Goal: Information Seeking & Learning: Find specific page/section

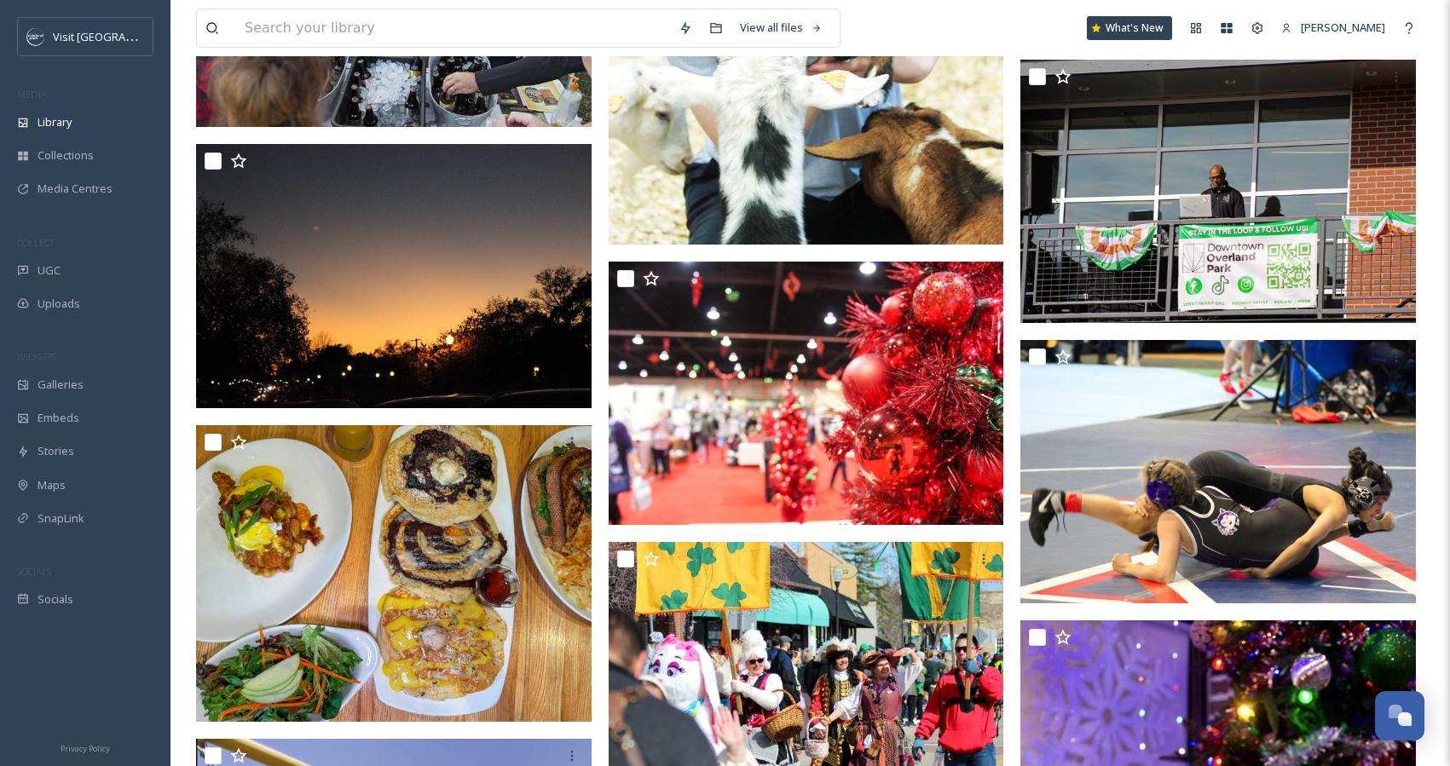
scroll to position [5913, 0]
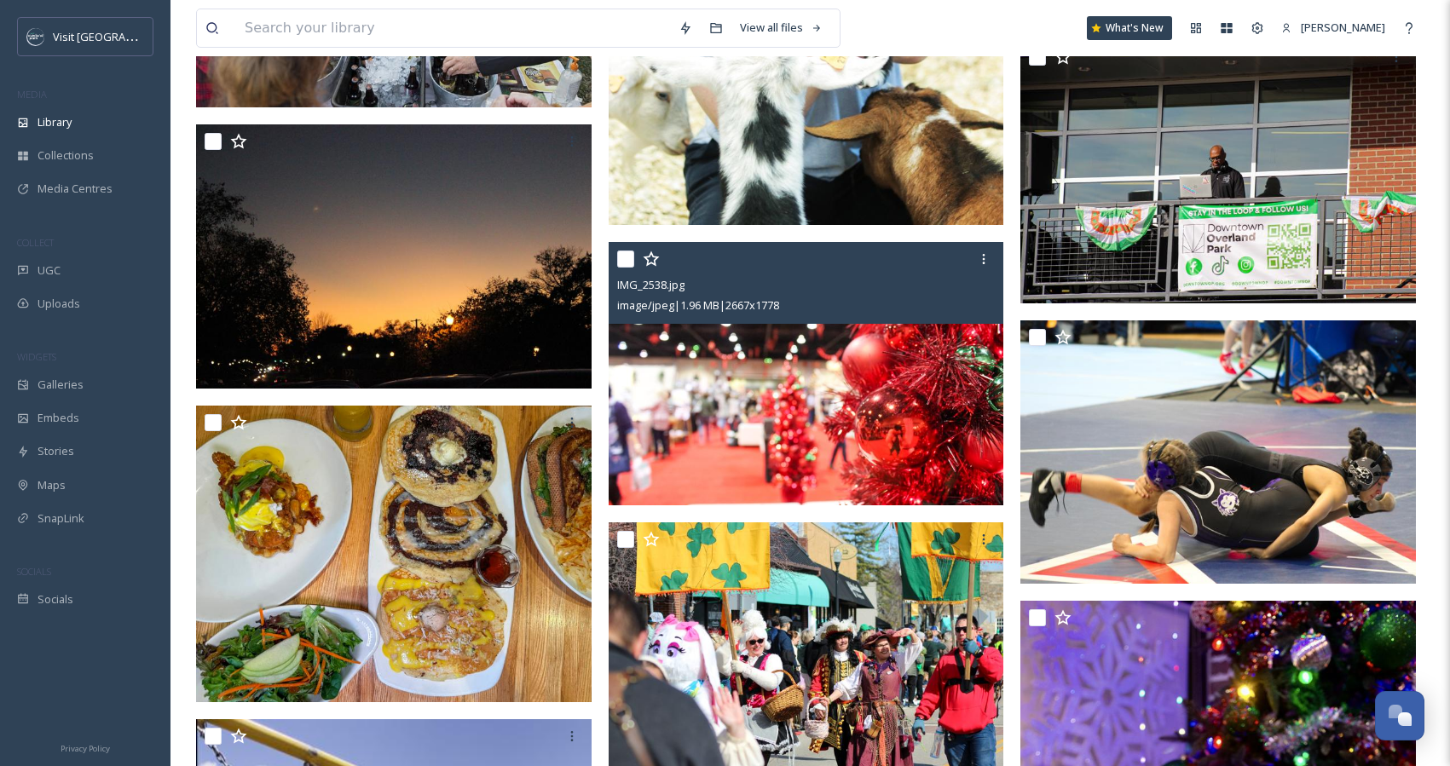
click at [623, 261] on input "checkbox" at bounding box center [625, 259] width 17 height 17
checkbox input "true"
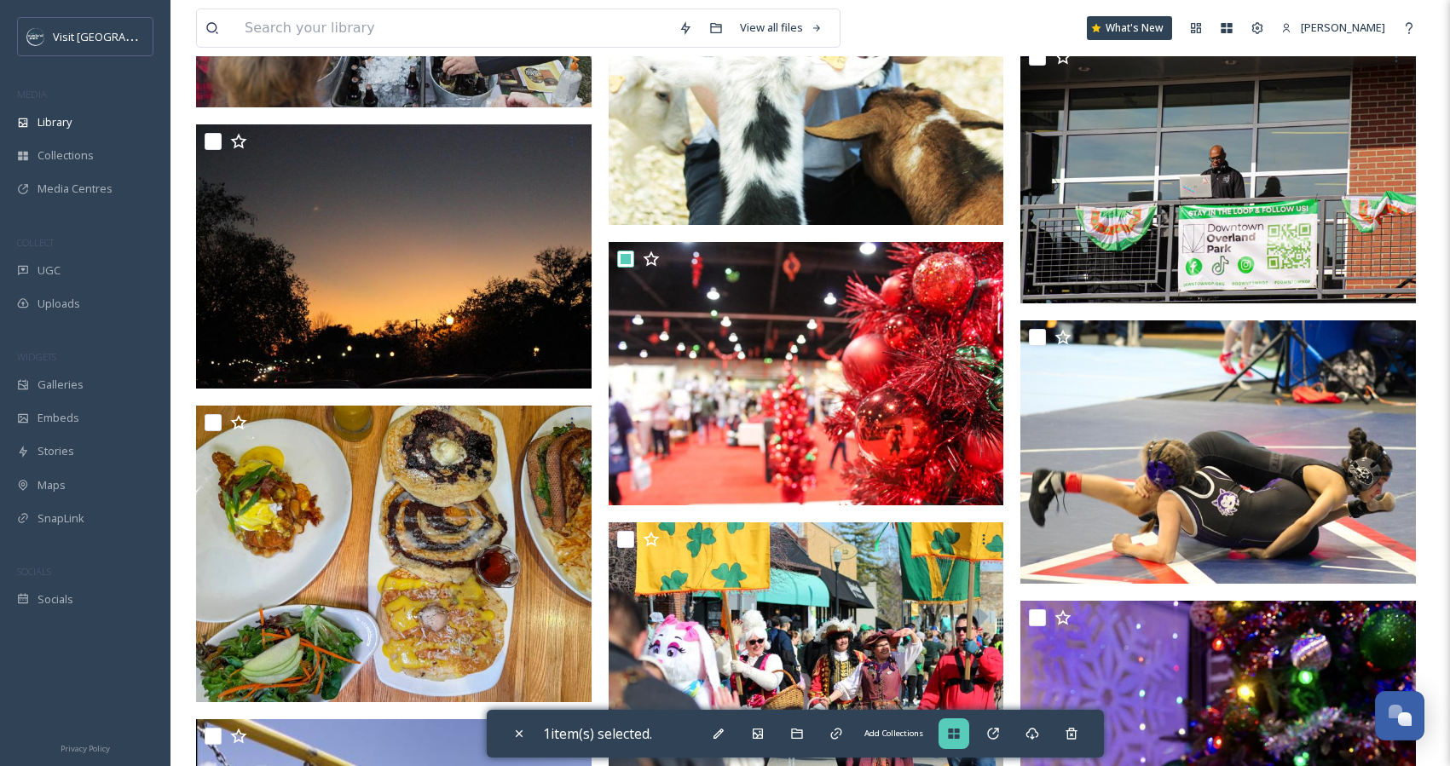
click at [957, 740] on icon at bounding box center [954, 734] width 14 height 14
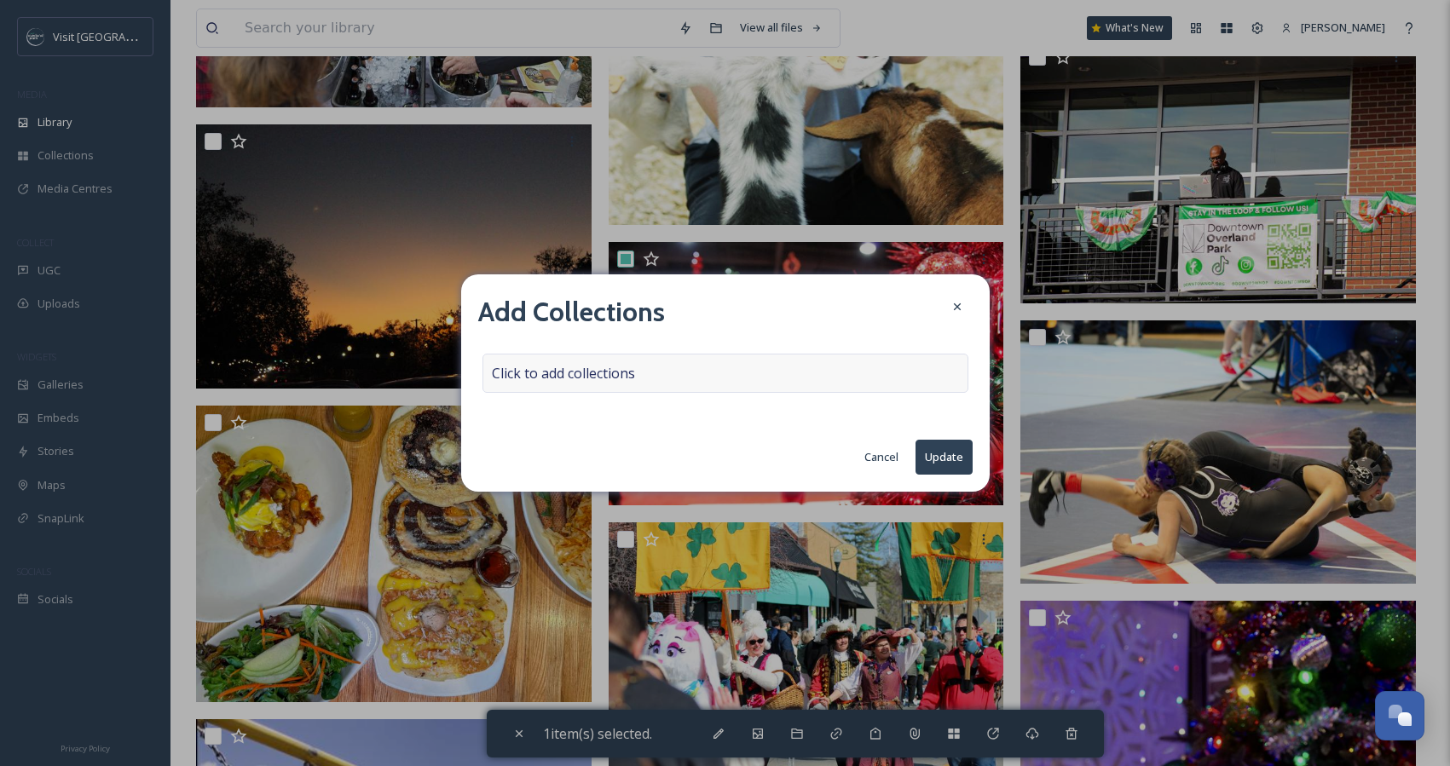
click at [697, 379] on div "Click to add collections" at bounding box center [726, 373] width 486 height 39
click at [697, 376] on div at bounding box center [726, 373] width 486 height 39
click at [622, 374] on input at bounding box center [577, 374] width 188 height 38
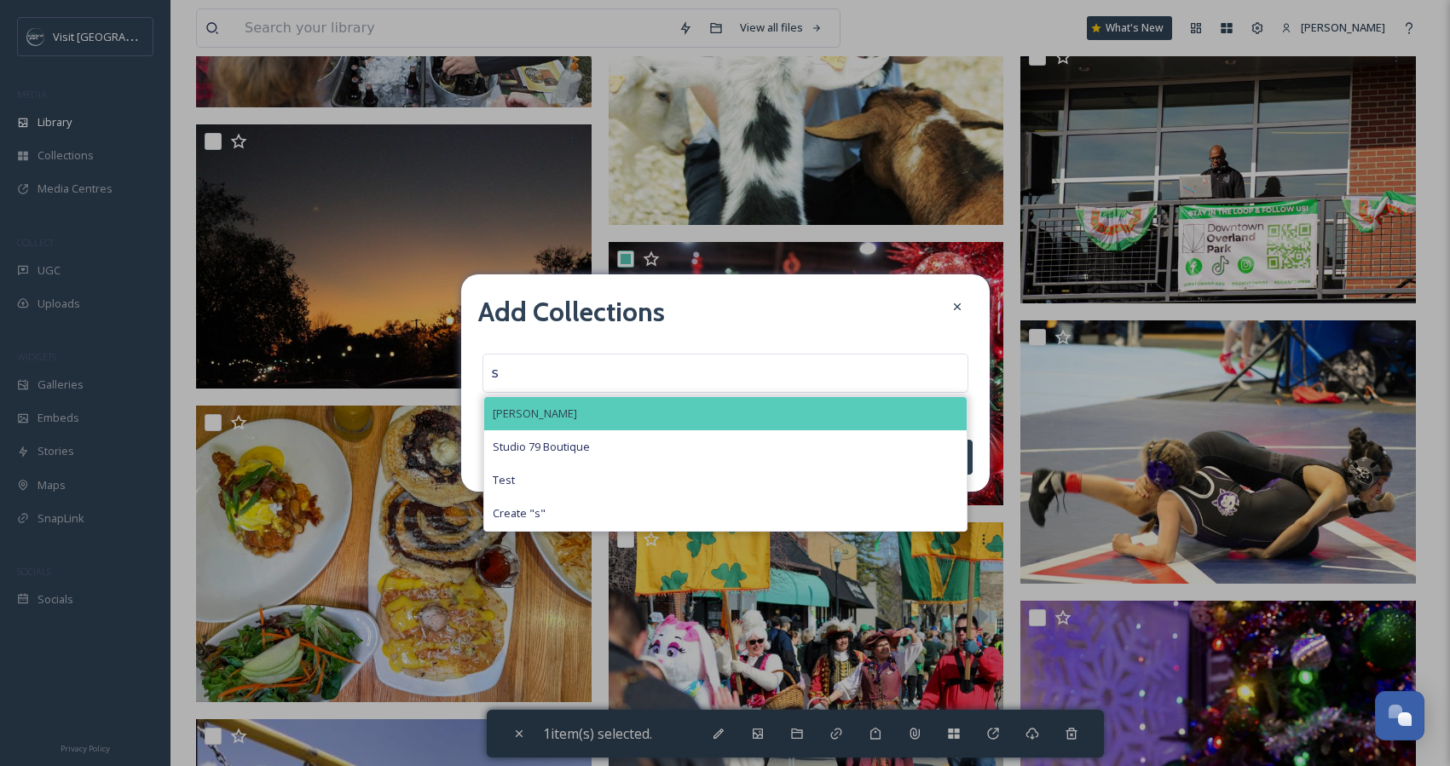
type input "s"
click at [573, 408] on div "[PERSON_NAME]" at bounding box center [725, 413] width 483 height 33
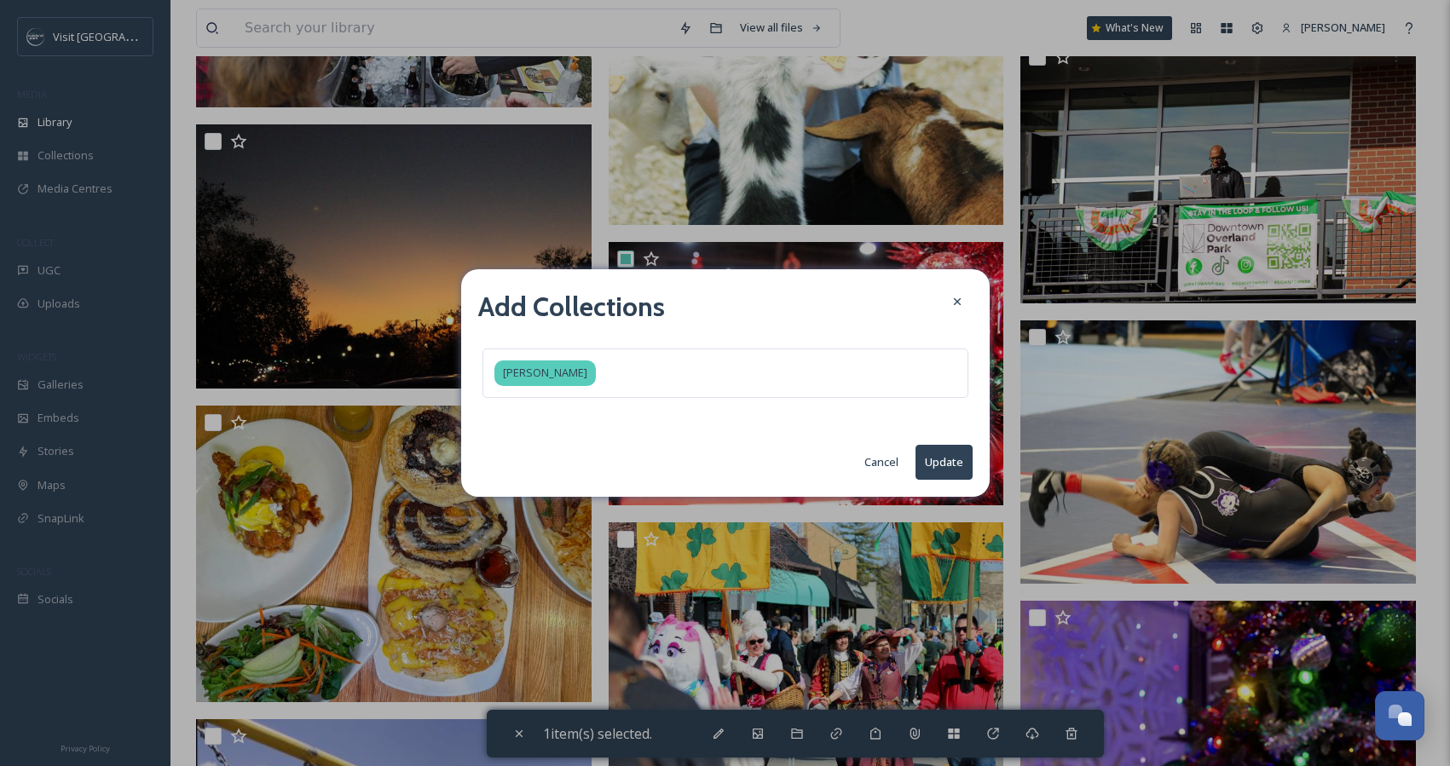
click at [932, 454] on button "Update" at bounding box center [944, 462] width 57 height 35
checkbox input "false"
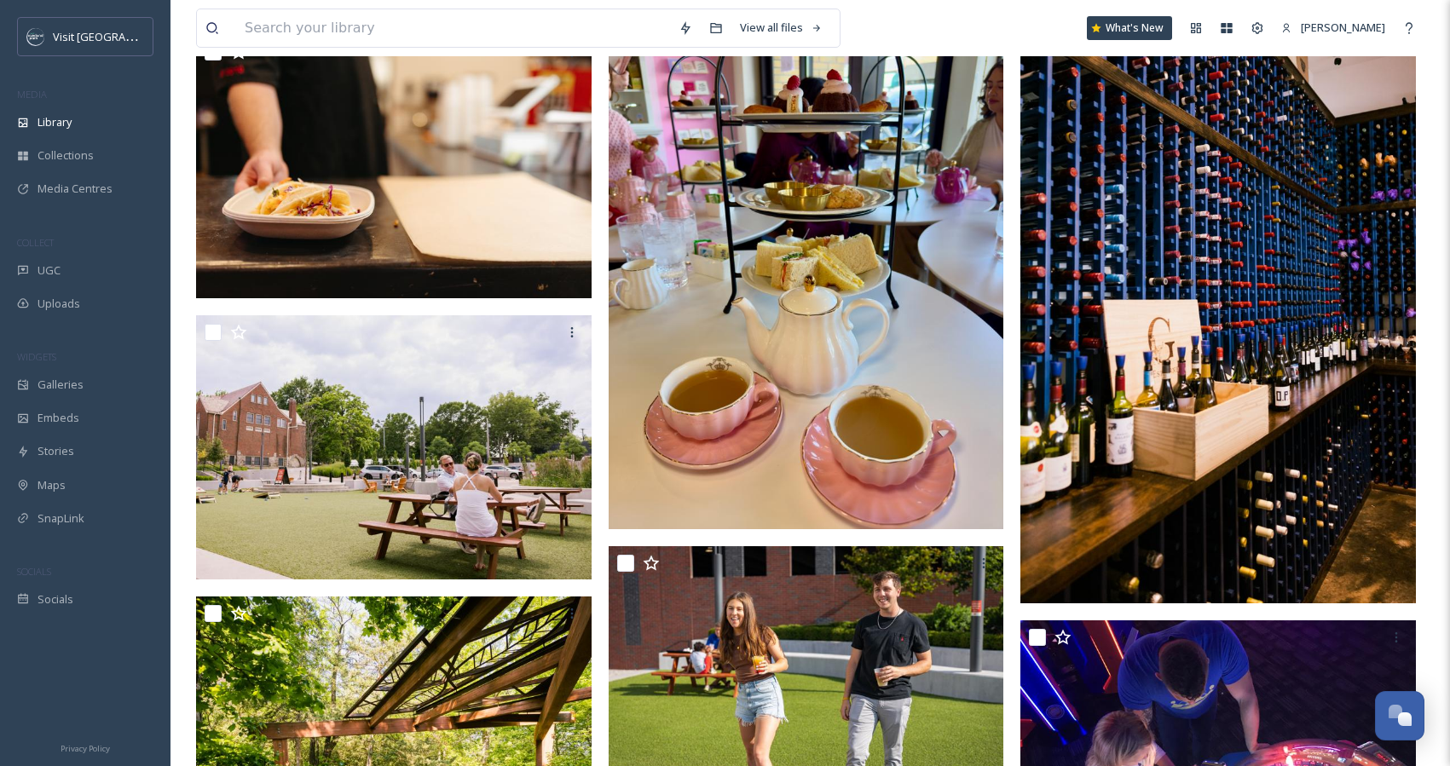
scroll to position [0, 0]
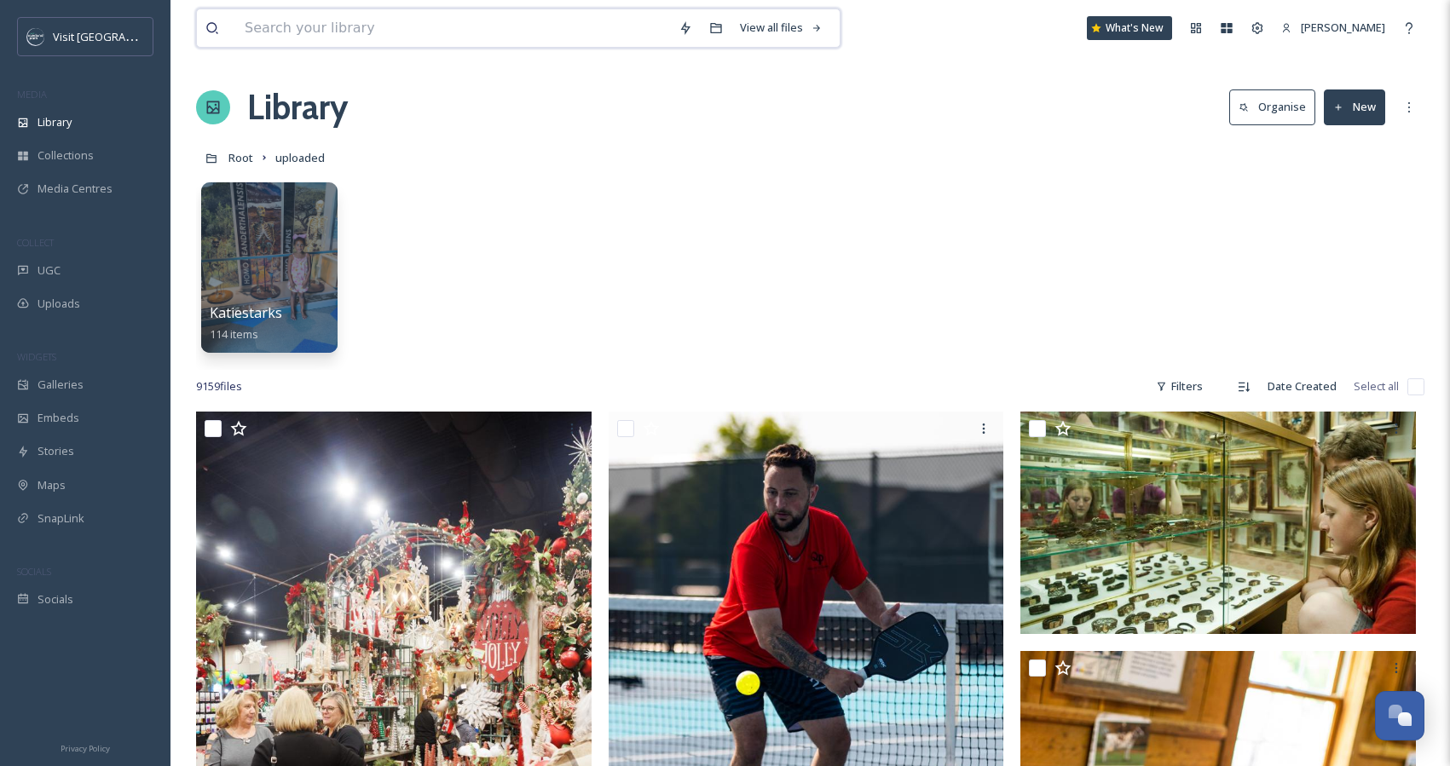
click at [259, 30] on input at bounding box center [453, 28] width 434 height 38
click at [61, 112] on div "Library" at bounding box center [85, 122] width 171 height 33
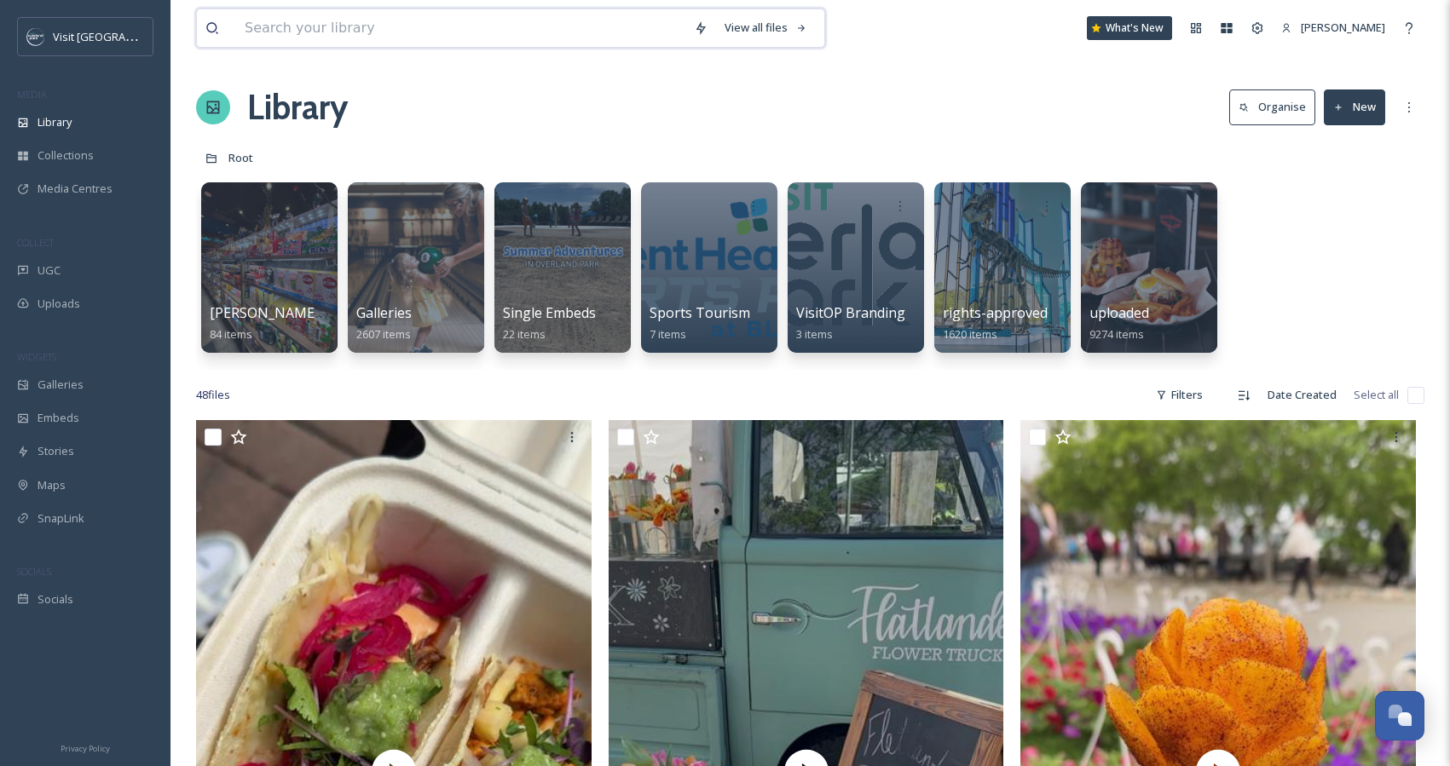
click at [282, 26] on input at bounding box center [460, 28] width 449 height 38
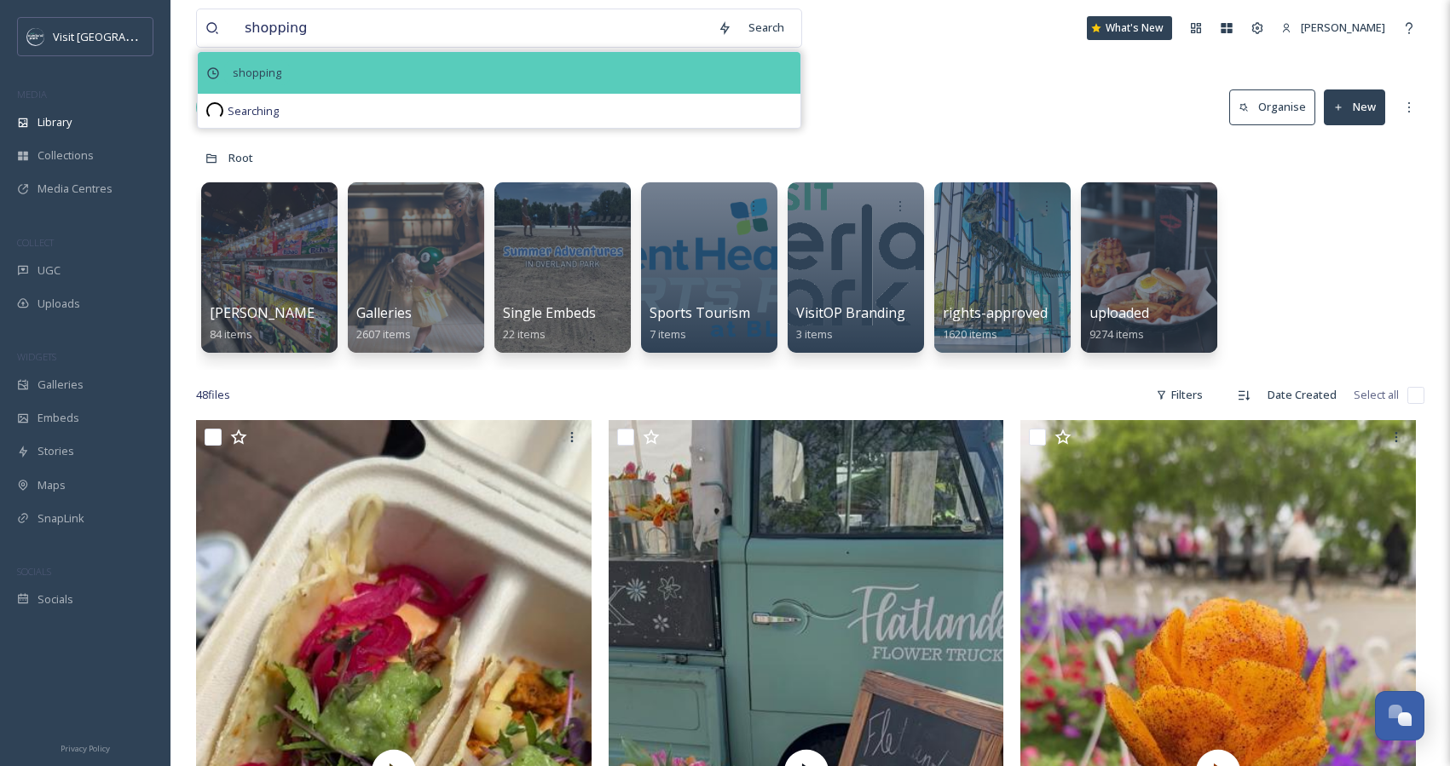
click at [236, 71] on span "shopping" at bounding box center [257, 73] width 66 height 25
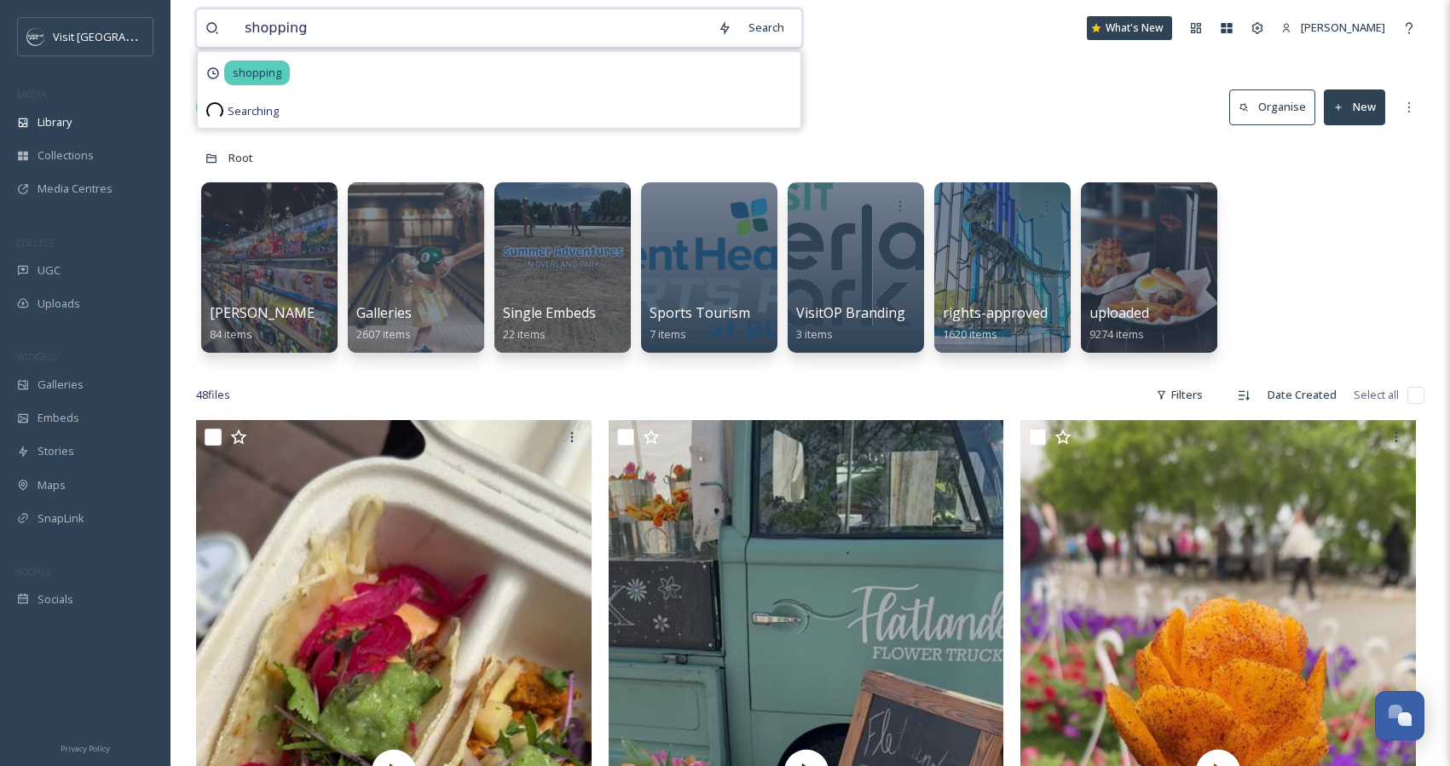
click at [345, 32] on input "shopping" at bounding box center [472, 28] width 473 height 38
type input "shopping, holiday"
click at [770, 32] on div "Search" at bounding box center [766, 27] width 53 height 33
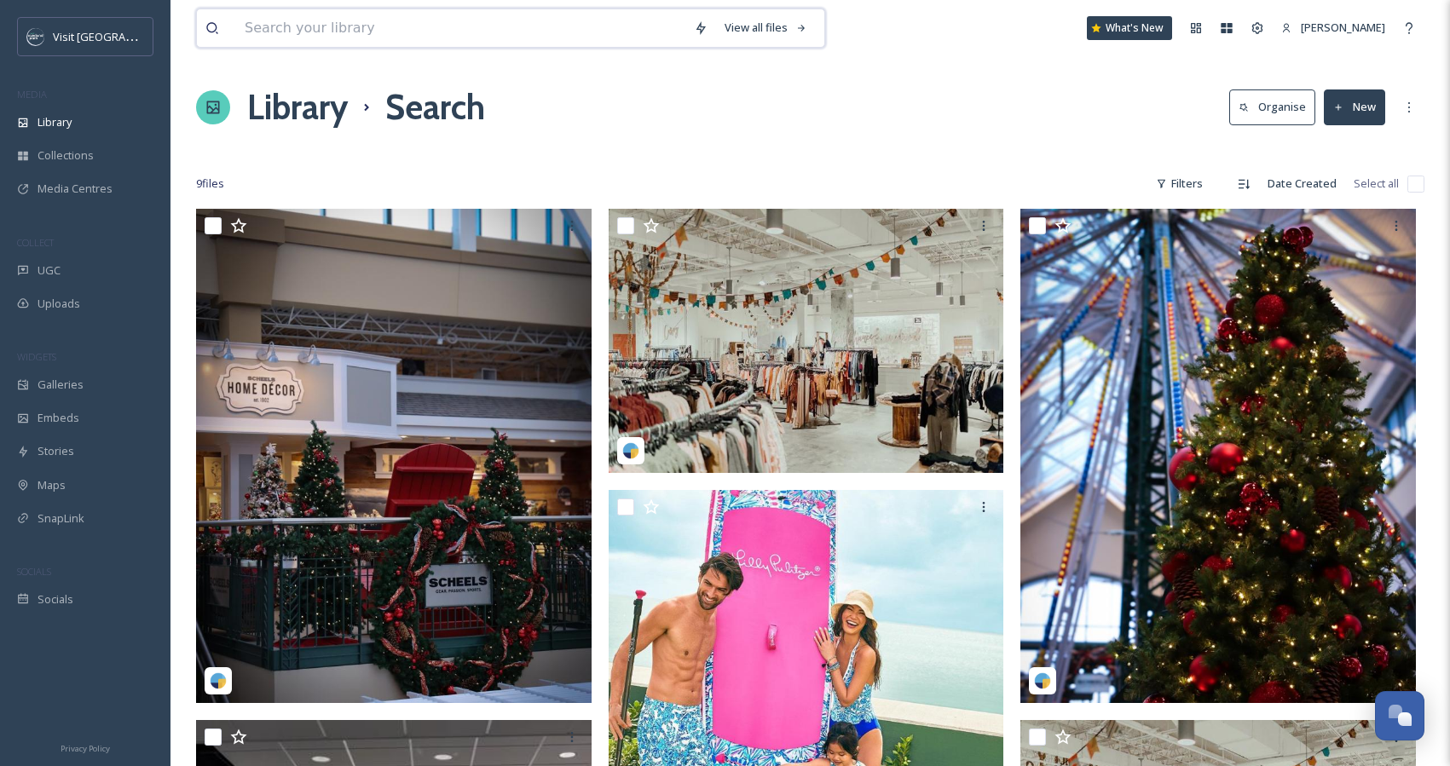
click at [376, 24] on input at bounding box center [460, 28] width 449 height 38
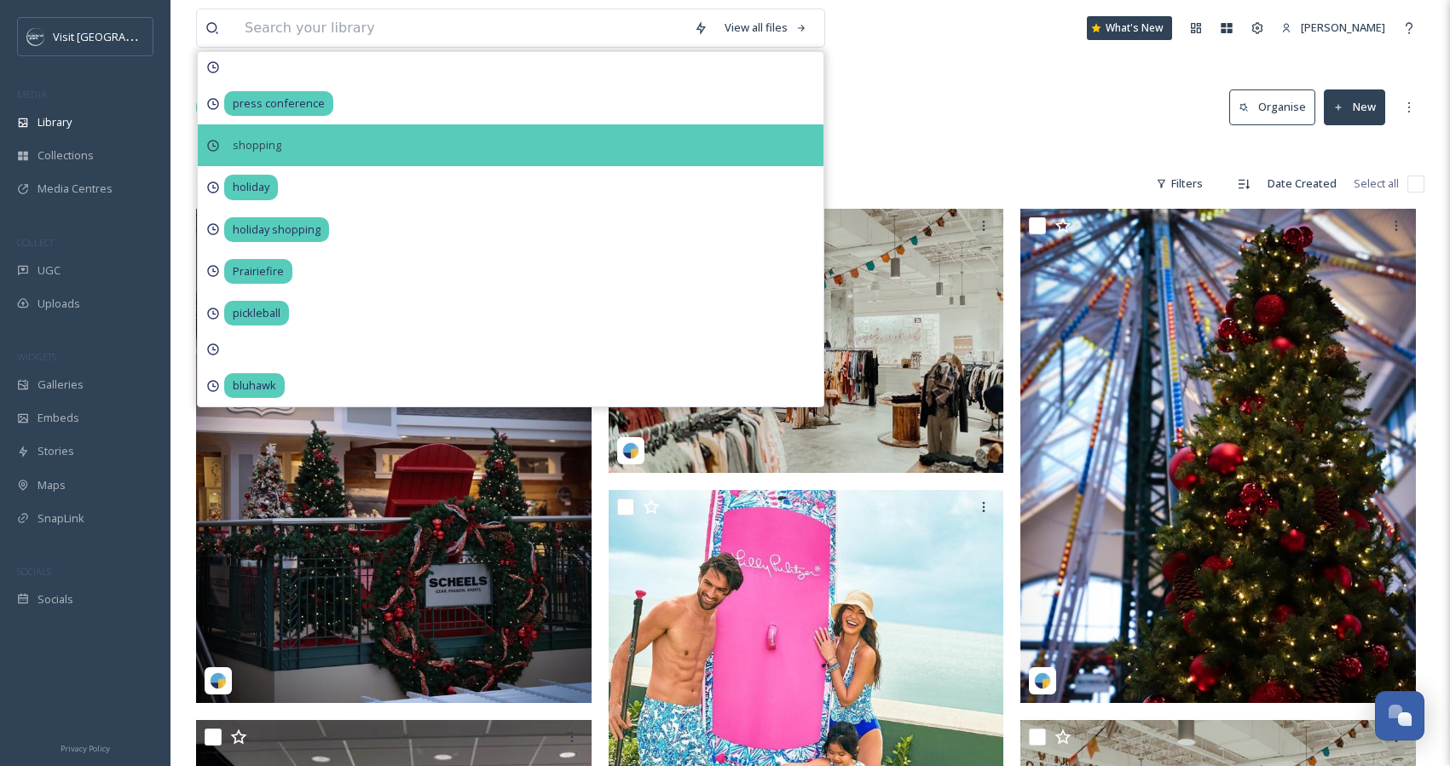
click at [263, 149] on span "shopping" at bounding box center [257, 145] width 66 height 25
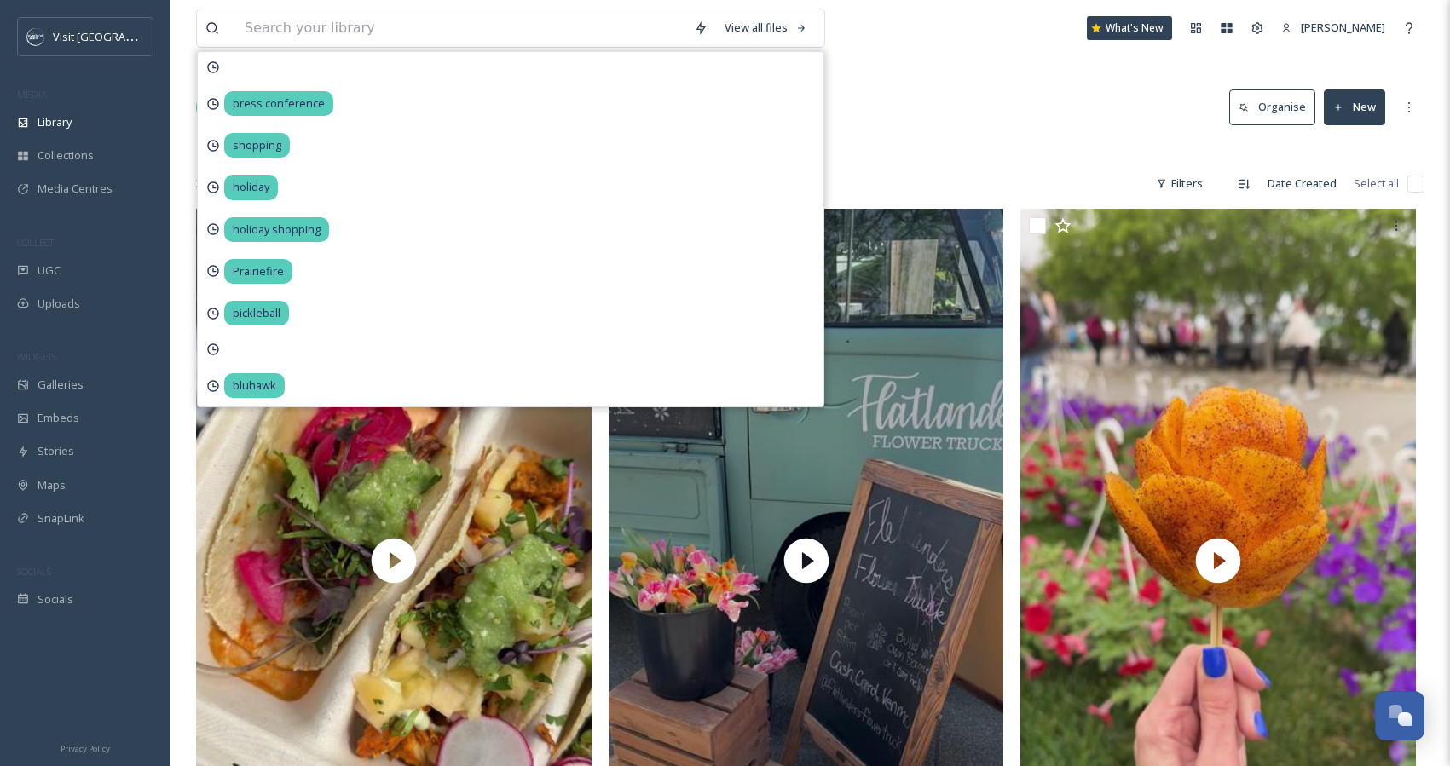
click at [924, 126] on div "Library Search Organise New" at bounding box center [810, 107] width 1229 height 51
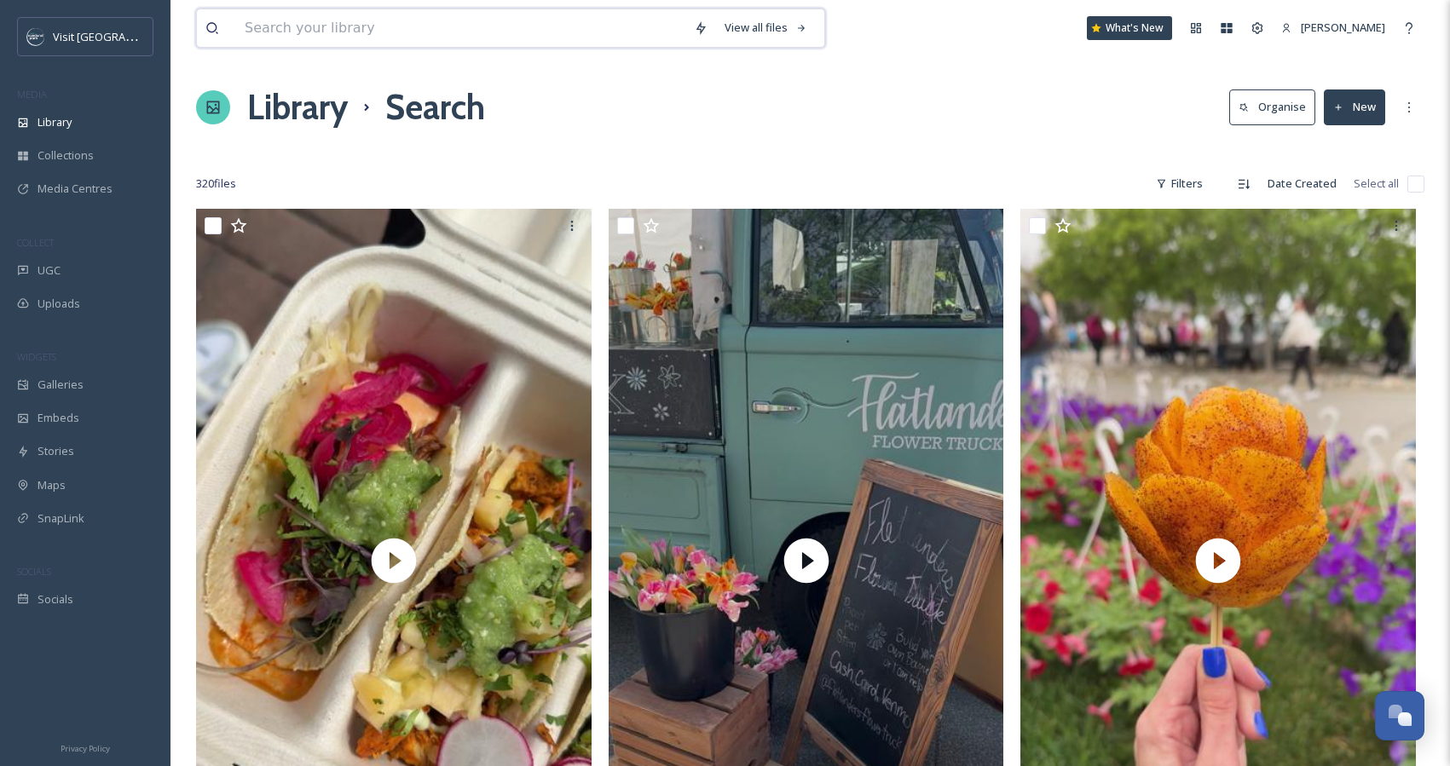
click at [399, 43] on input at bounding box center [460, 28] width 449 height 38
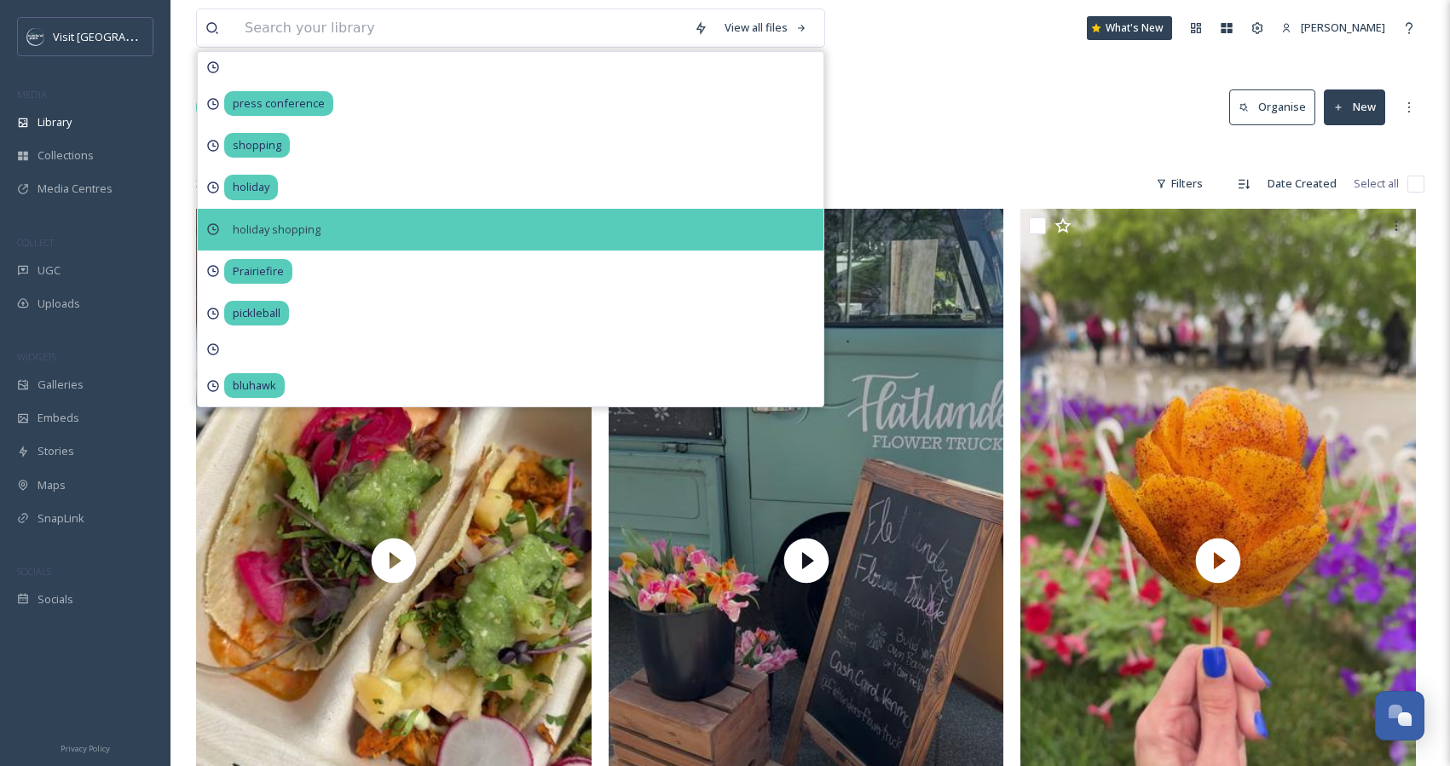
click at [304, 223] on span "holiday shopping" at bounding box center [276, 229] width 105 height 25
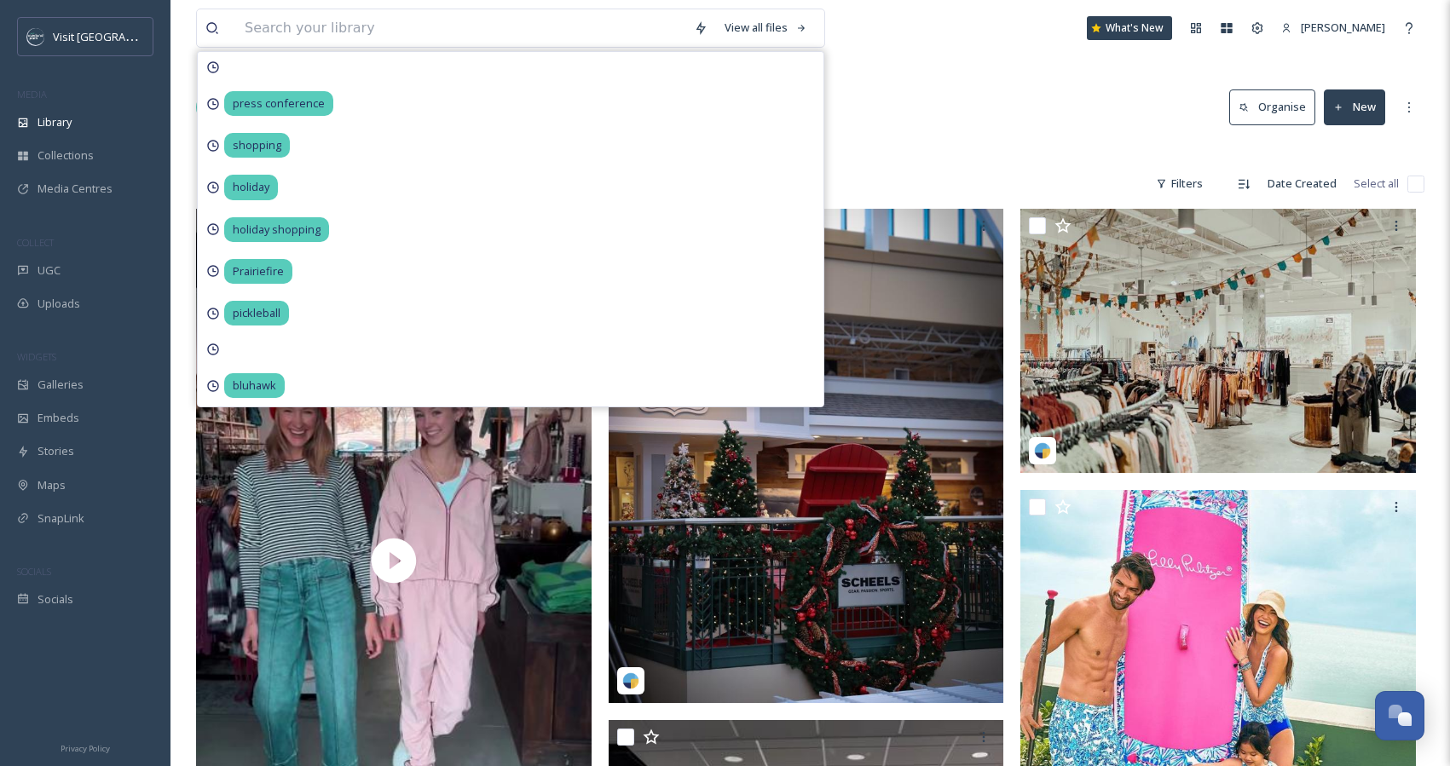
click at [950, 125] on div "Library Search Organise New" at bounding box center [810, 107] width 1229 height 51
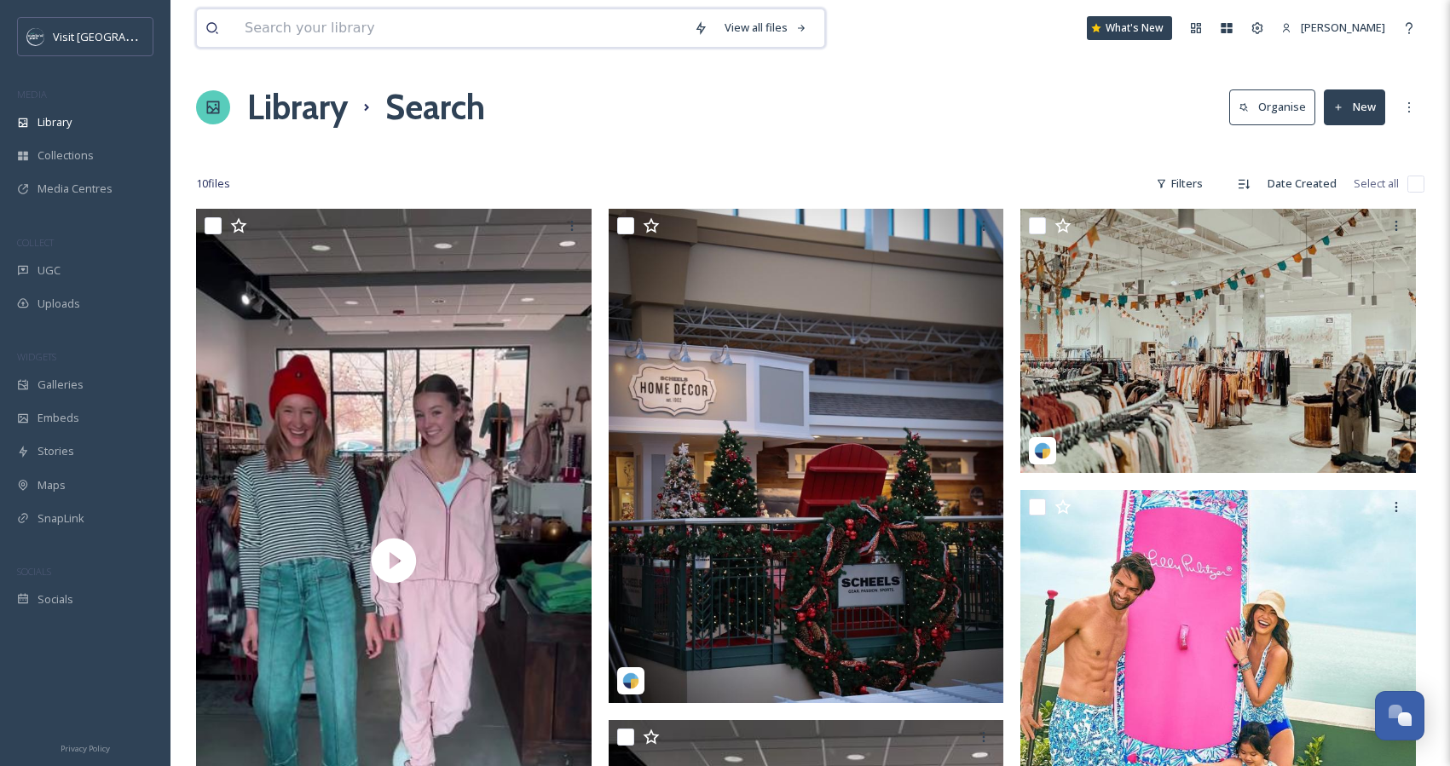
click at [361, 29] on input at bounding box center [460, 28] width 449 height 38
type input "holiday, shopping"
click at [749, 36] on div "Search" at bounding box center [766, 27] width 53 height 33
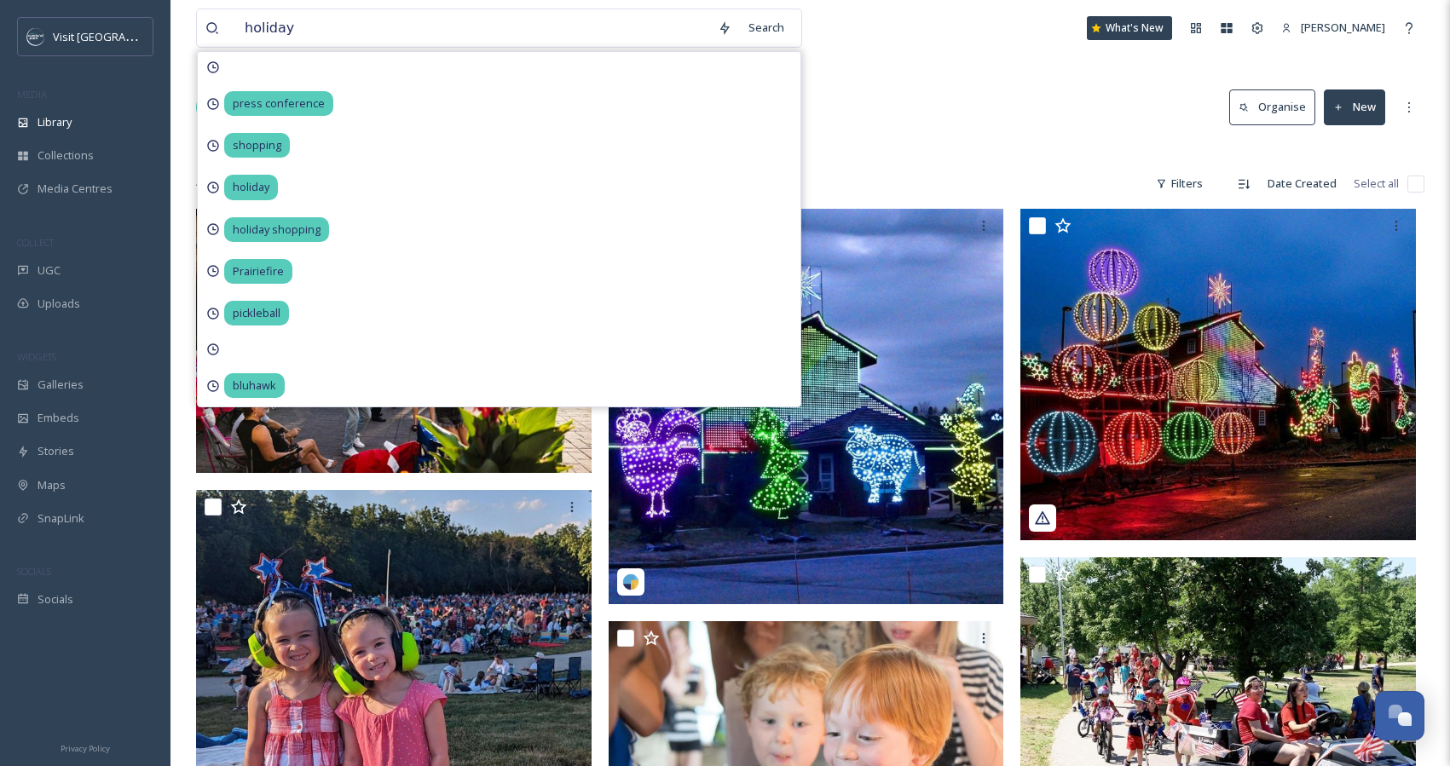
click at [879, 122] on div "Library Search Organise New" at bounding box center [810, 107] width 1229 height 51
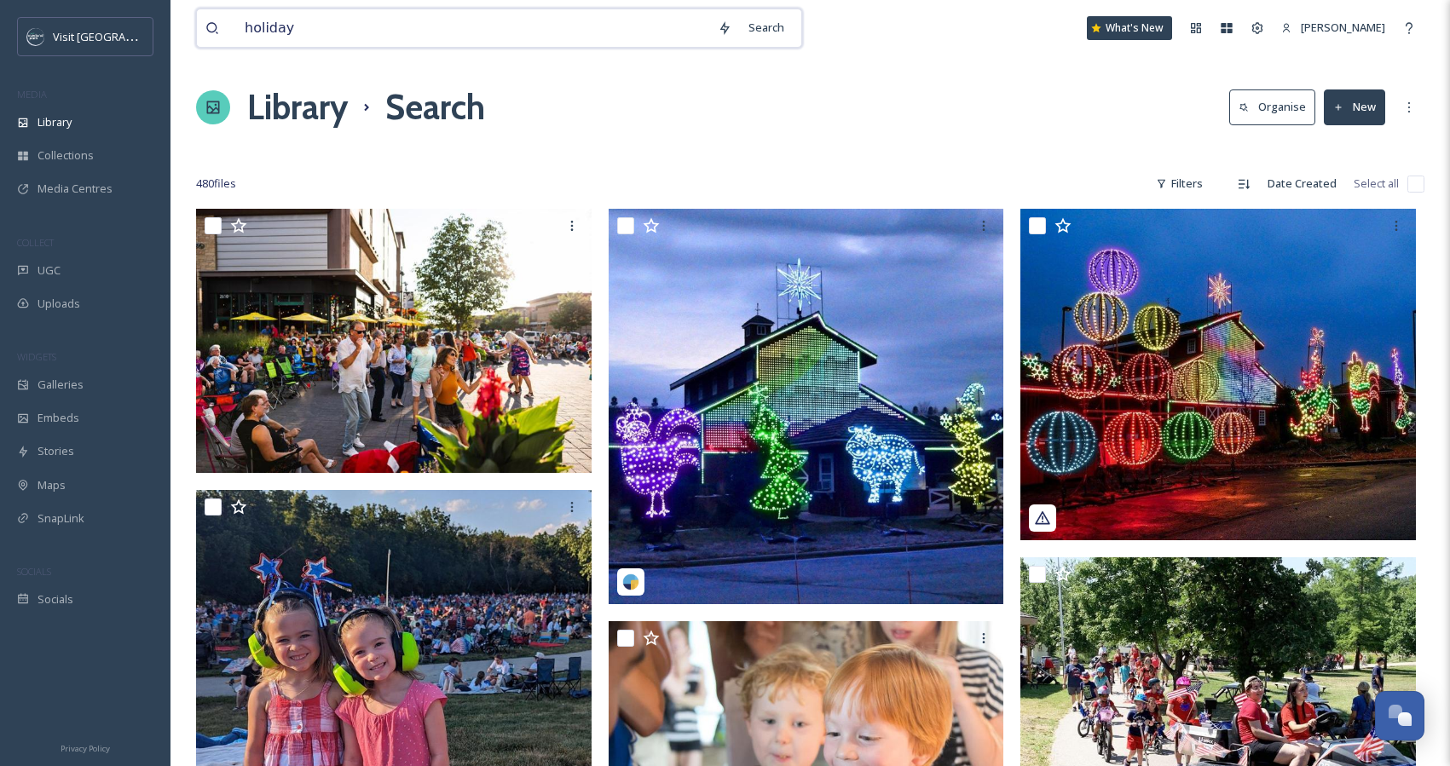
click at [306, 22] on input "holiday" at bounding box center [472, 28] width 473 height 38
type input "holiday christmas"
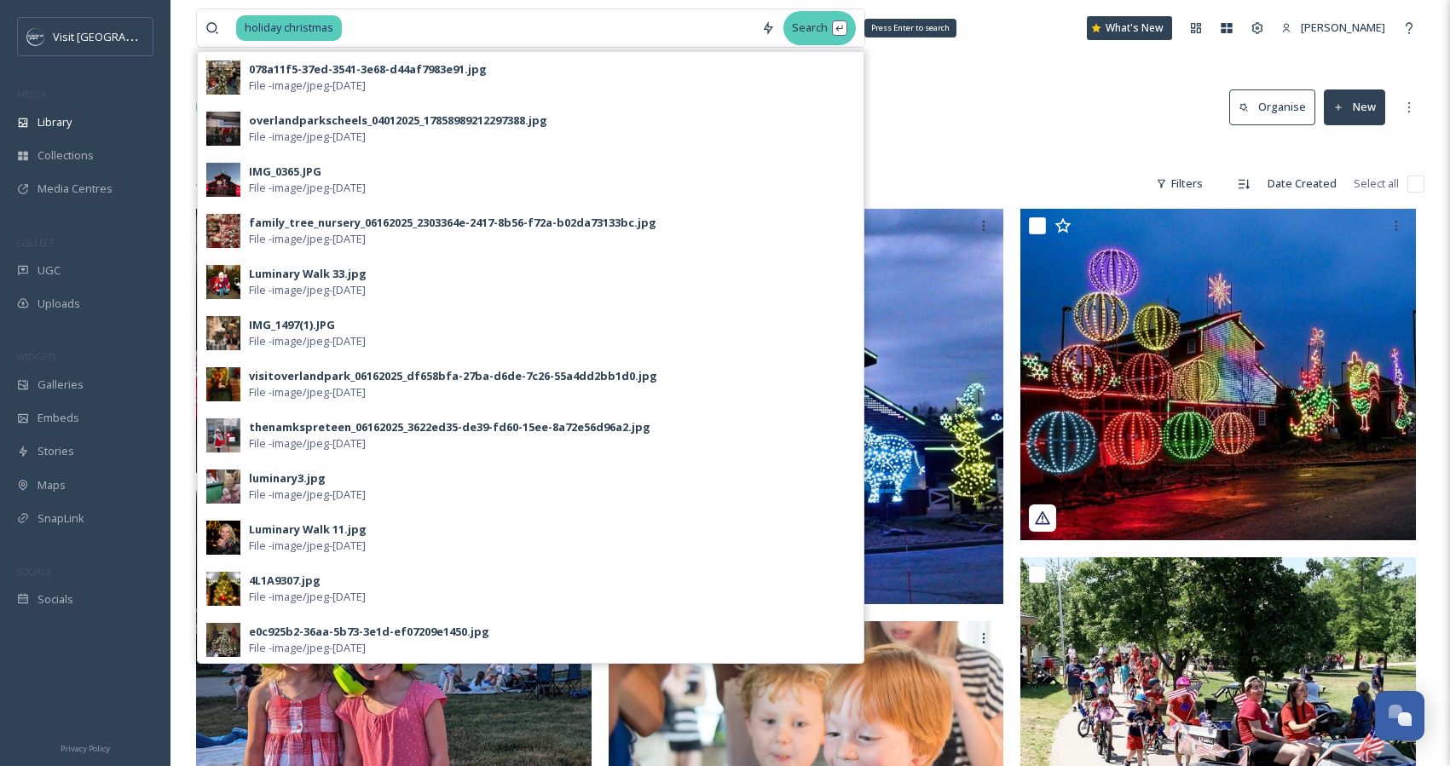
click at [828, 24] on div "Search Press Enter to search" at bounding box center [820, 27] width 72 height 33
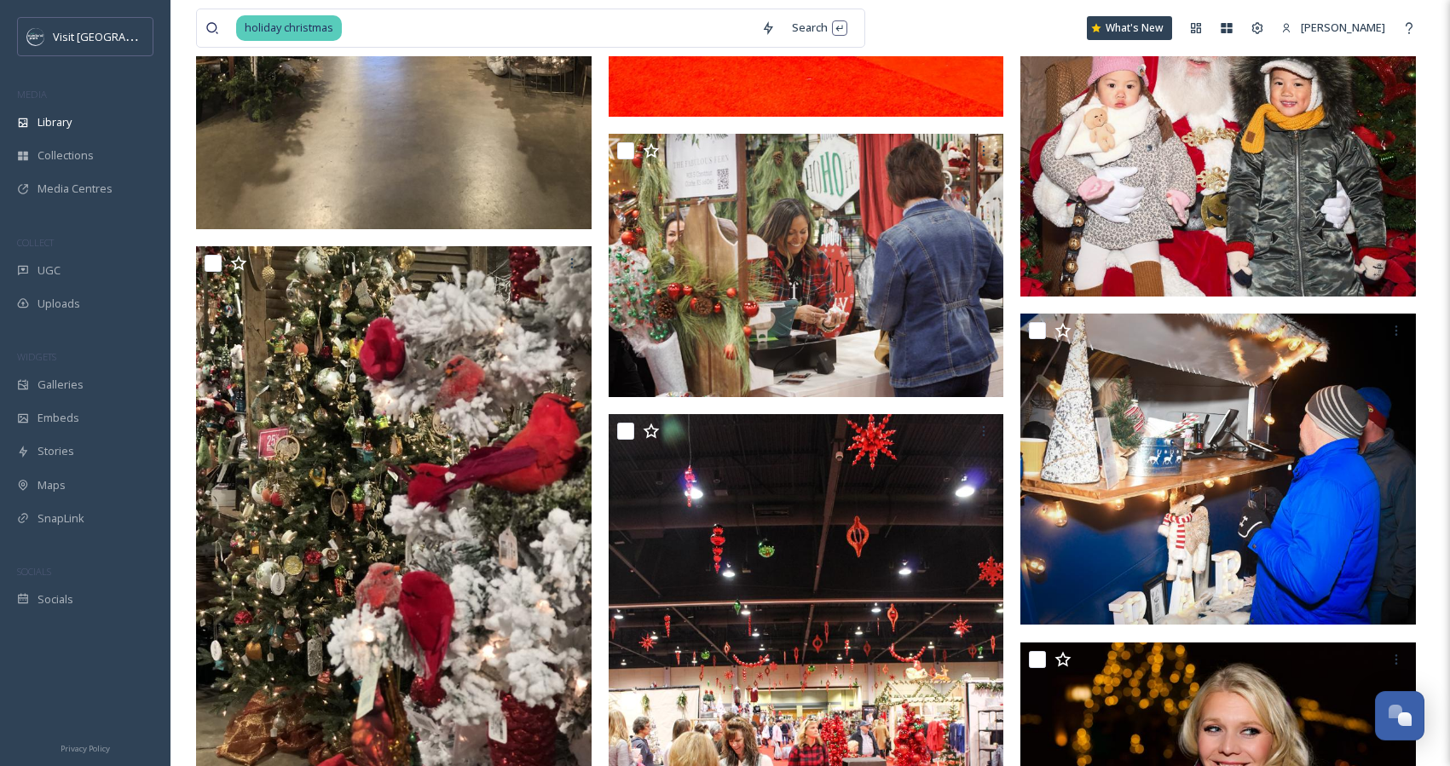
scroll to position [6609, 0]
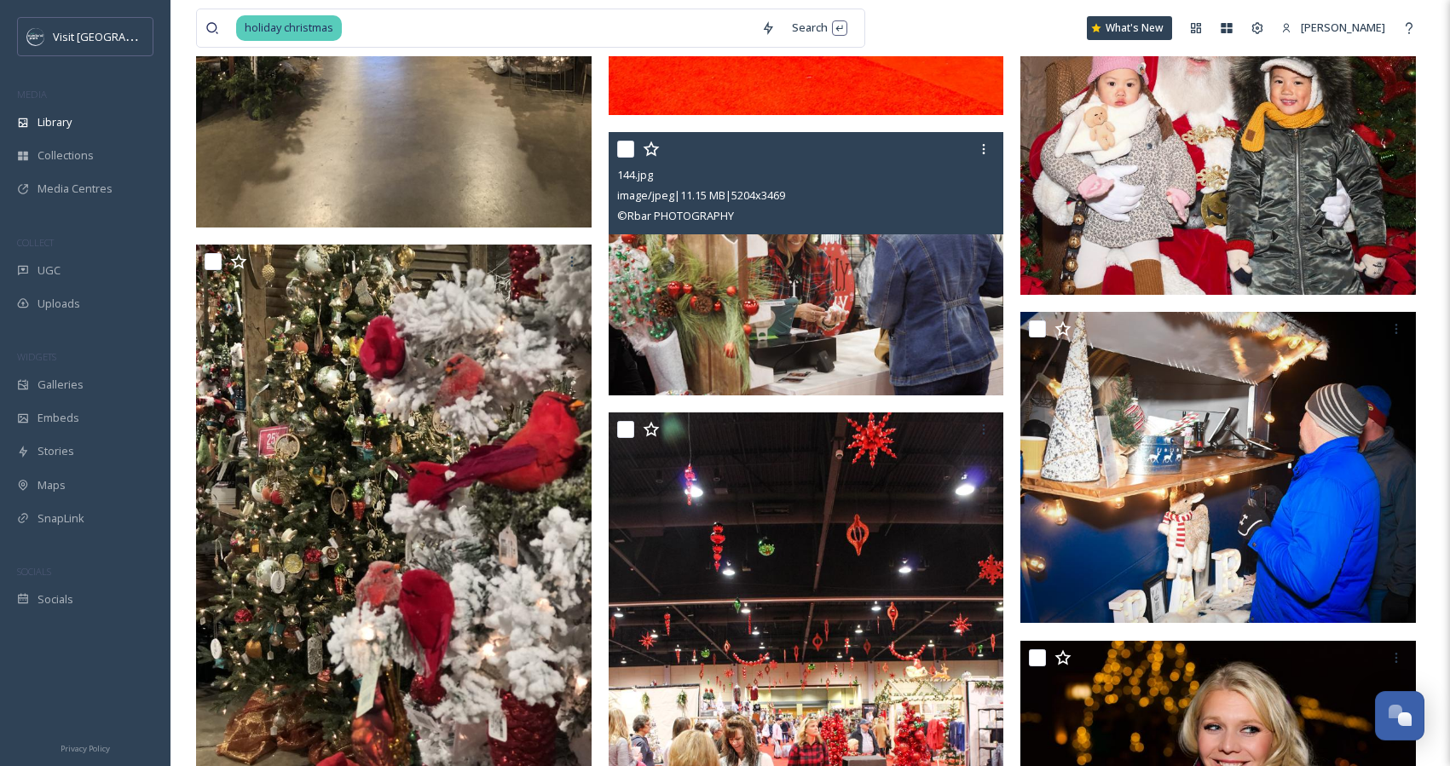
click at [622, 151] on input "checkbox" at bounding box center [625, 149] width 17 height 17
checkbox input "true"
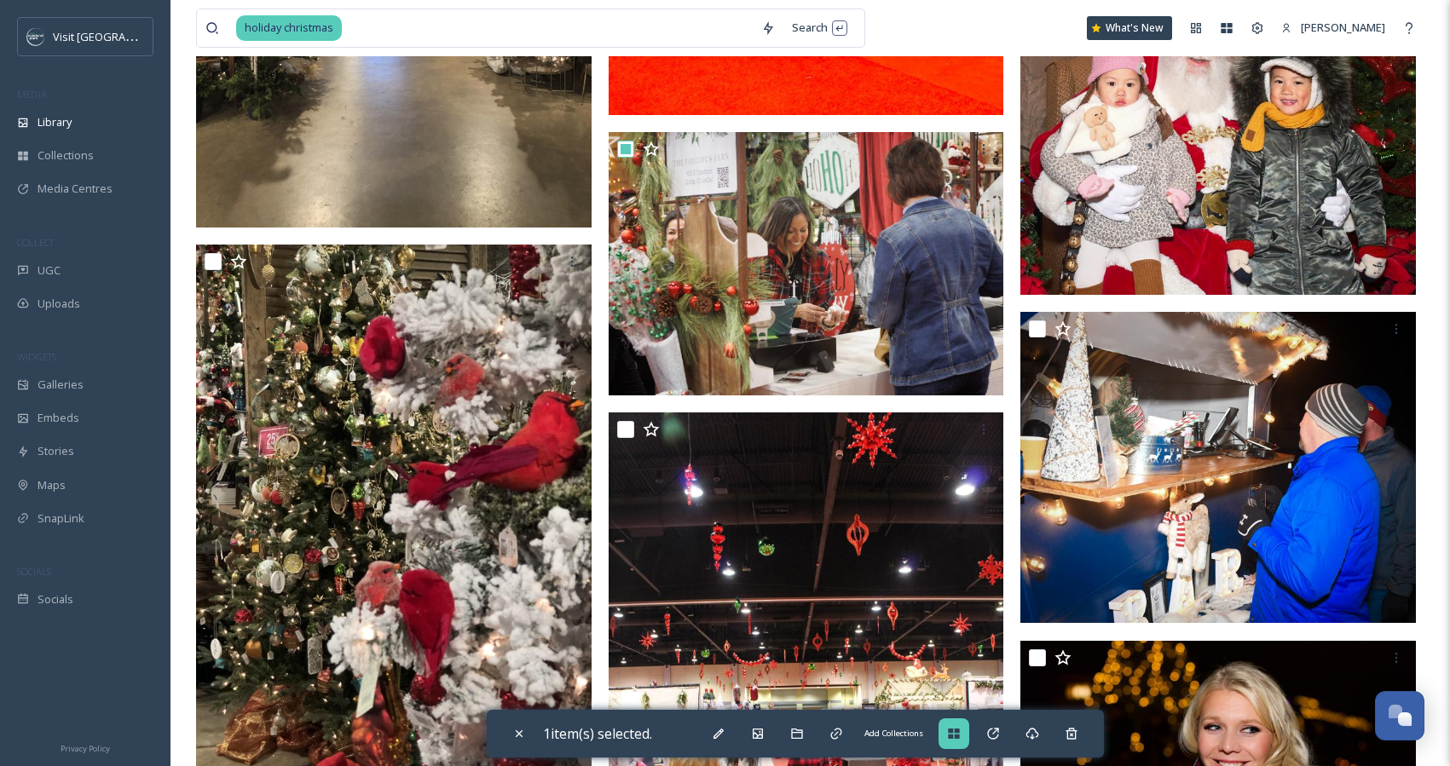
click at [956, 736] on icon at bounding box center [953, 734] width 11 height 10
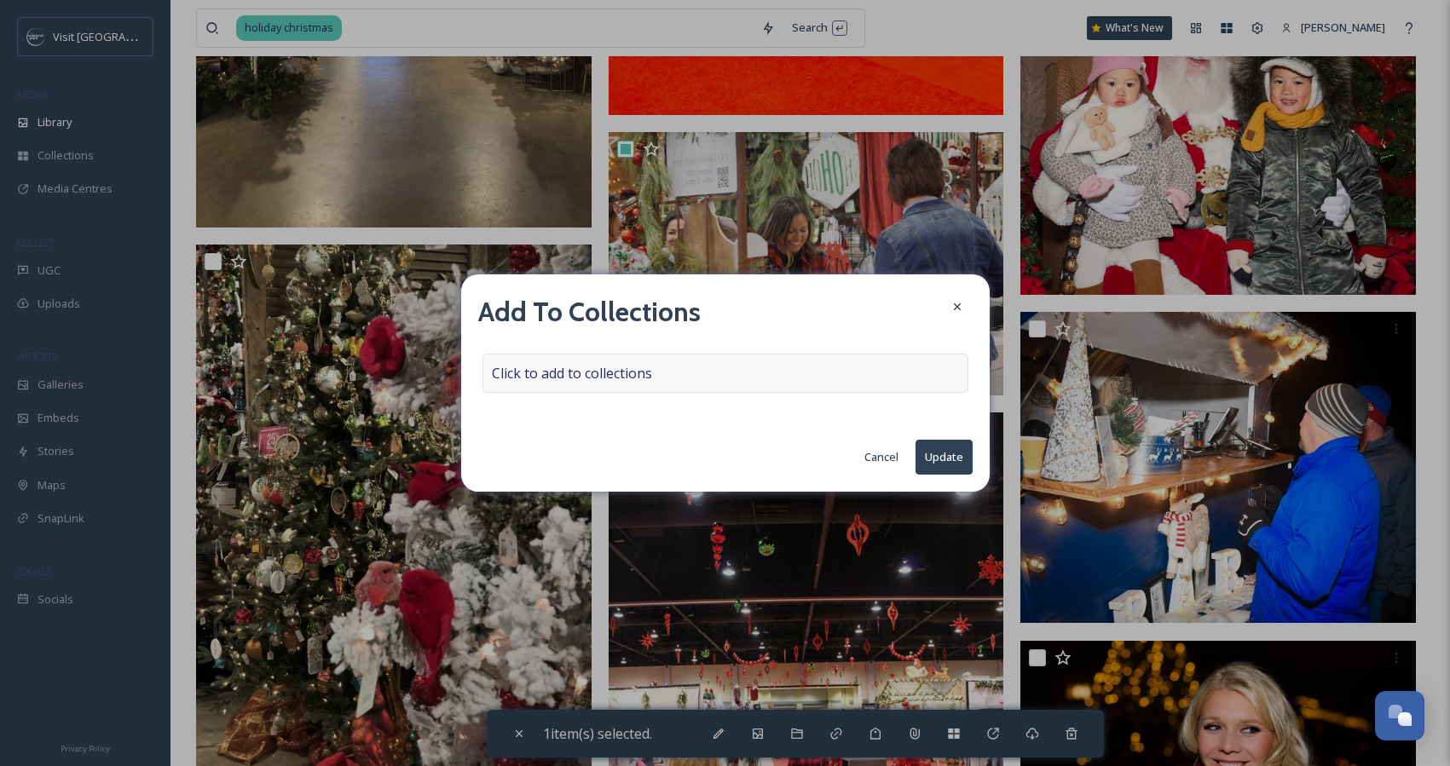
click at [685, 382] on div "Click to add to collections" at bounding box center [726, 373] width 486 height 39
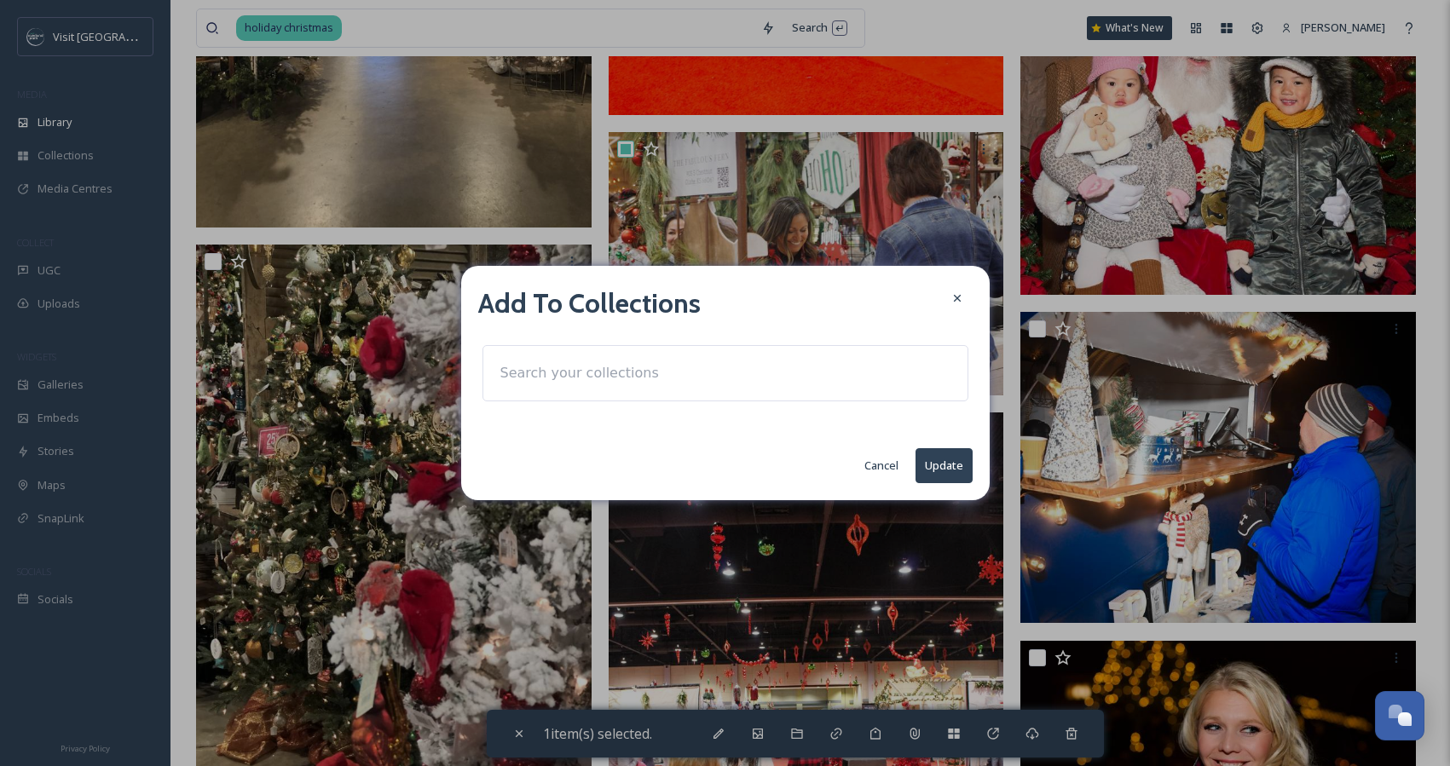
click at [597, 379] on input at bounding box center [586, 374] width 188 height 38
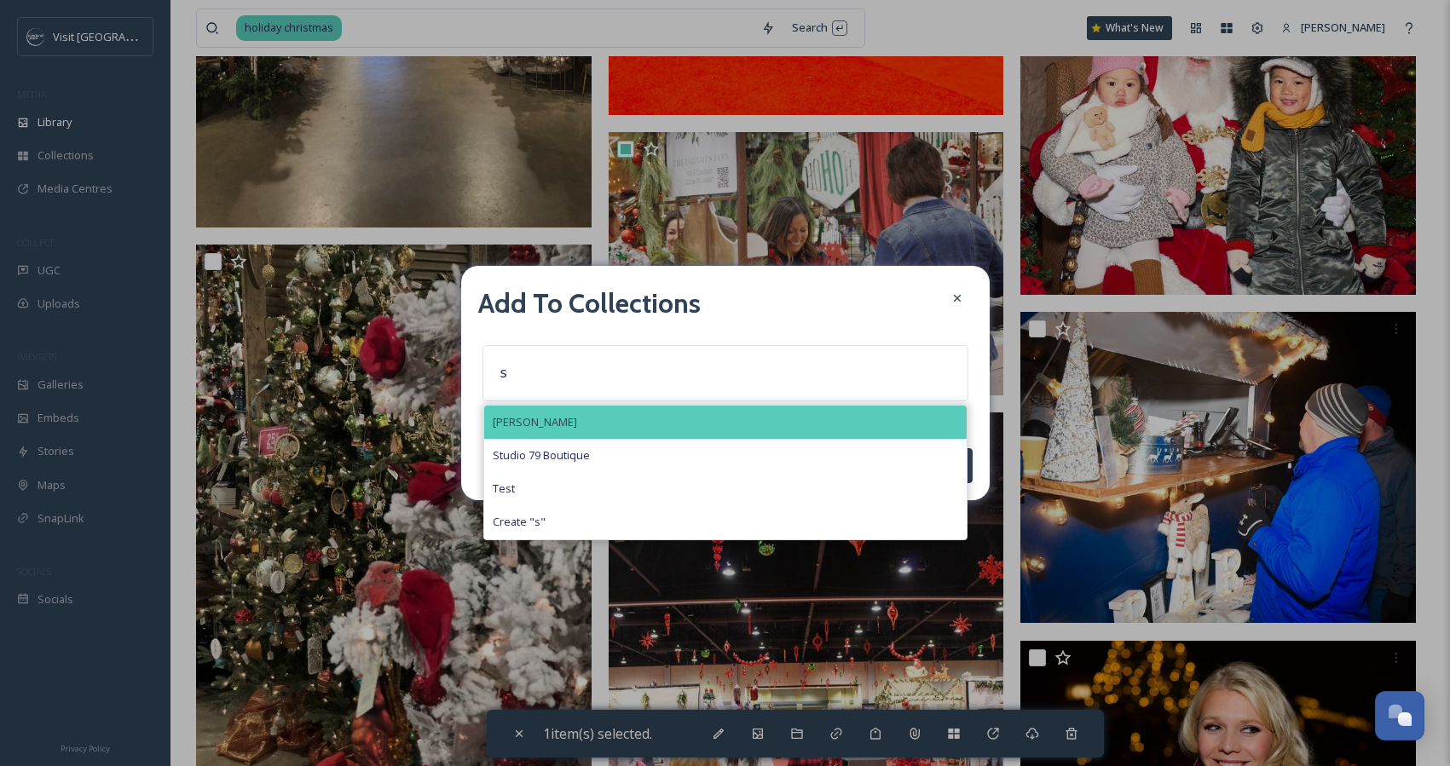
type input "s"
click at [564, 424] on div "[PERSON_NAME]" at bounding box center [725, 422] width 483 height 33
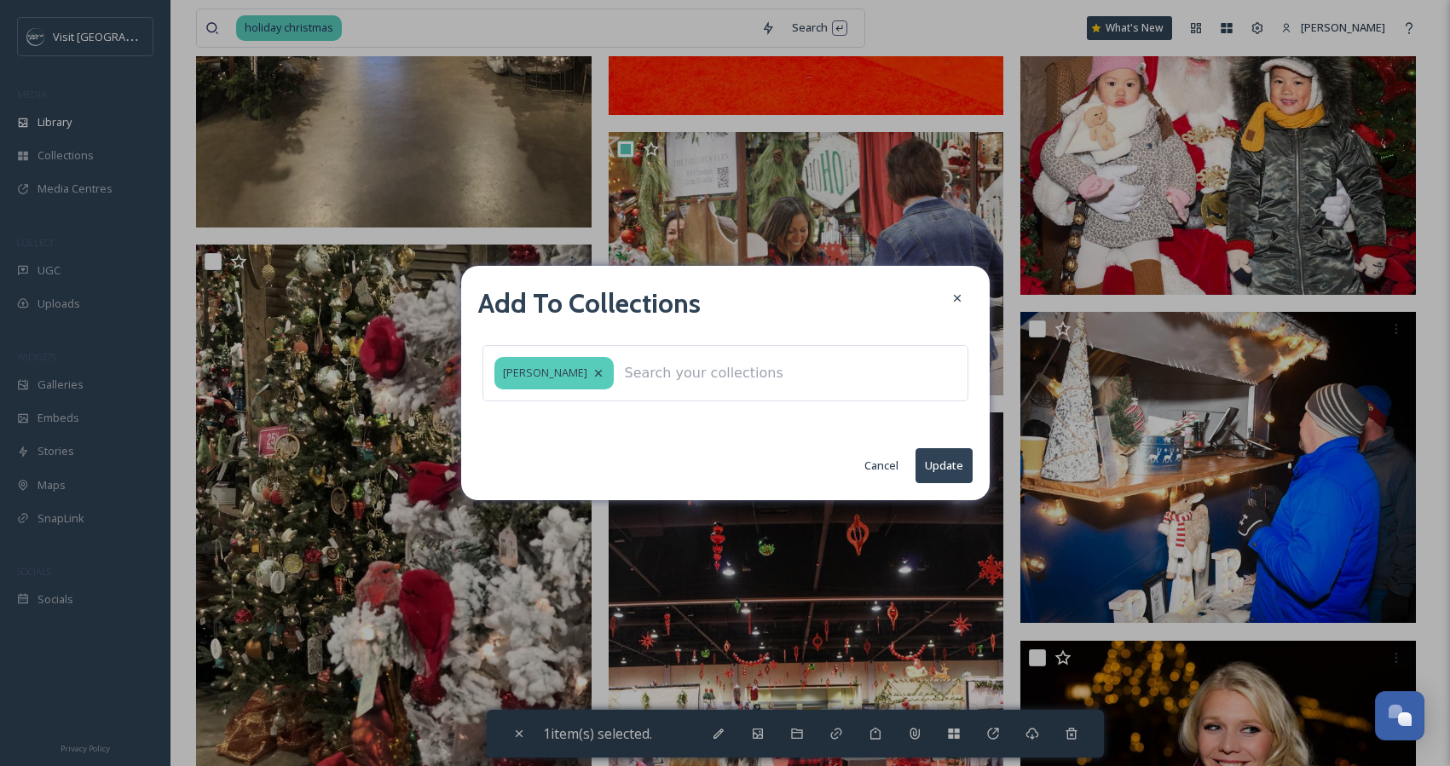
click at [949, 471] on button "Update" at bounding box center [944, 465] width 57 height 35
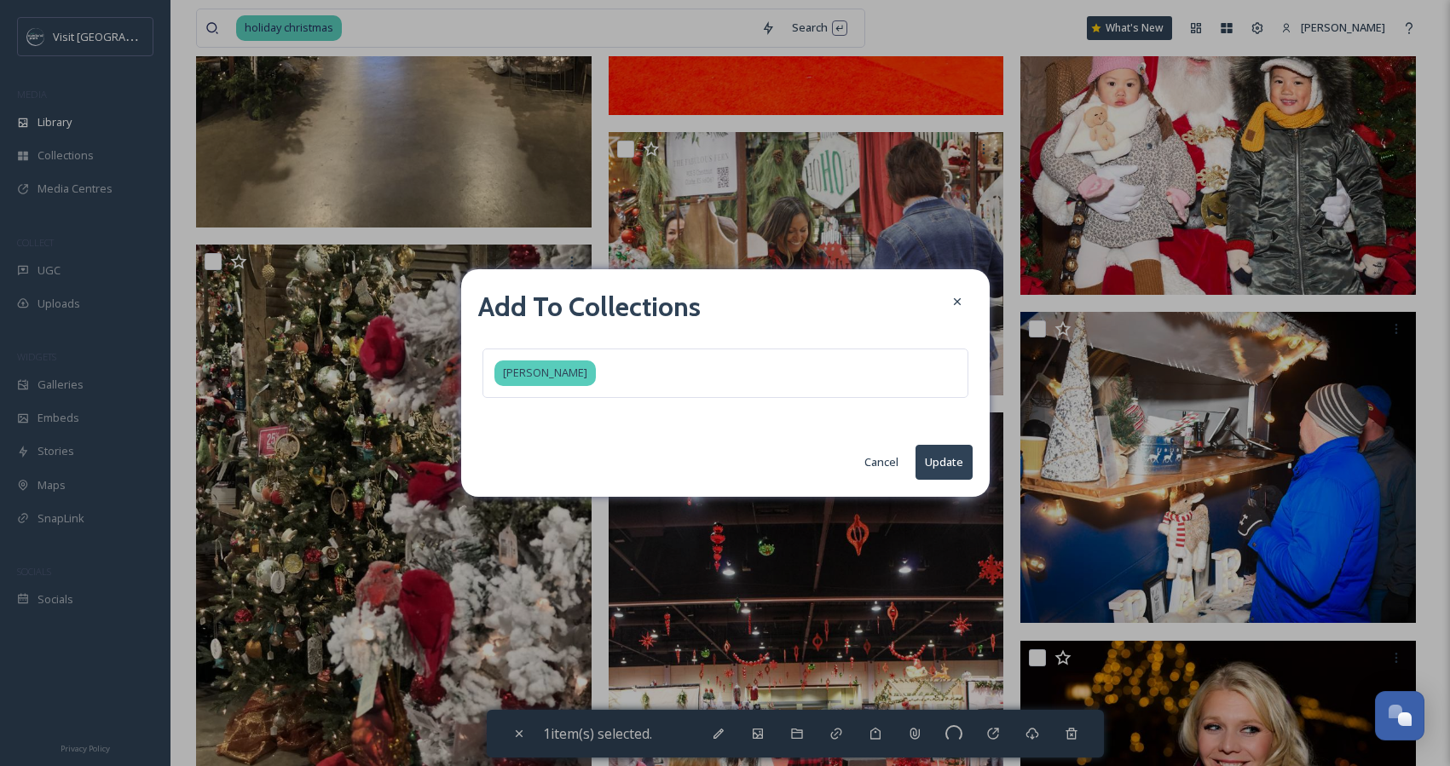
checkbox input "false"
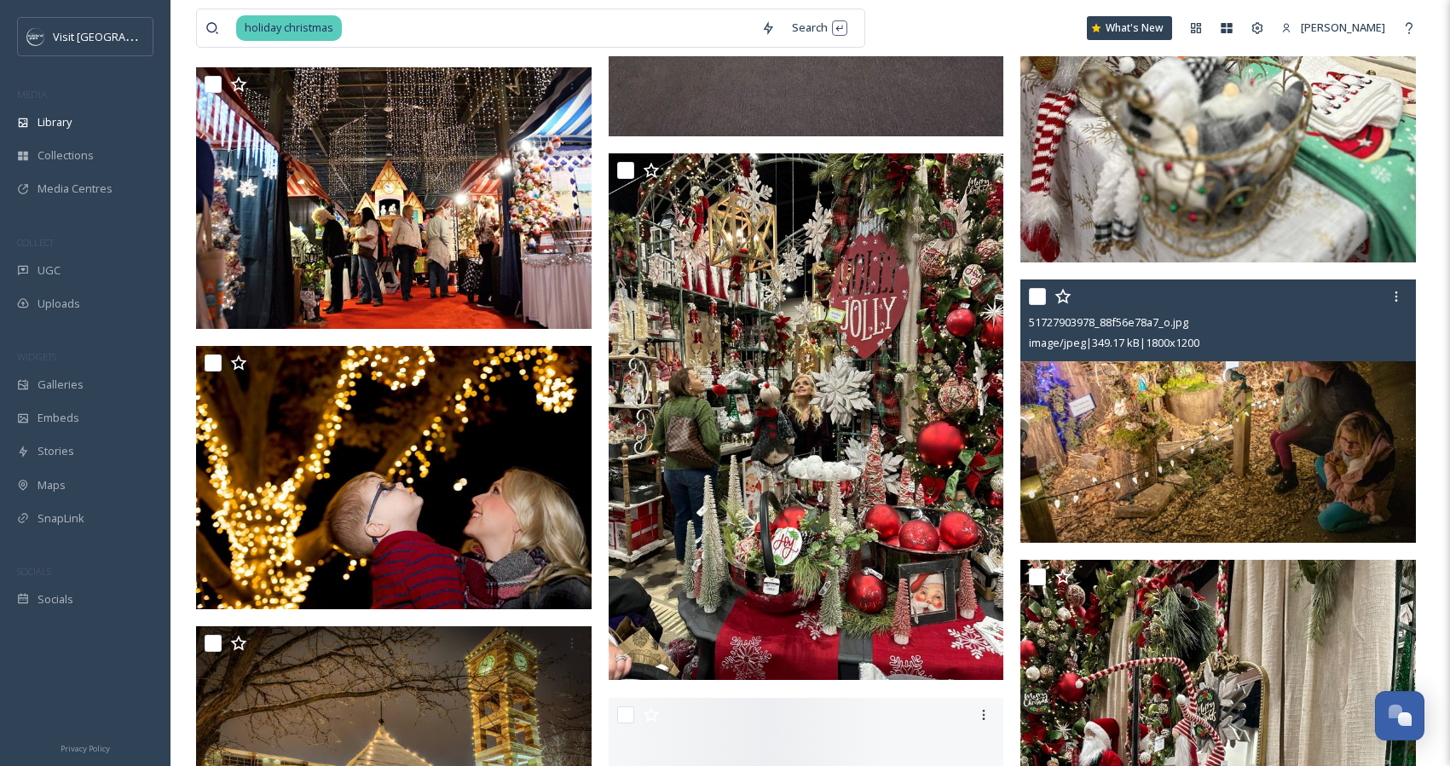
scroll to position [12154, 0]
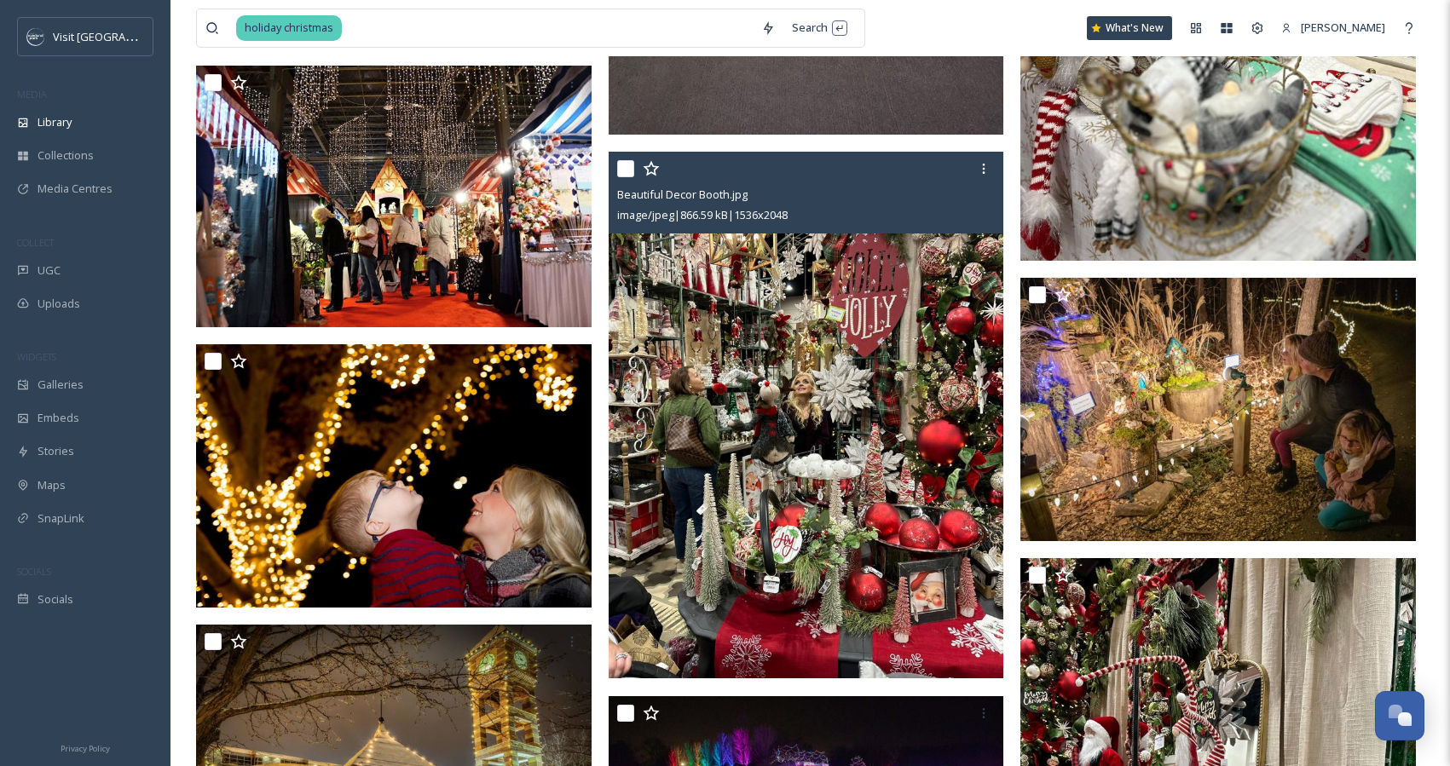
click at [627, 171] on input "checkbox" at bounding box center [625, 168] width 17 height 17
checkbox input "true"
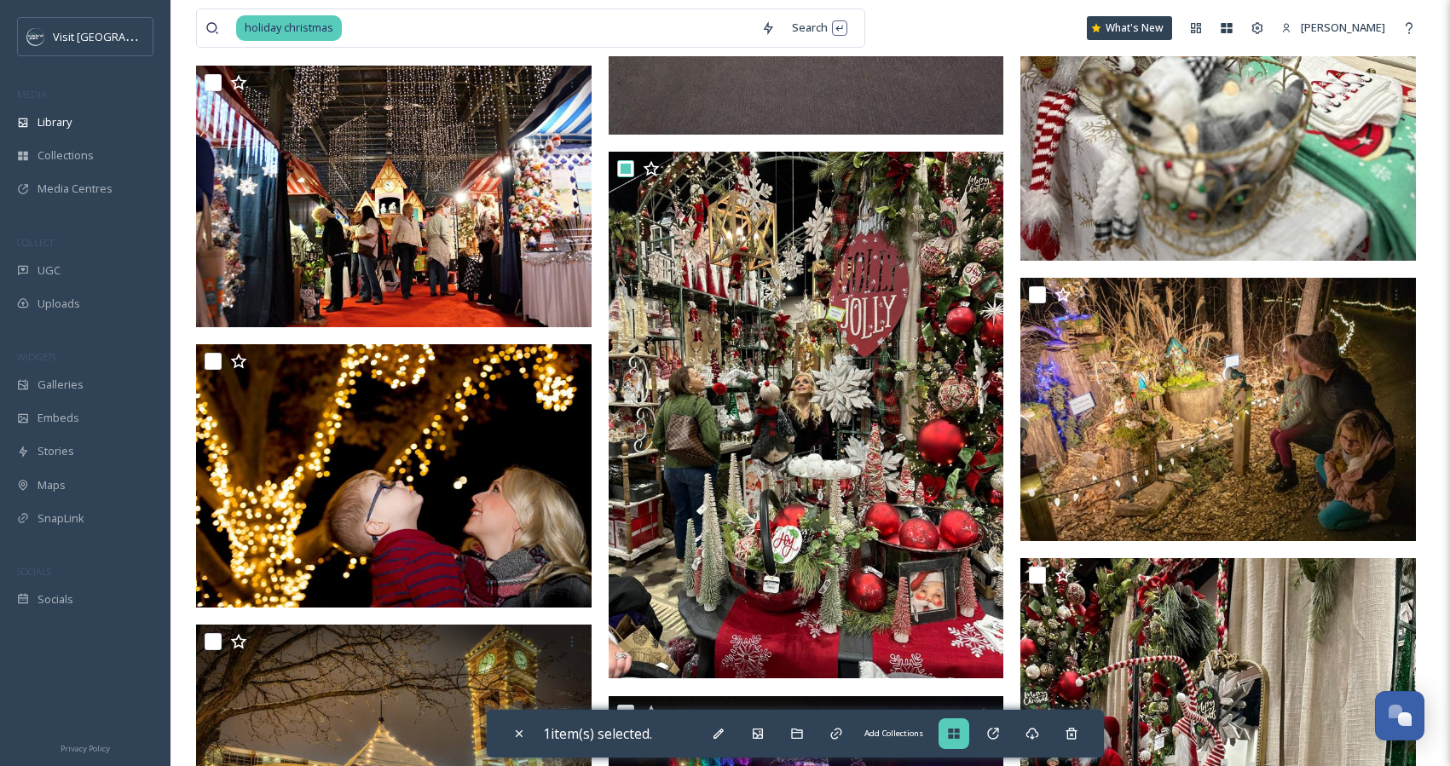
click at [959, 735] on icon at bounding box center [953, 734] width 11 height 10
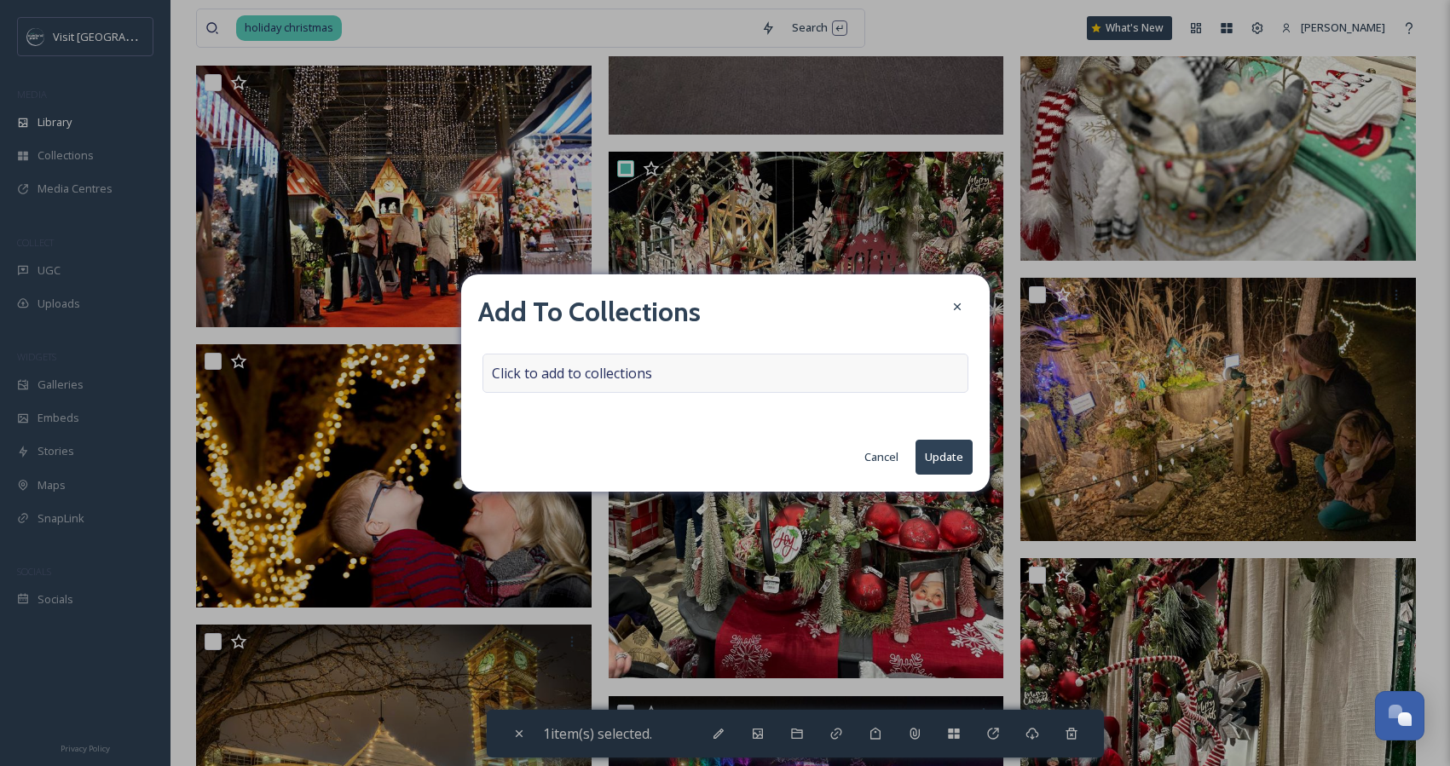
click at [711, 372] on div "Click to add to collections" at bounding box center [726, 373] width 486 height 39
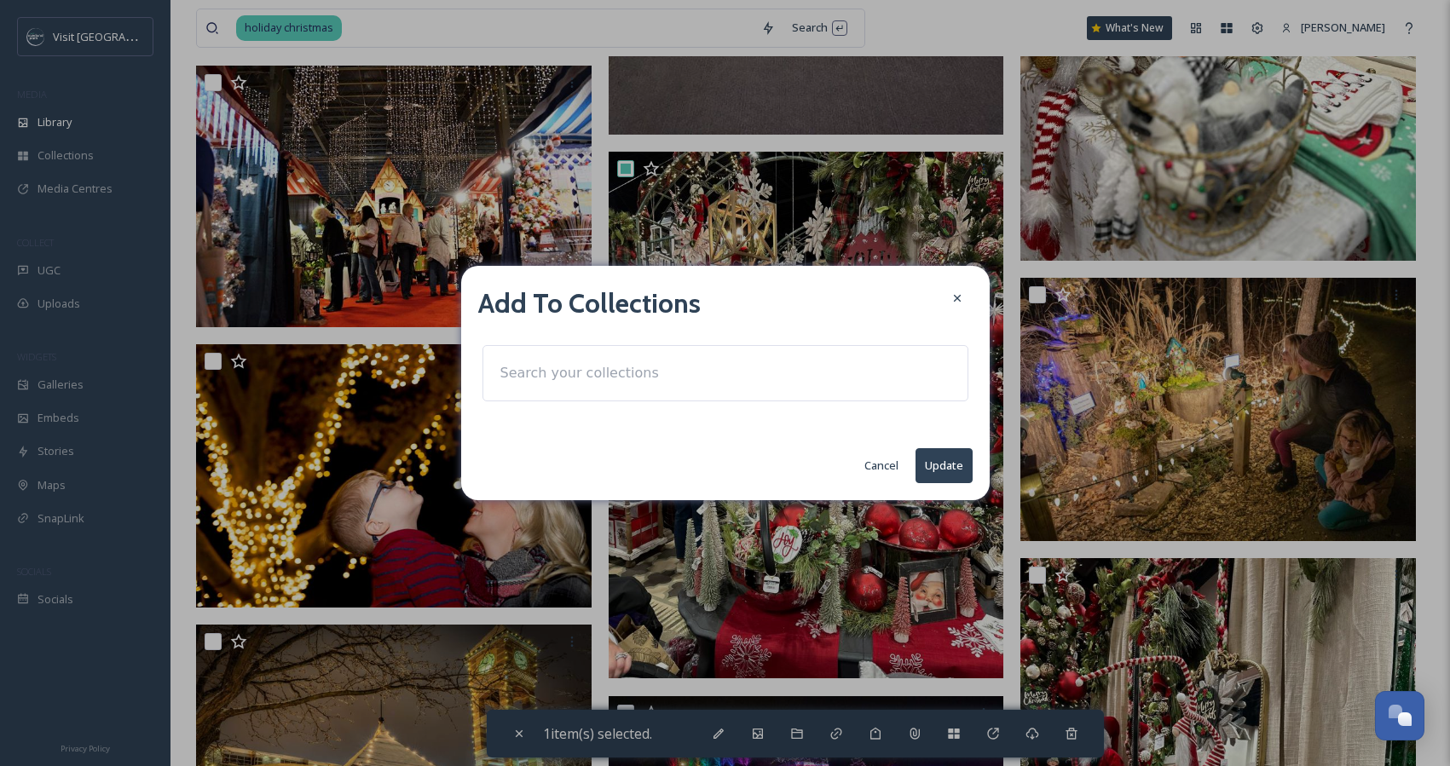
click at [711, 372] on div at bounding box center [726, 373] width 486 height 56
click at [572, 369] on input at bounding box center [586, 374] width 188 height 38
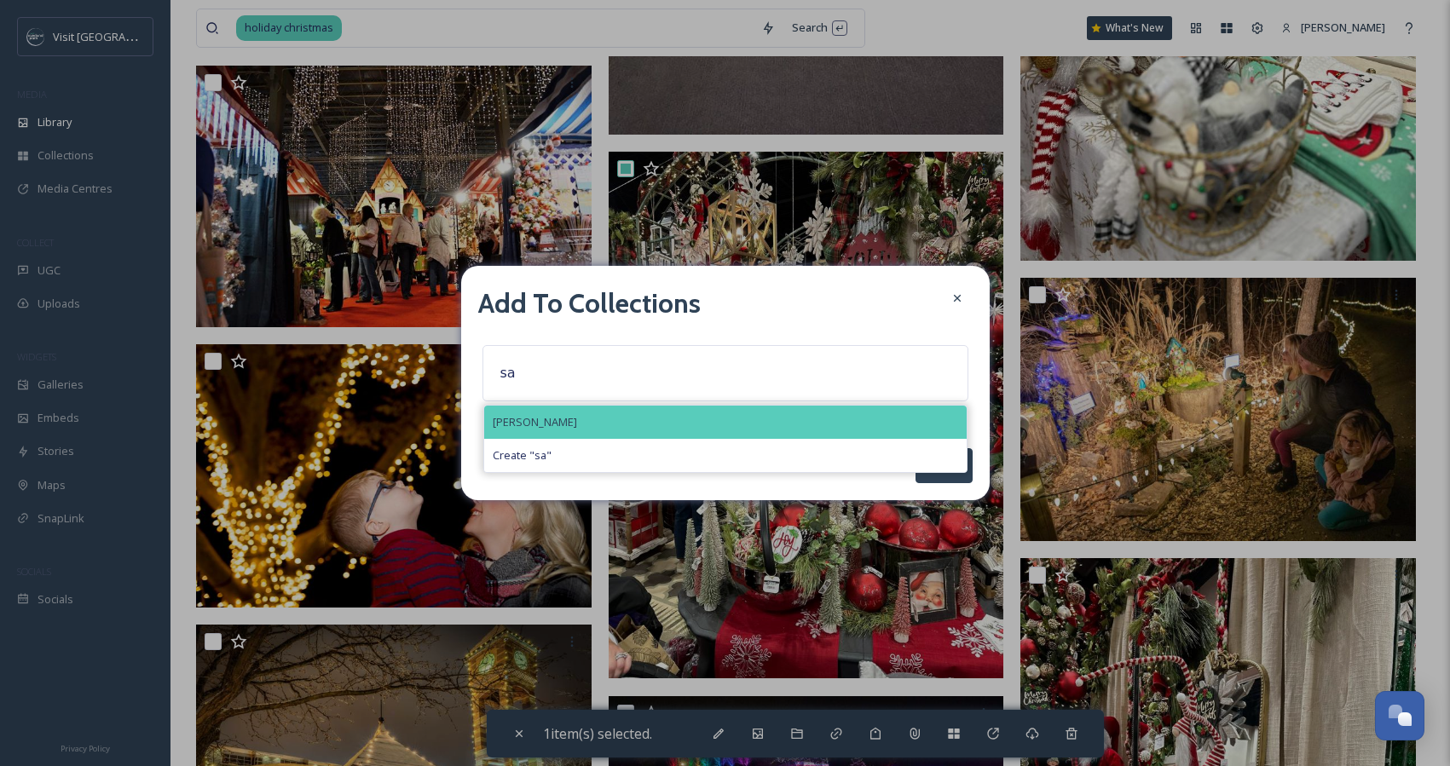
type input "sa"
click at [547, 415] on span "[PERSON_NAME]" at bounding box center [535, 422] width 84 height 16
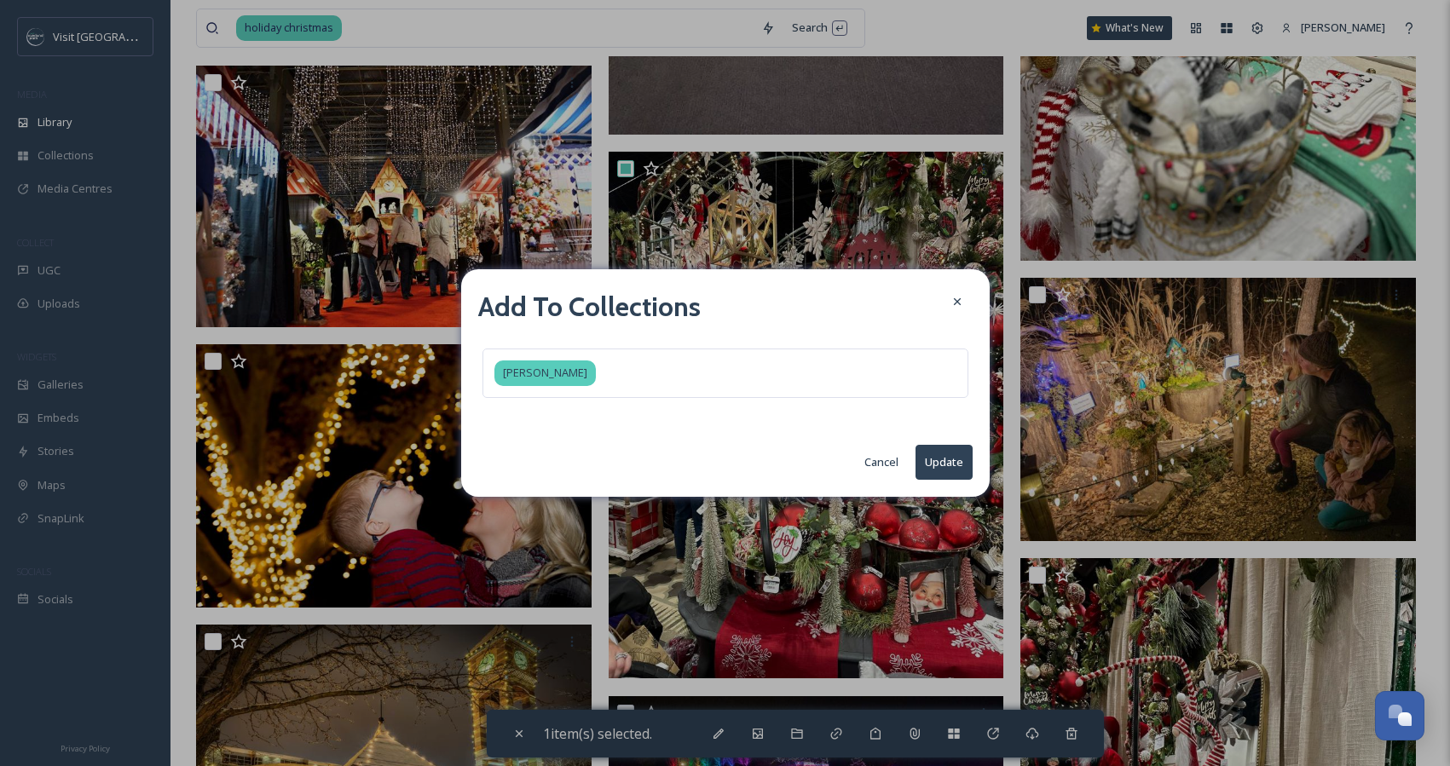
click at [958, 468] on button "Update" at bounding box center [944, 462] width 57 height 35
checkbox input "false"
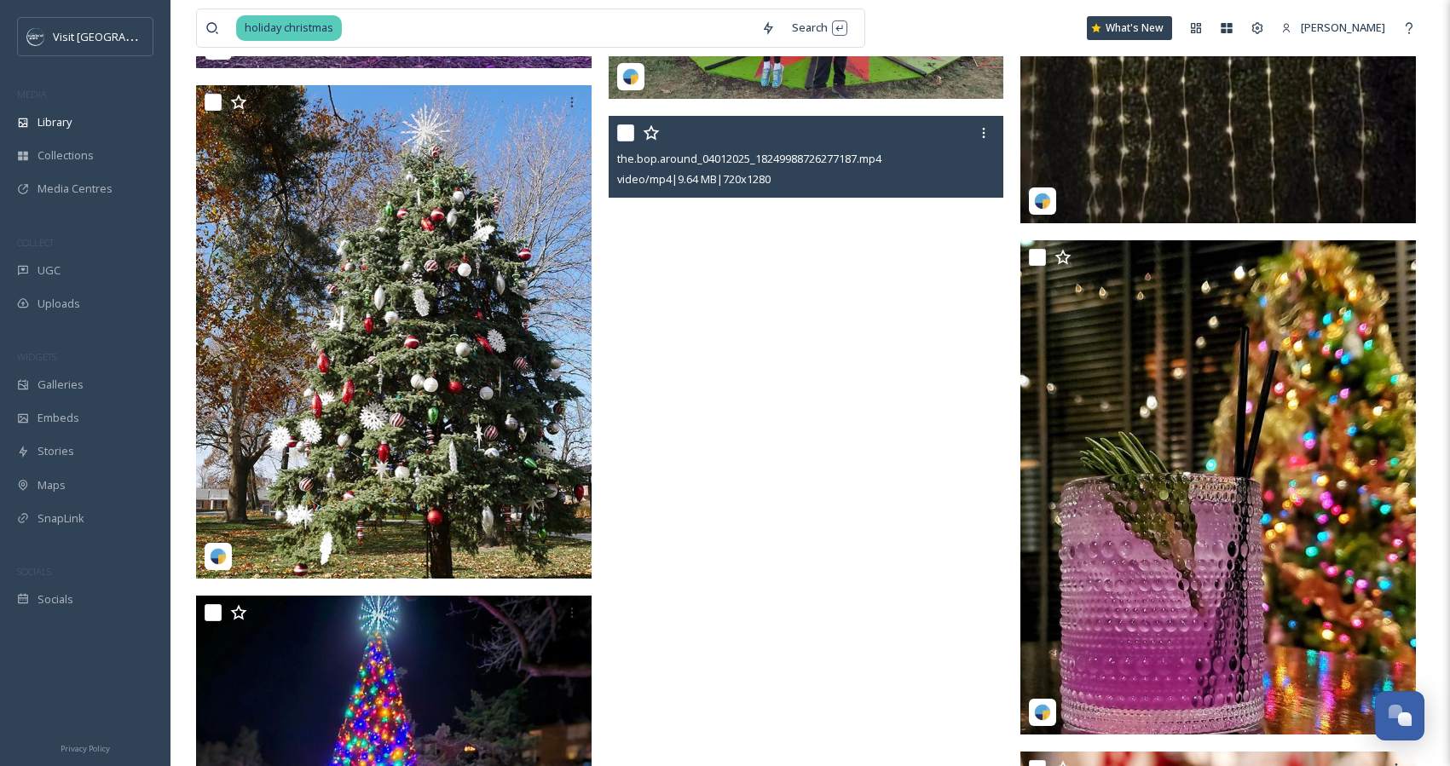
scroll to position [18430, 0]
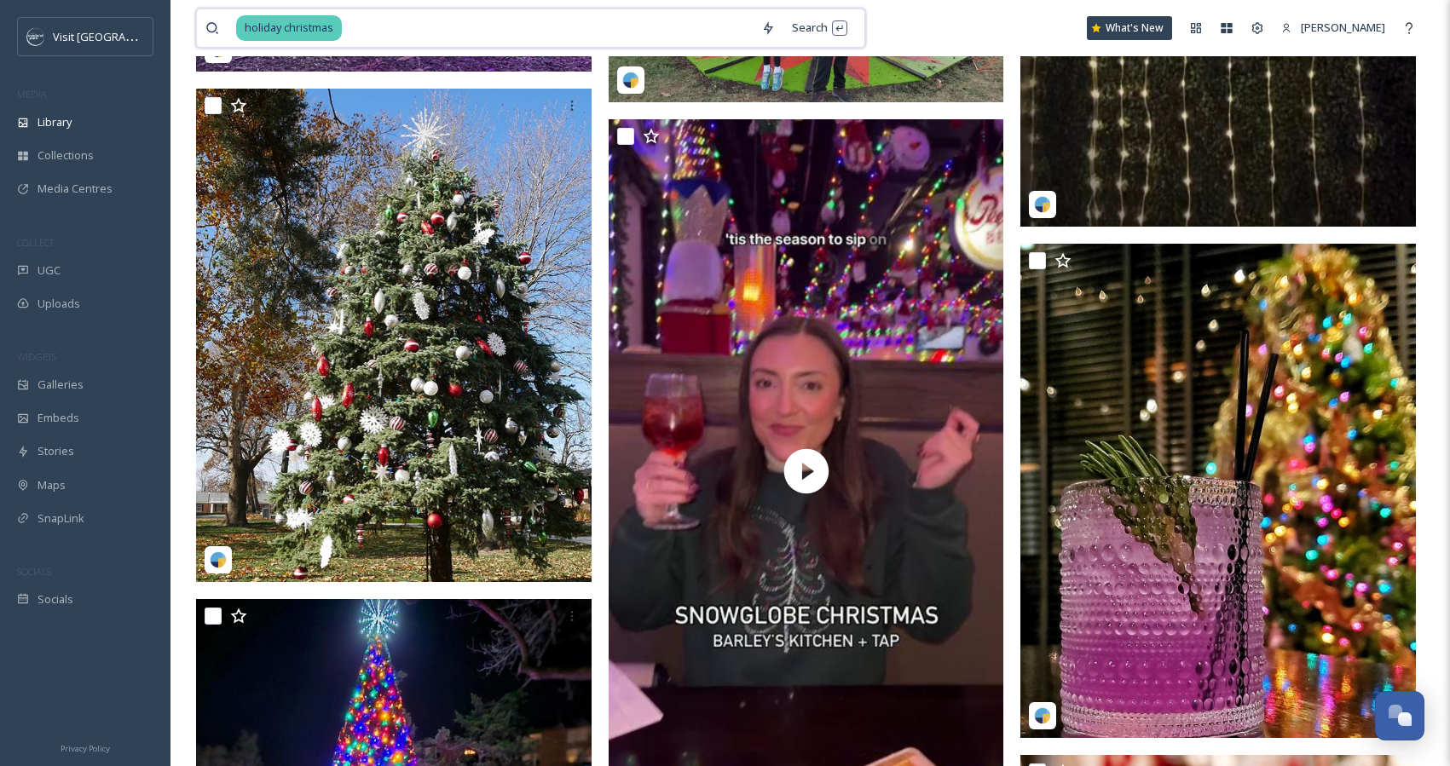
click at [401, 32] on input at bounding box center [548, 28] width 409 height 38
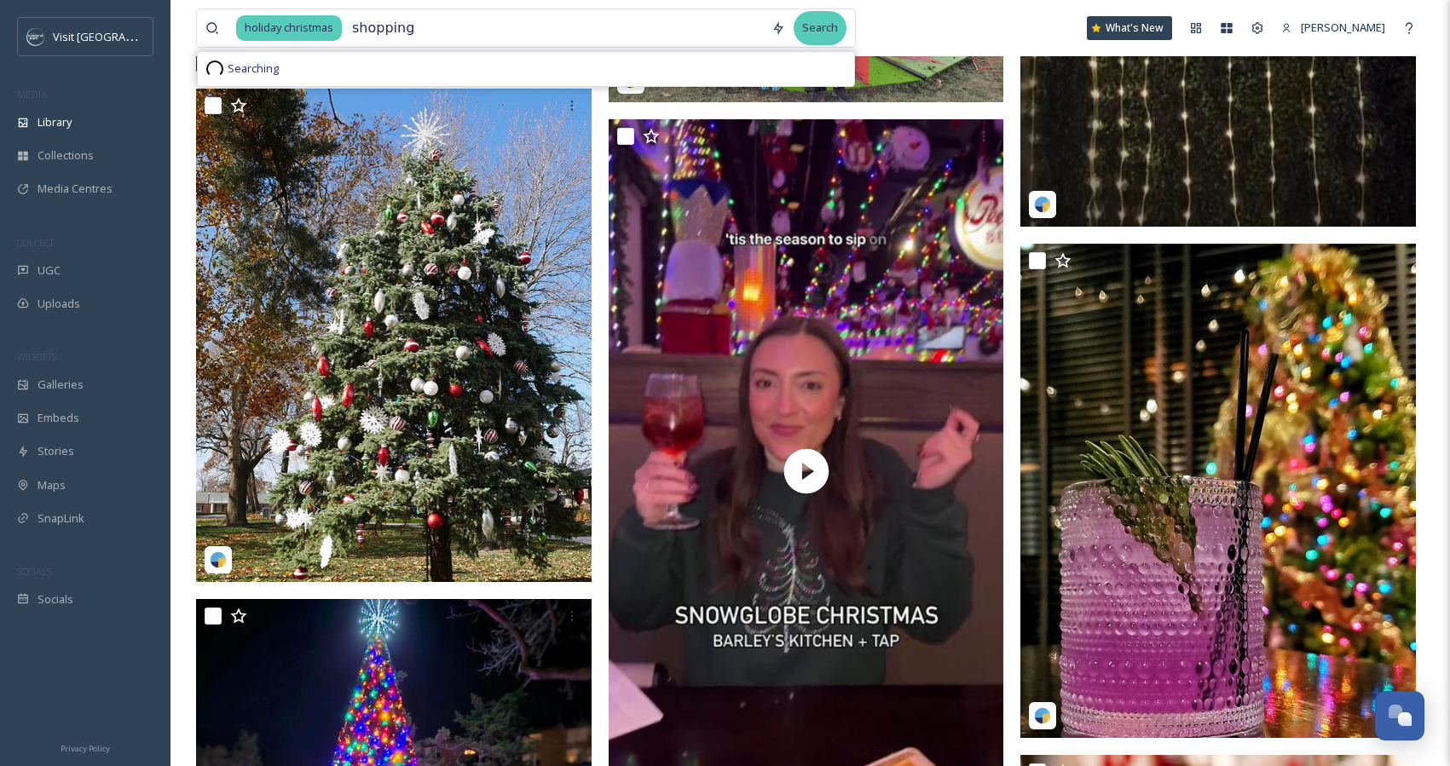
click at [810, 28] on div "Search" at bounding box center [820, 27] width 53 height 33
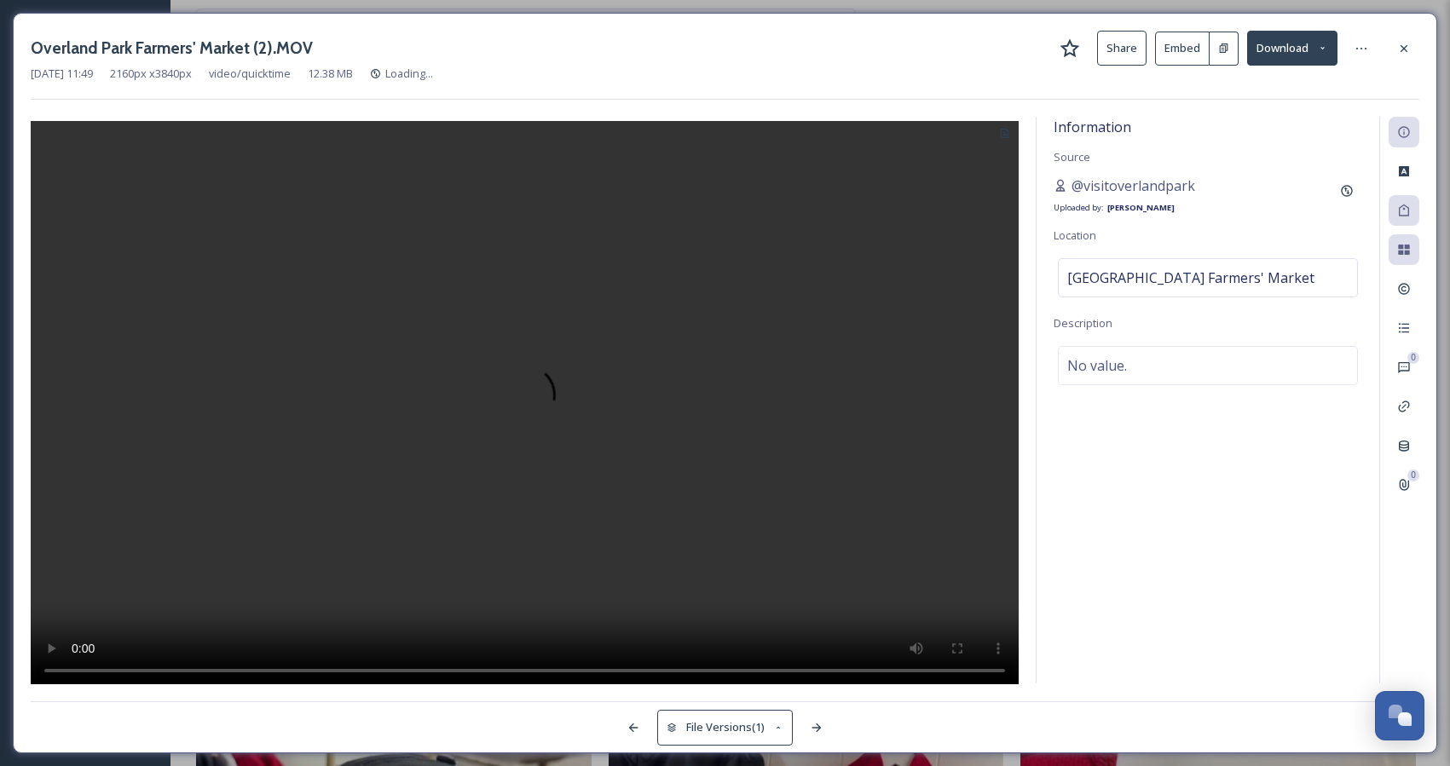
scroll to position [343, 0]
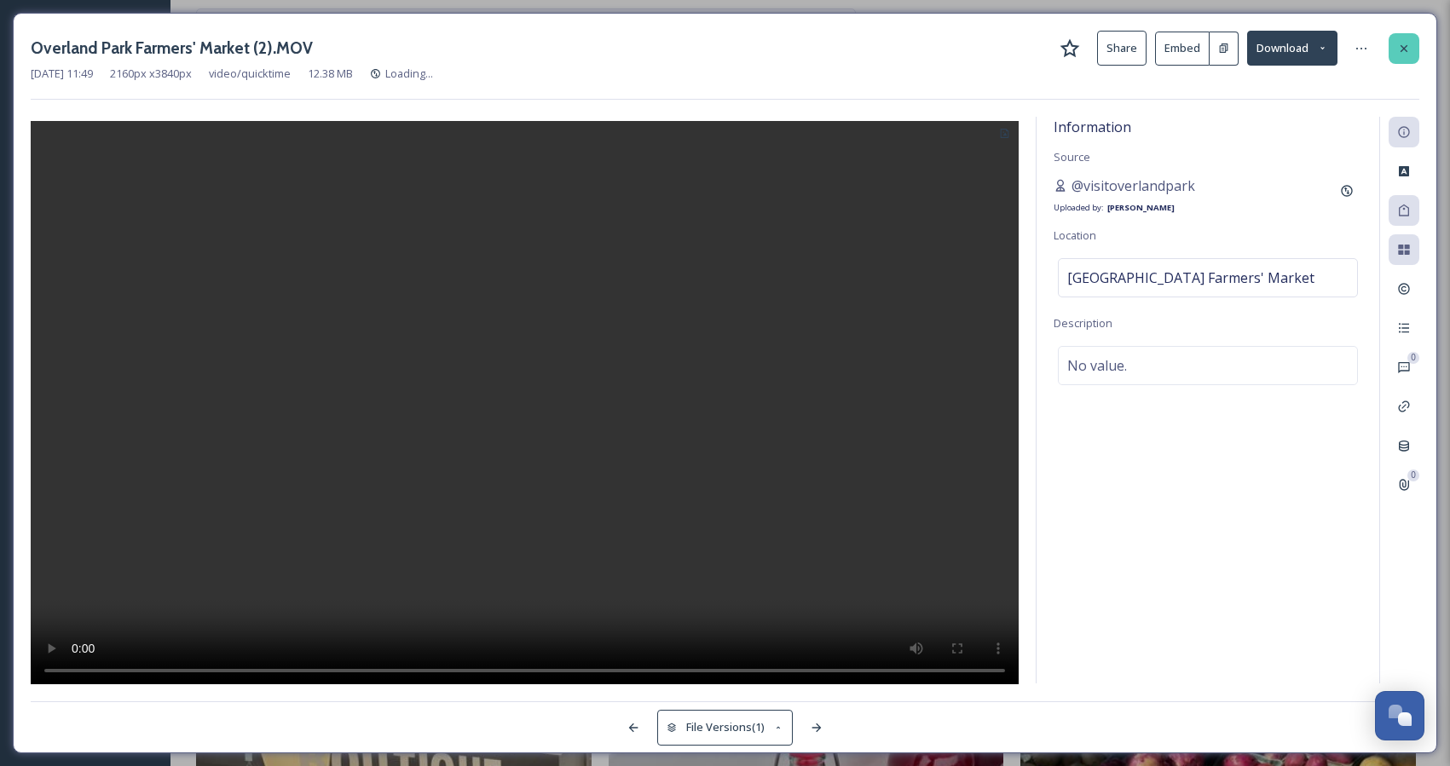
click at [1403, 44] on icon at bounding box center [1404, 49] width 14 height 14
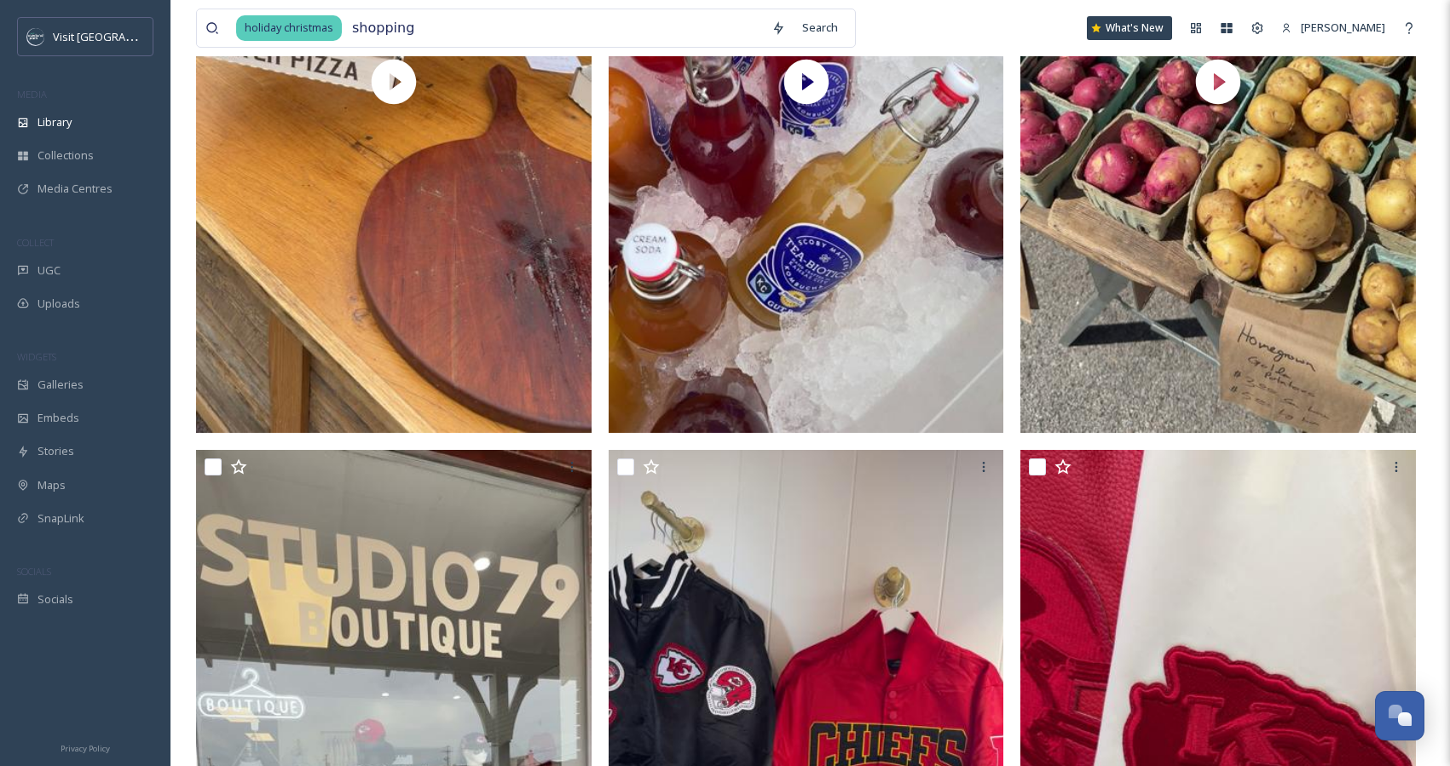
scroll to position [847, 0]
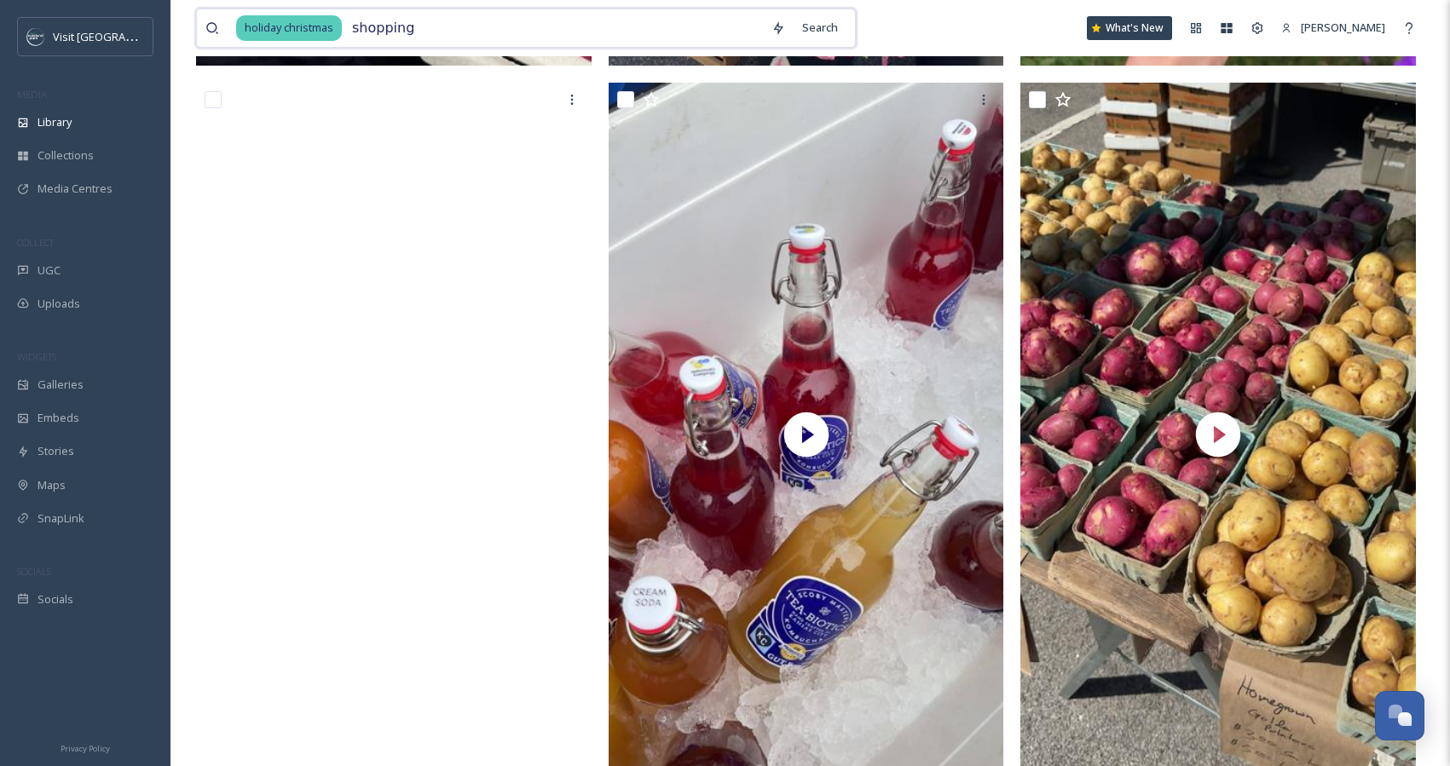
click at [412, 26] on input "shopping" at bounding box center [553, 28] width 419 height 38
type input "s"
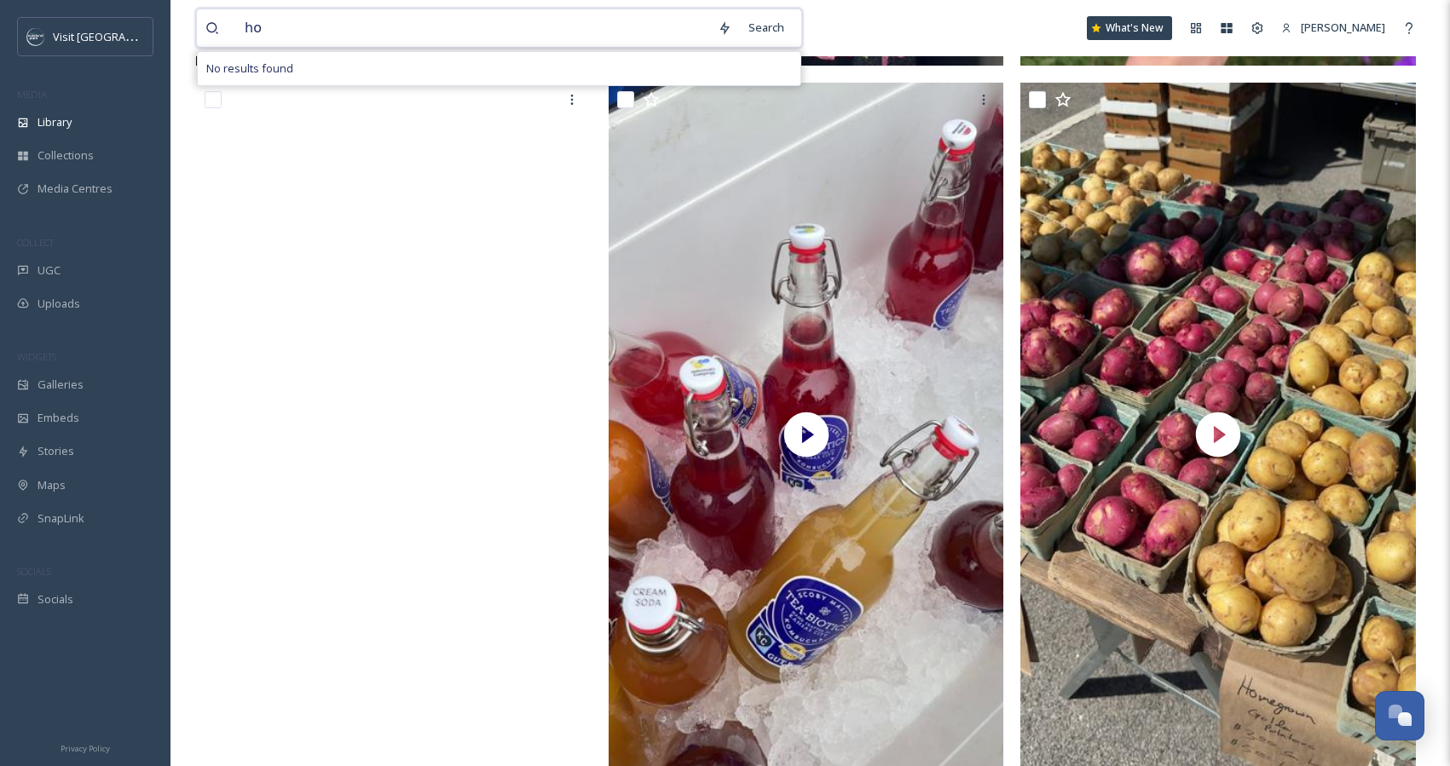
type input "h"
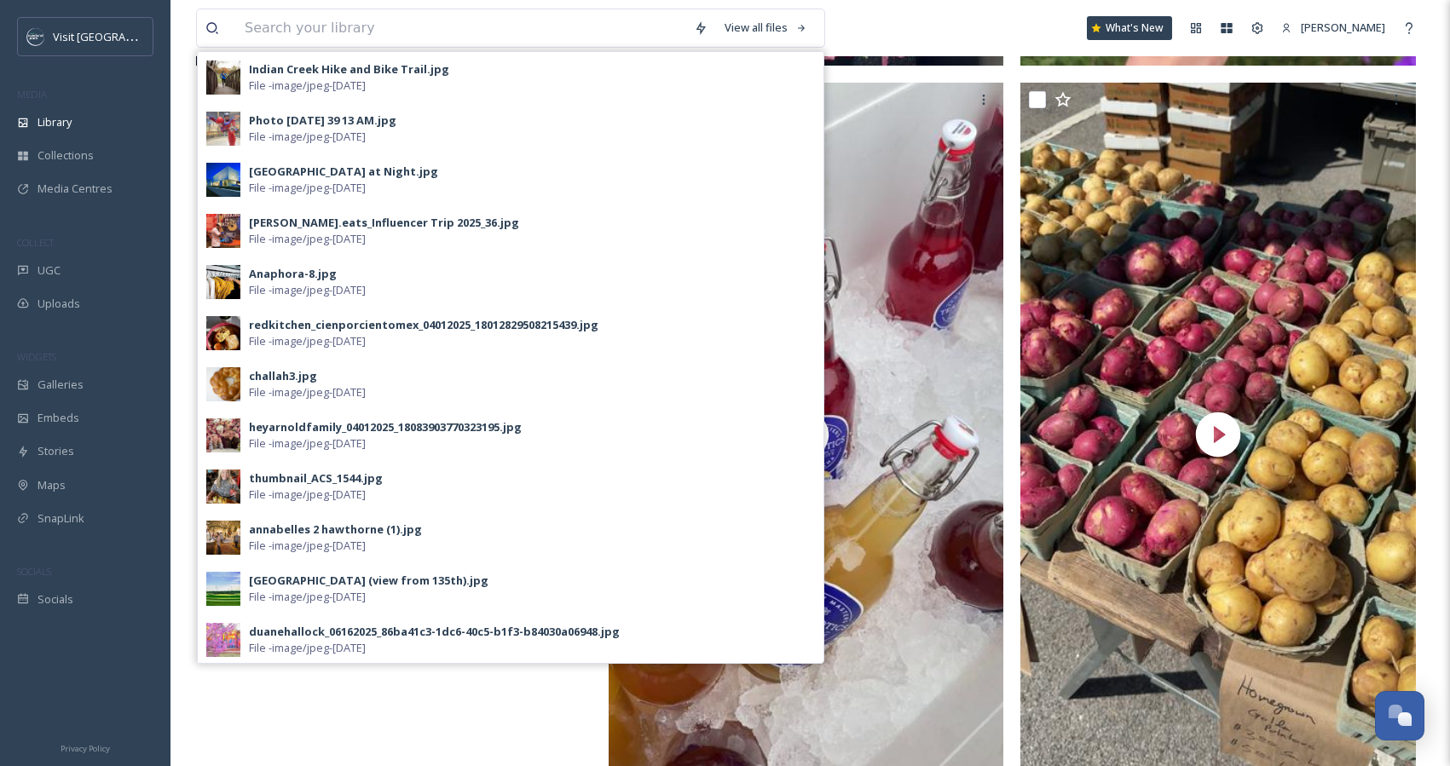
click at [890, 30] on div "View all files Indian Creek Hike and Bike Trail.jpg File - image/jpeg - [DATE] …" at bounding box center [810, 28] width 1229 height 56
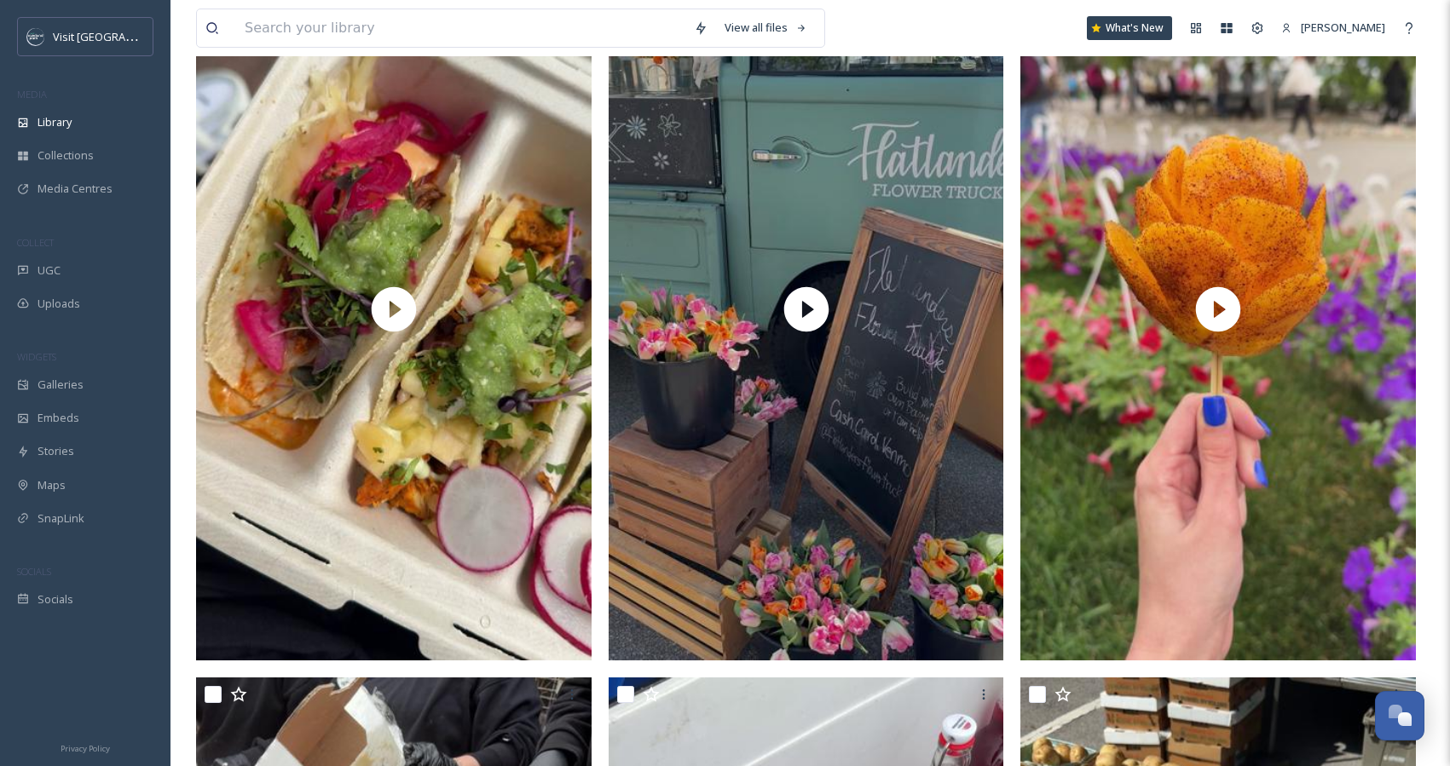
scroll to position [0, 0]
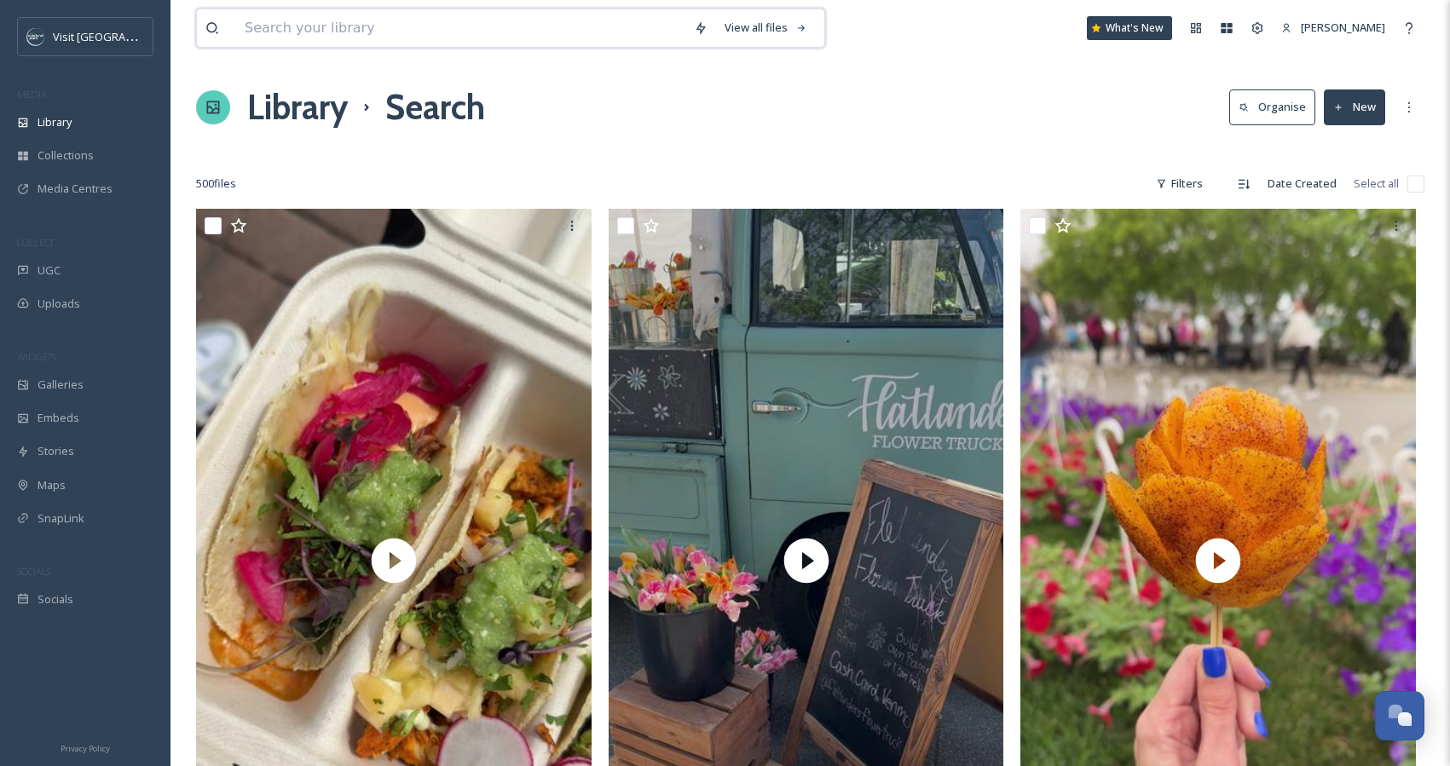
click at [379, 38] on input at bounding box center [460, 28] width 449 height 38
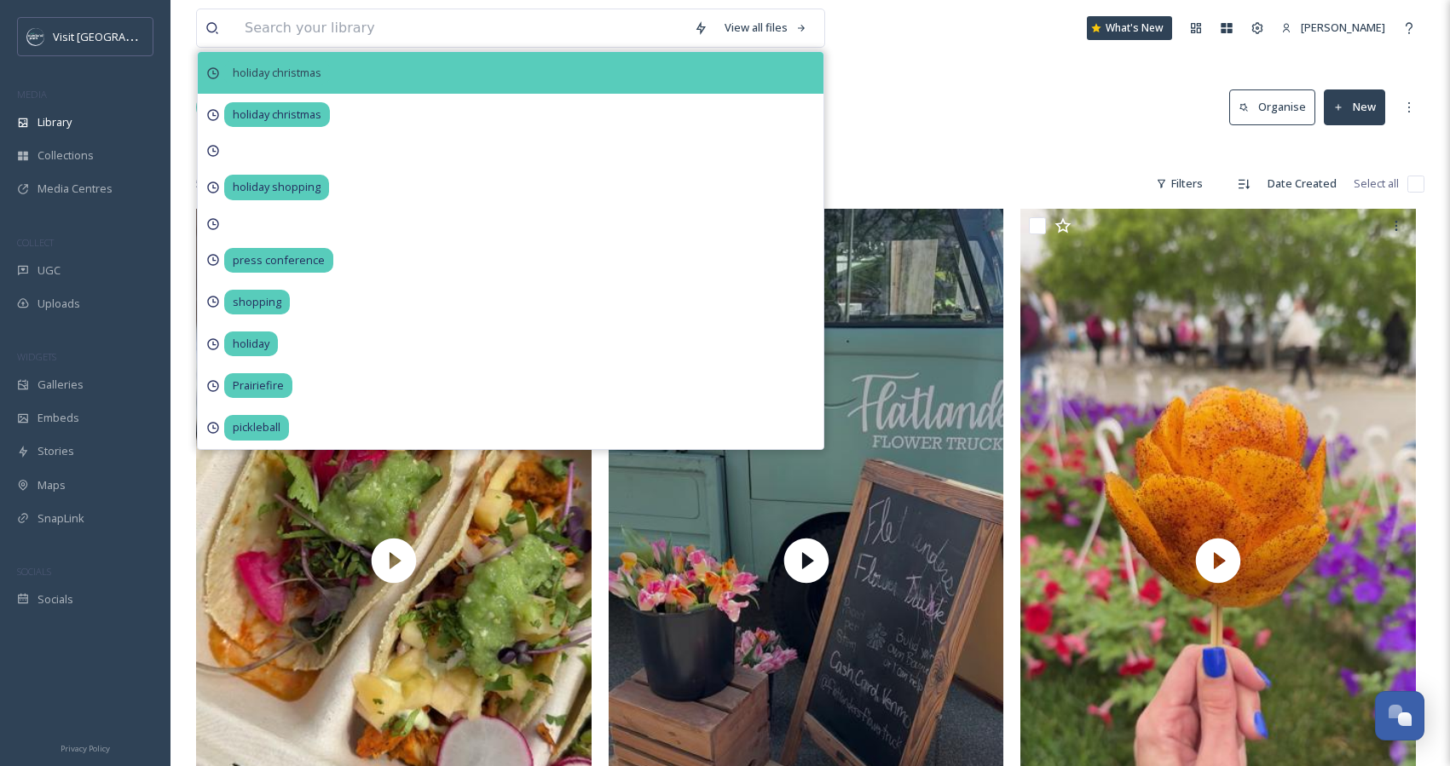
click at [290, 72] on span "holiday christmas" at bounding box center [277, 73] width 106 height 25
click at [302, 71] on span "holiday christmas" at bounding box center [277, 73] width 106 height 25
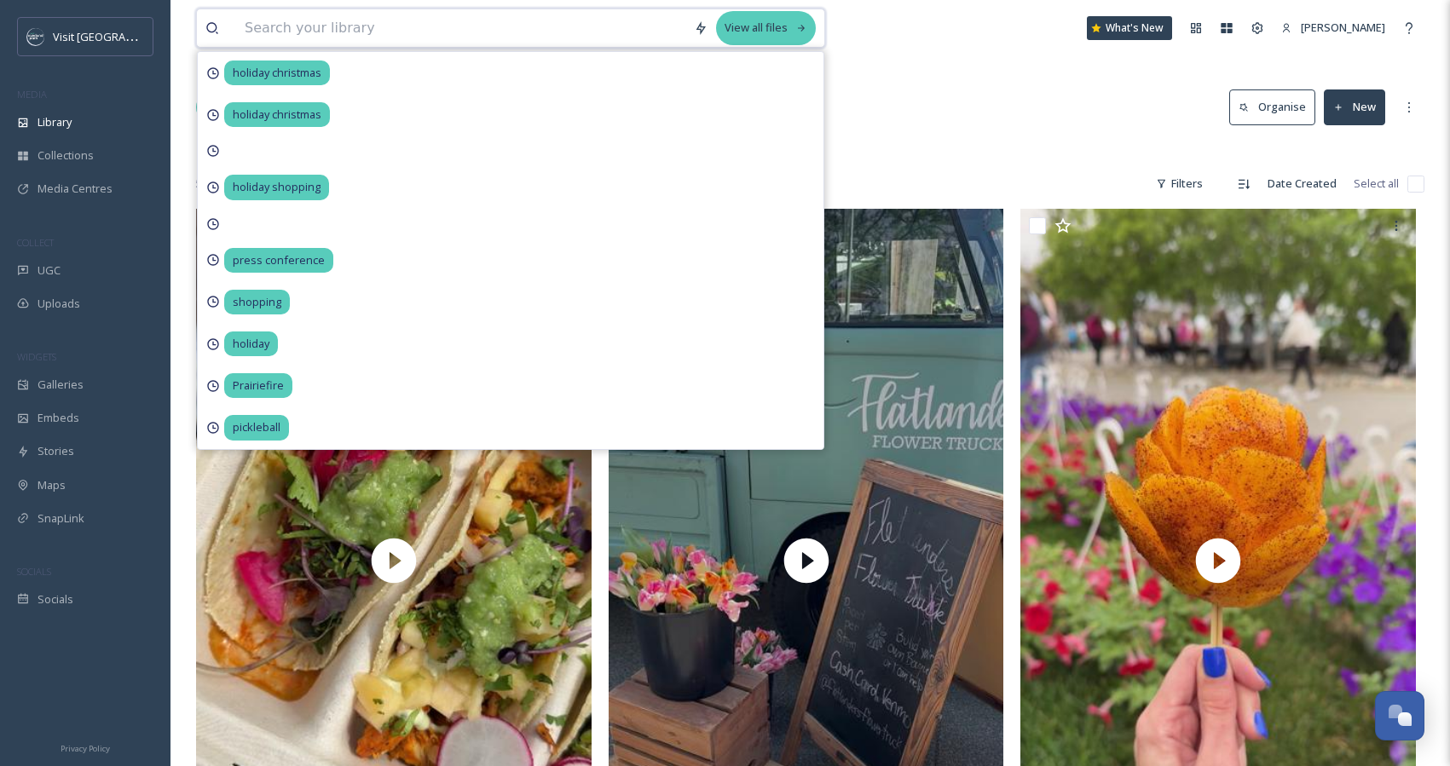
click at [772, 26] on div "View all files" at bounding box center [766, 27] width 100 height 33
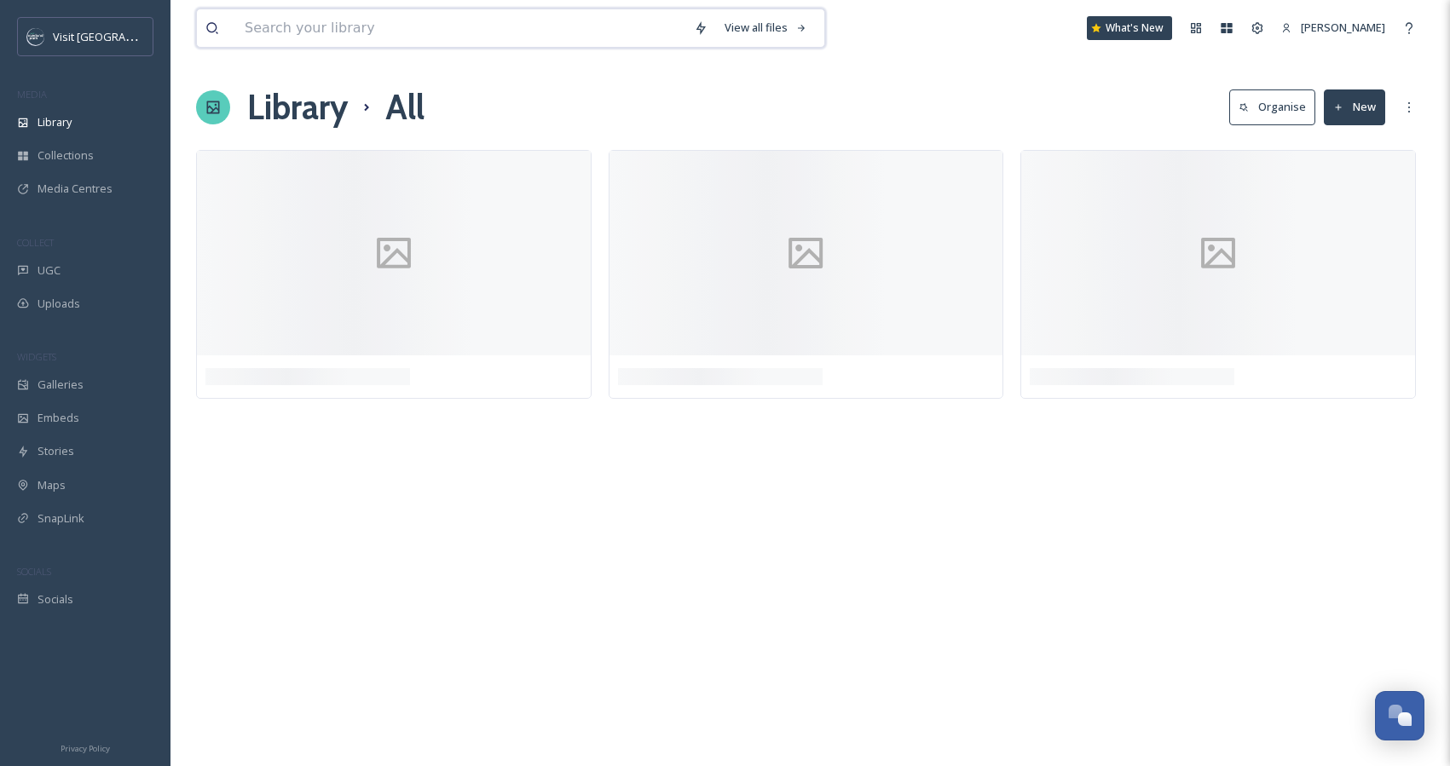
click at [379, 27] on input at bounding box center [460, 28] width 449 height 38
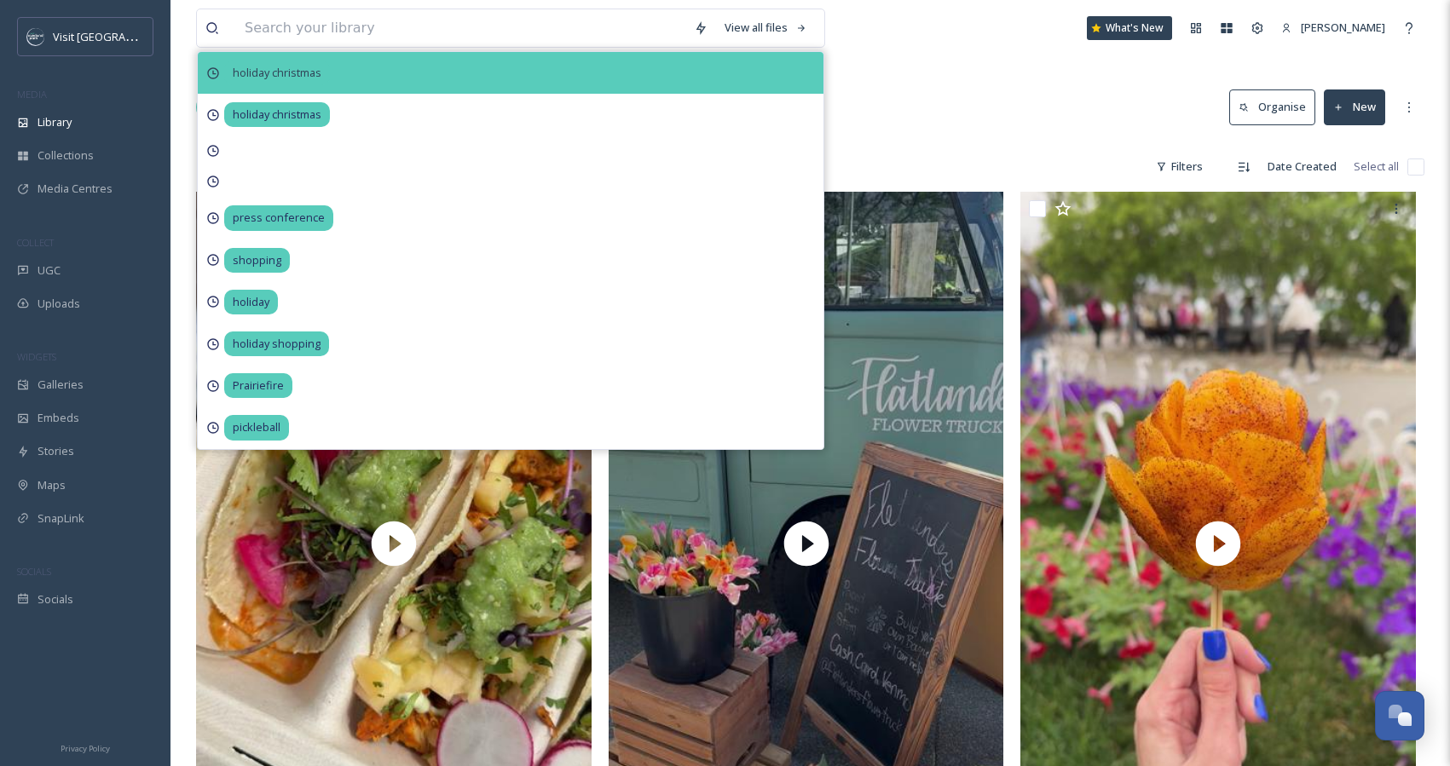
click at [284, 74] on span "holiday christmas" at bounding box center [277, 73] width 106 height 25
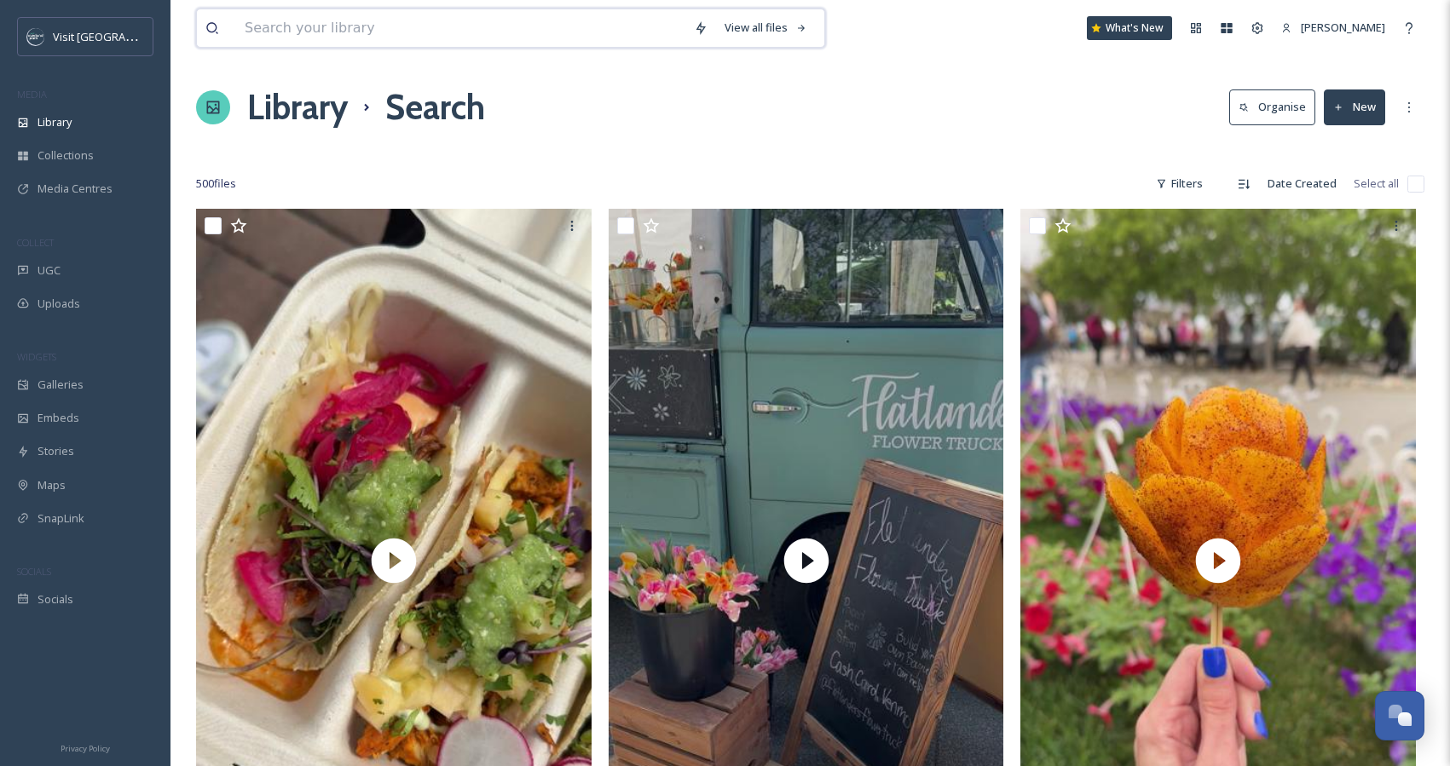
click at [312, 25] on input at bounding box center [460, 28] width 449 height 38
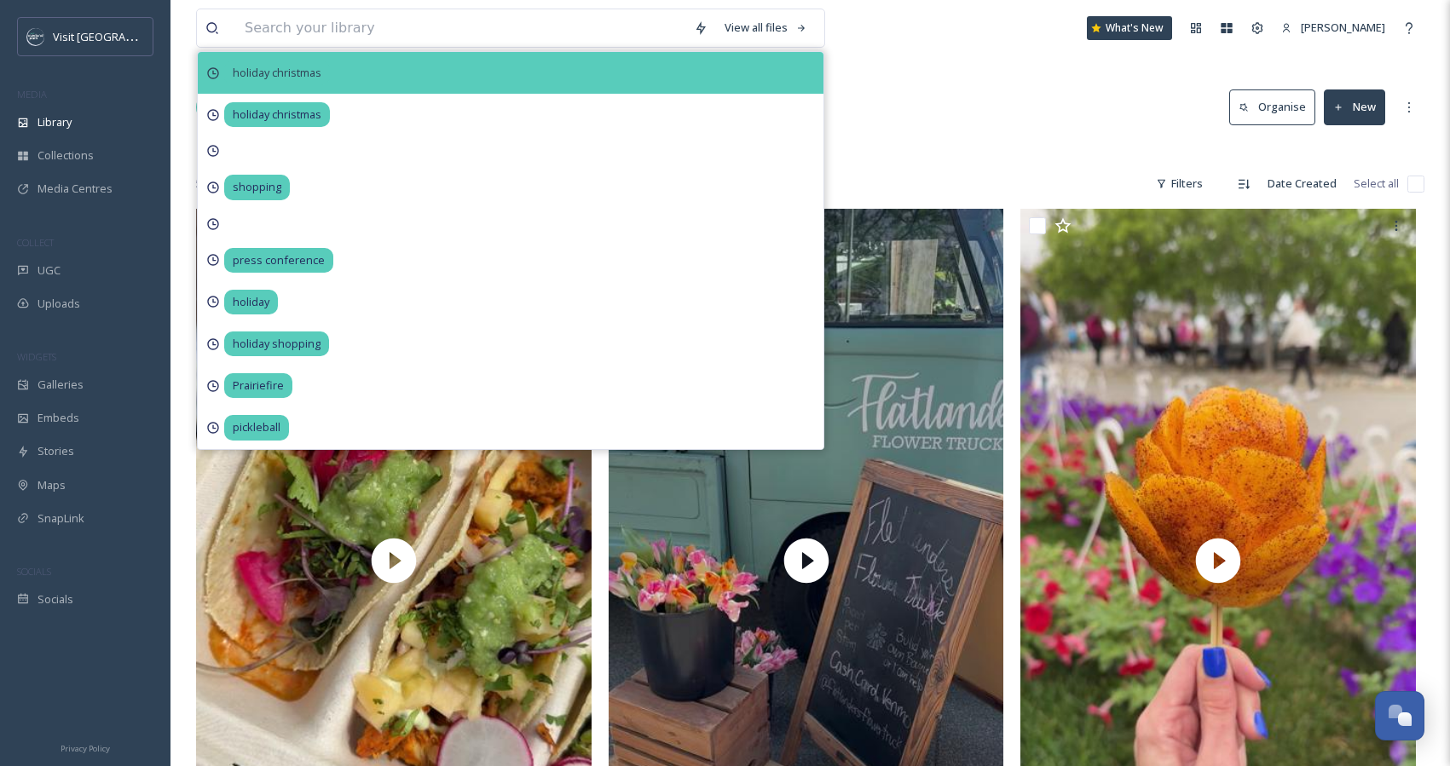
click at [271, 76] on span "holiday christmas" at bounding box center [277, 73] width 106 height 25
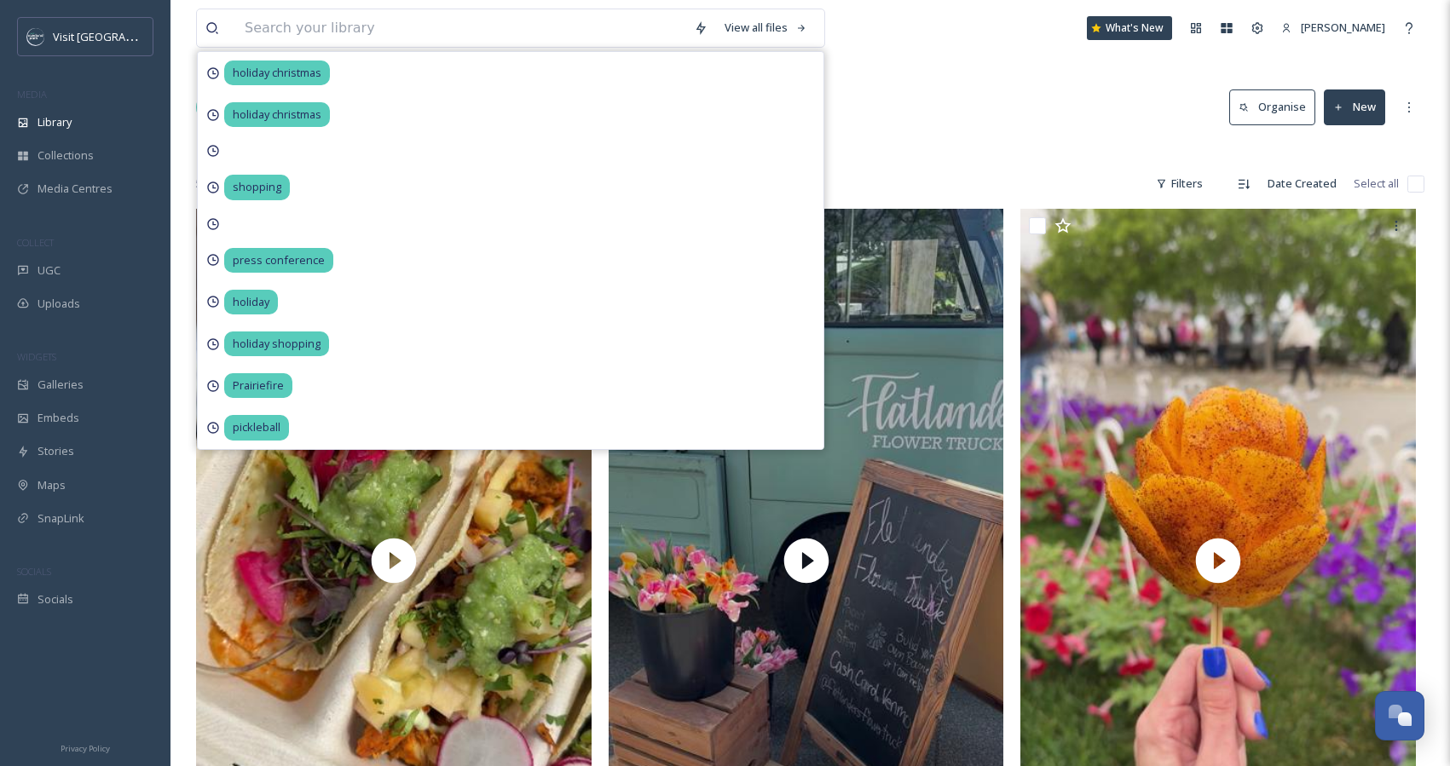
click at [932, 87] on div "Library Search Organise New" at bounding box center [810, 107] width 1229 height 51
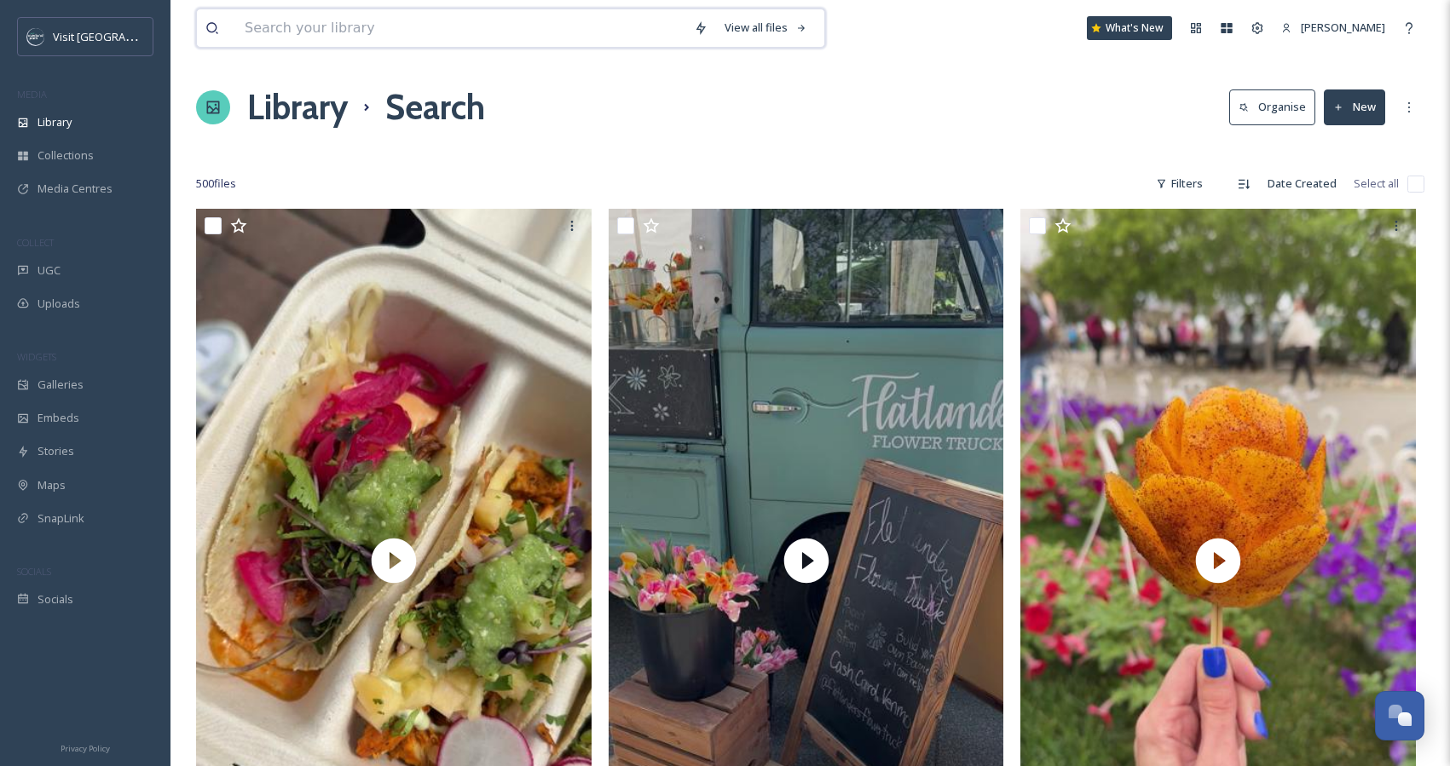
click at [443, 34] on input at bounding box center [460, 28] width 449 height 38
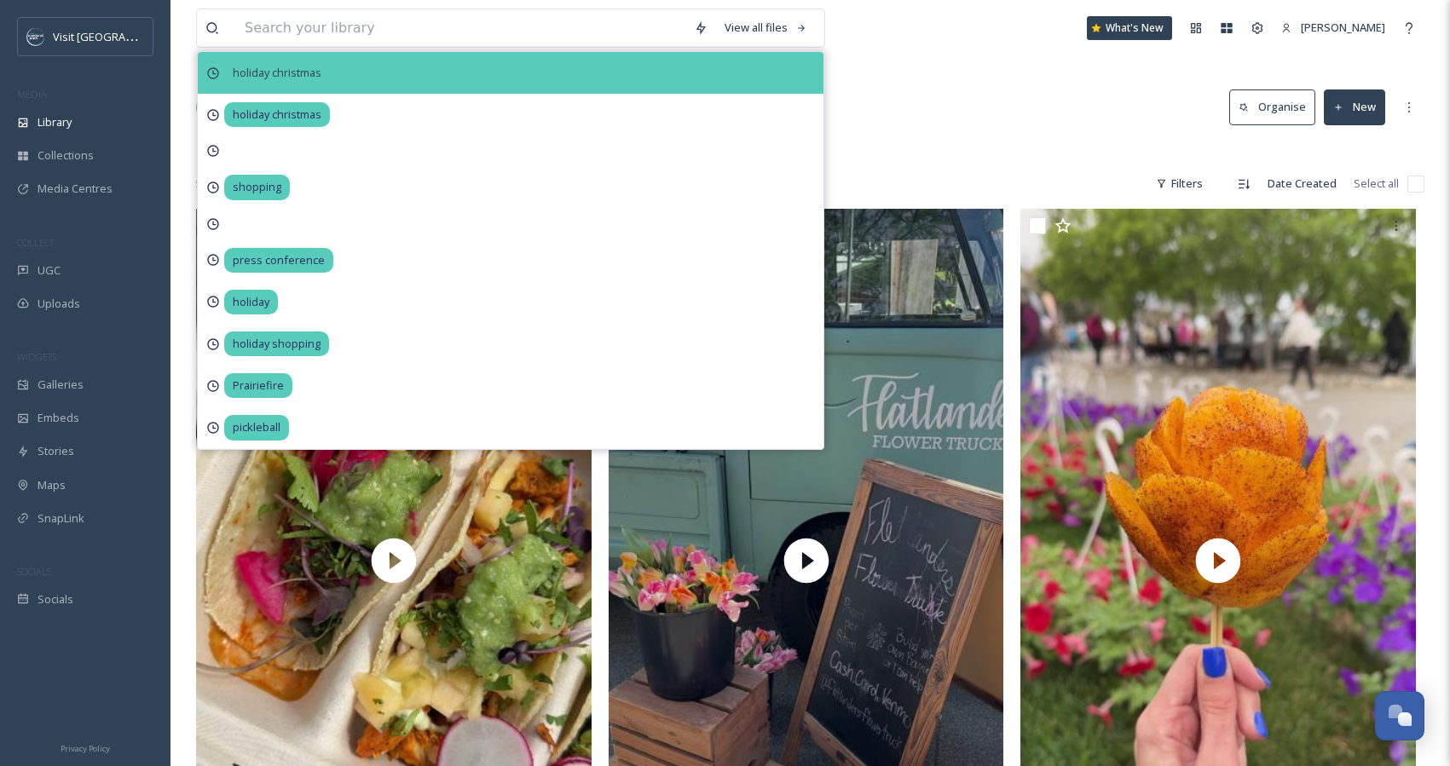
click at [298, 81] on span "holiday christmas" at bounding box center [277, 73] width 106 height 25
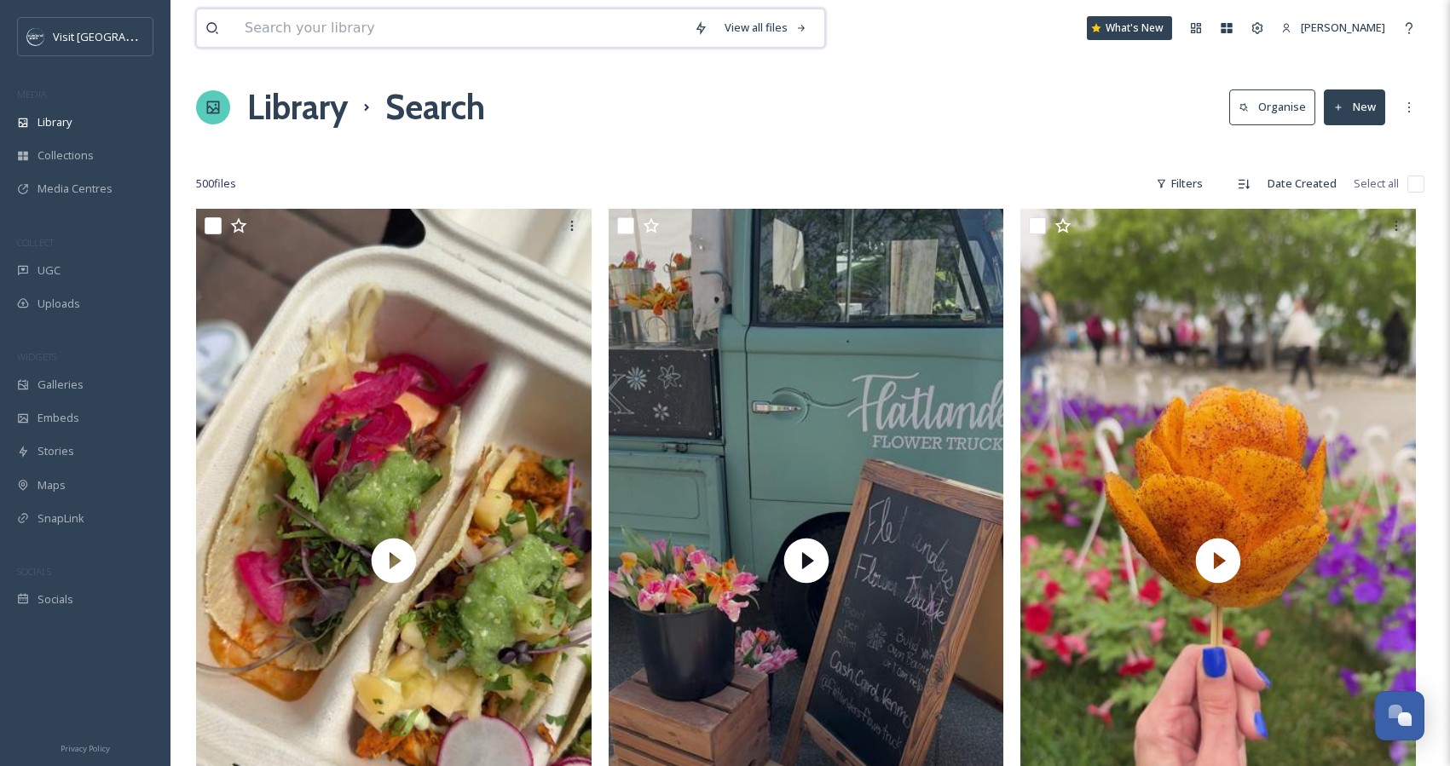
click at [595, 38] on input at bounding box center [460, 28] width 449 height 38
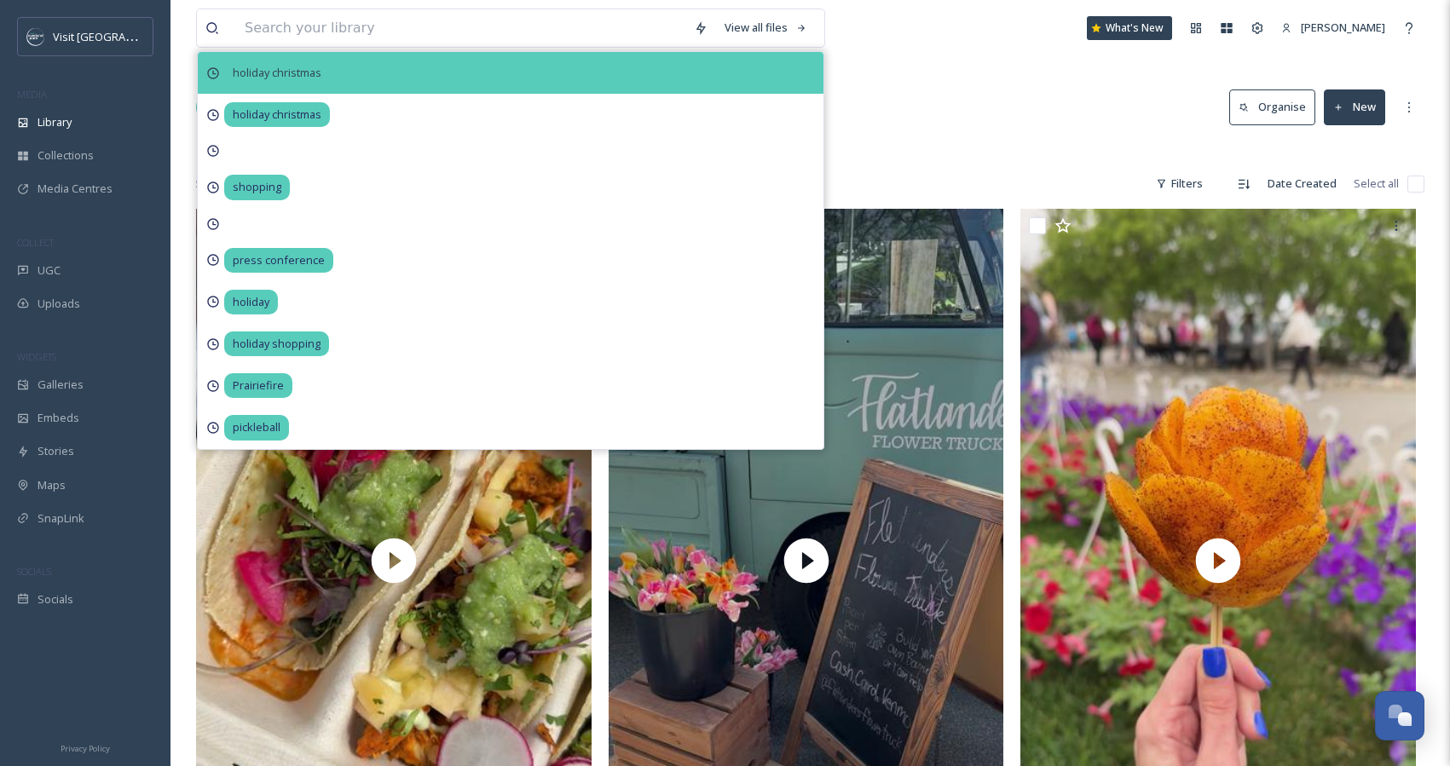
click at [431, 79] on div "holiday christmas" at bounding box center [511, 73] width 626 height 42
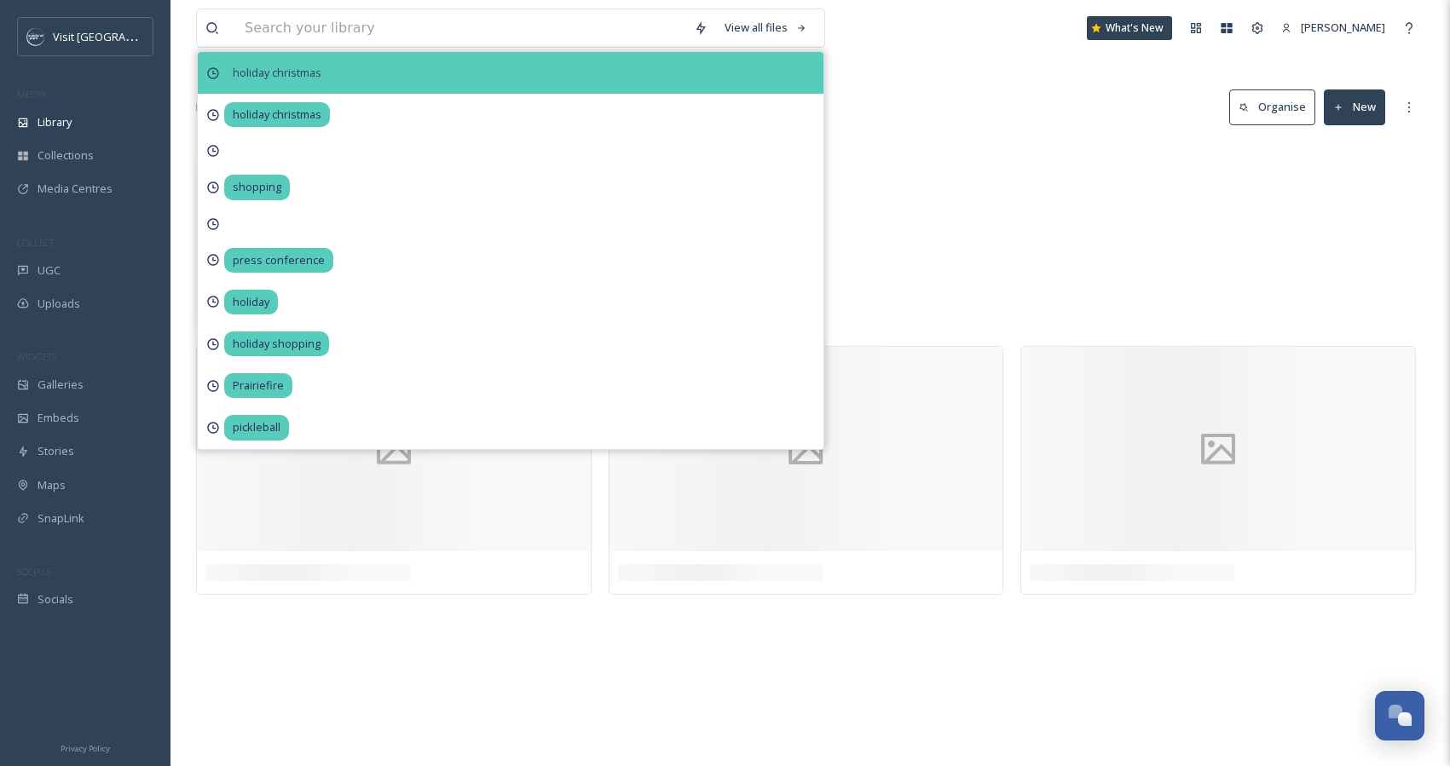
click at [431, 79] on div "holiday christmas" at bounding box center [511, 73] width 626 height 42
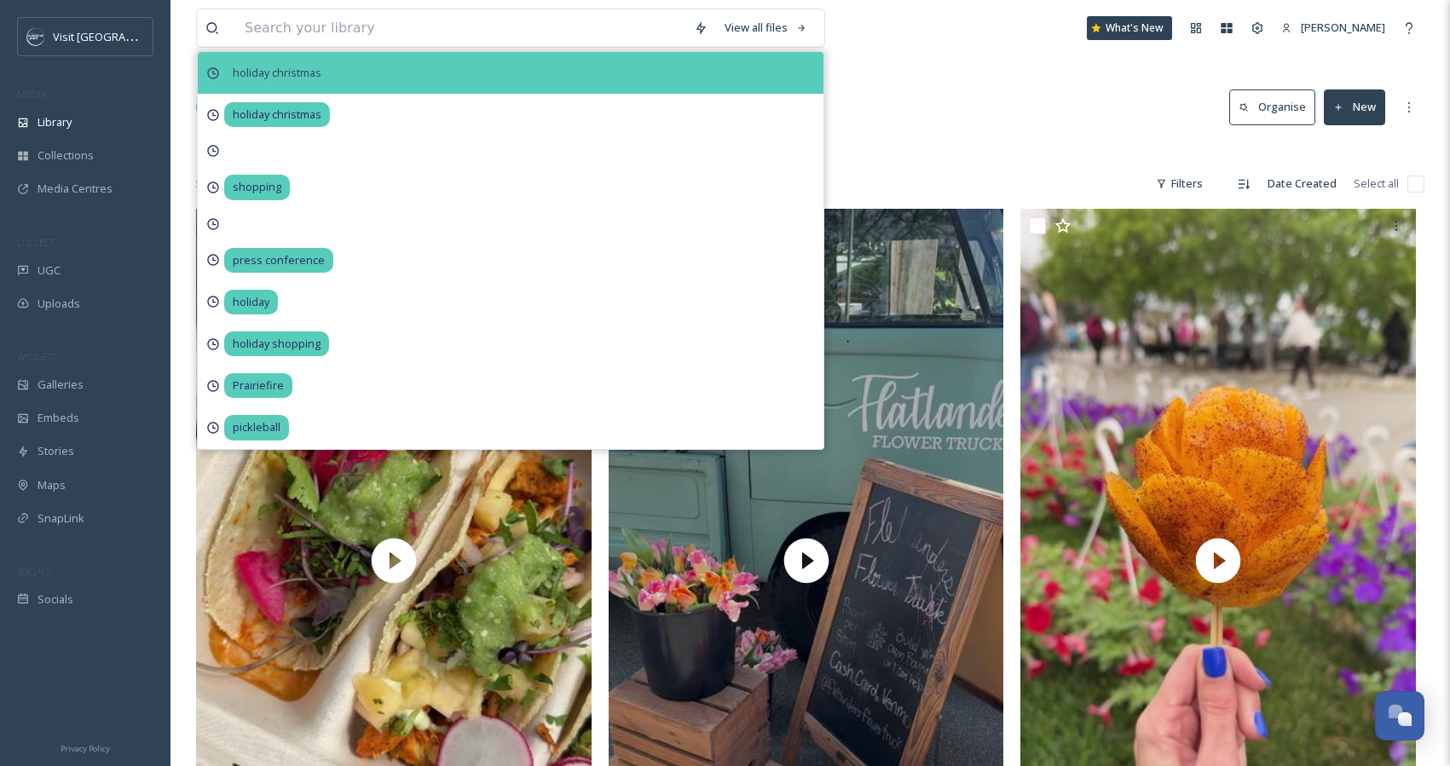
click at [260, 72] on span "holiday christmas" at bounding box center [277, 73] width 106 height 25
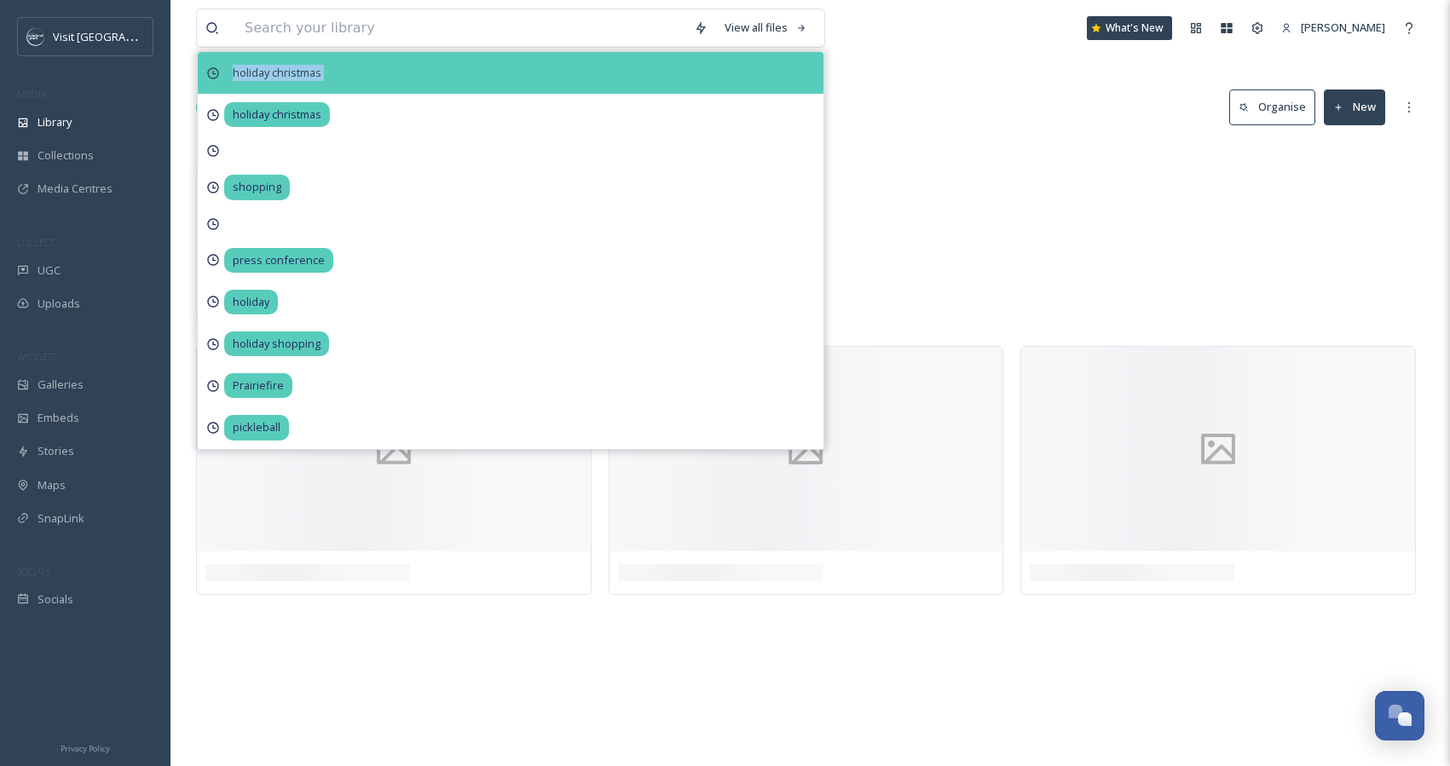
click at [260, 72] on span "holiday christmas" at bounding box center [277, 73] width 106 height 25
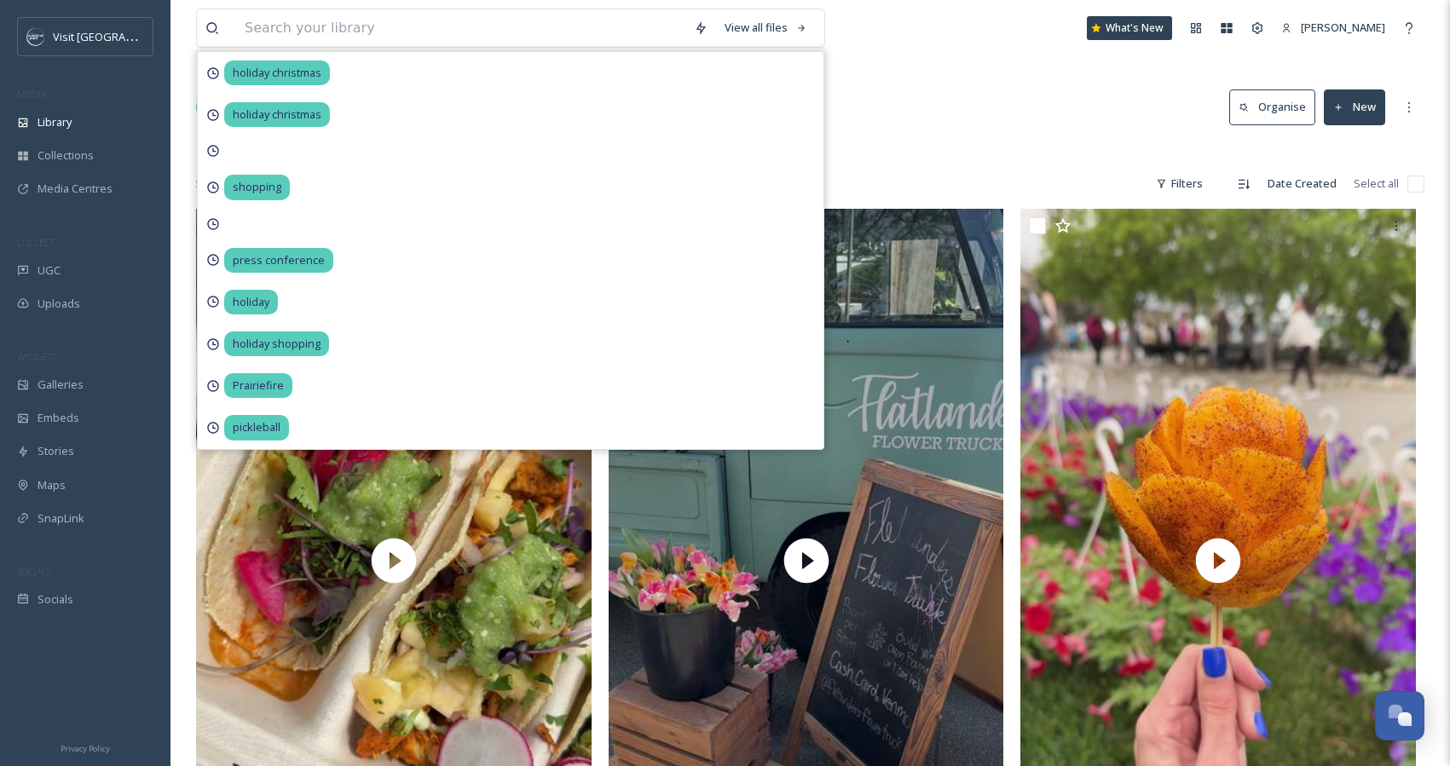
click at [887, 83] on div "Library Search Organise New" at bounding box center [810, 107] width 1229 height 51
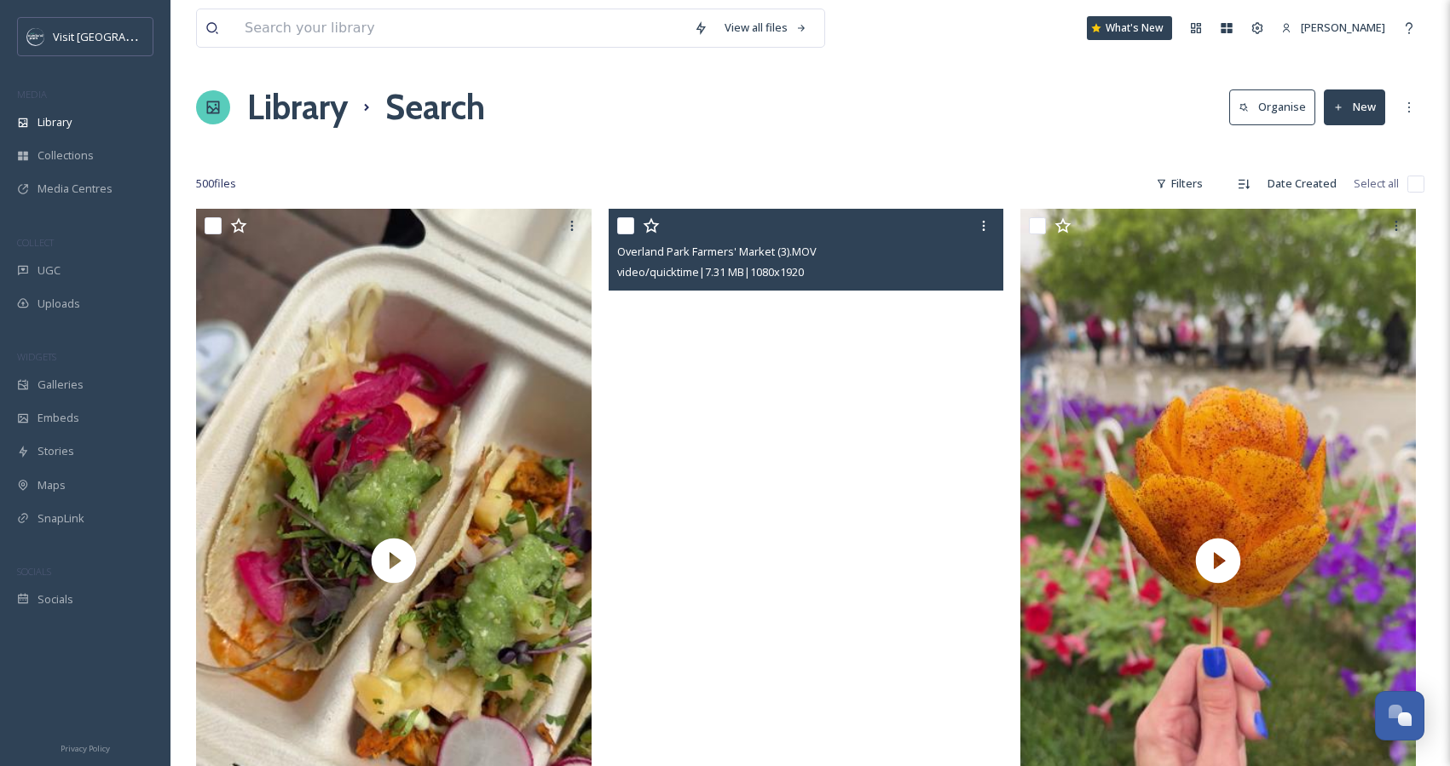
click at [735, 353] on video "Overland Park Farmers' Market (3).MOV" at bounding box center [807, 560] width 396 height 703
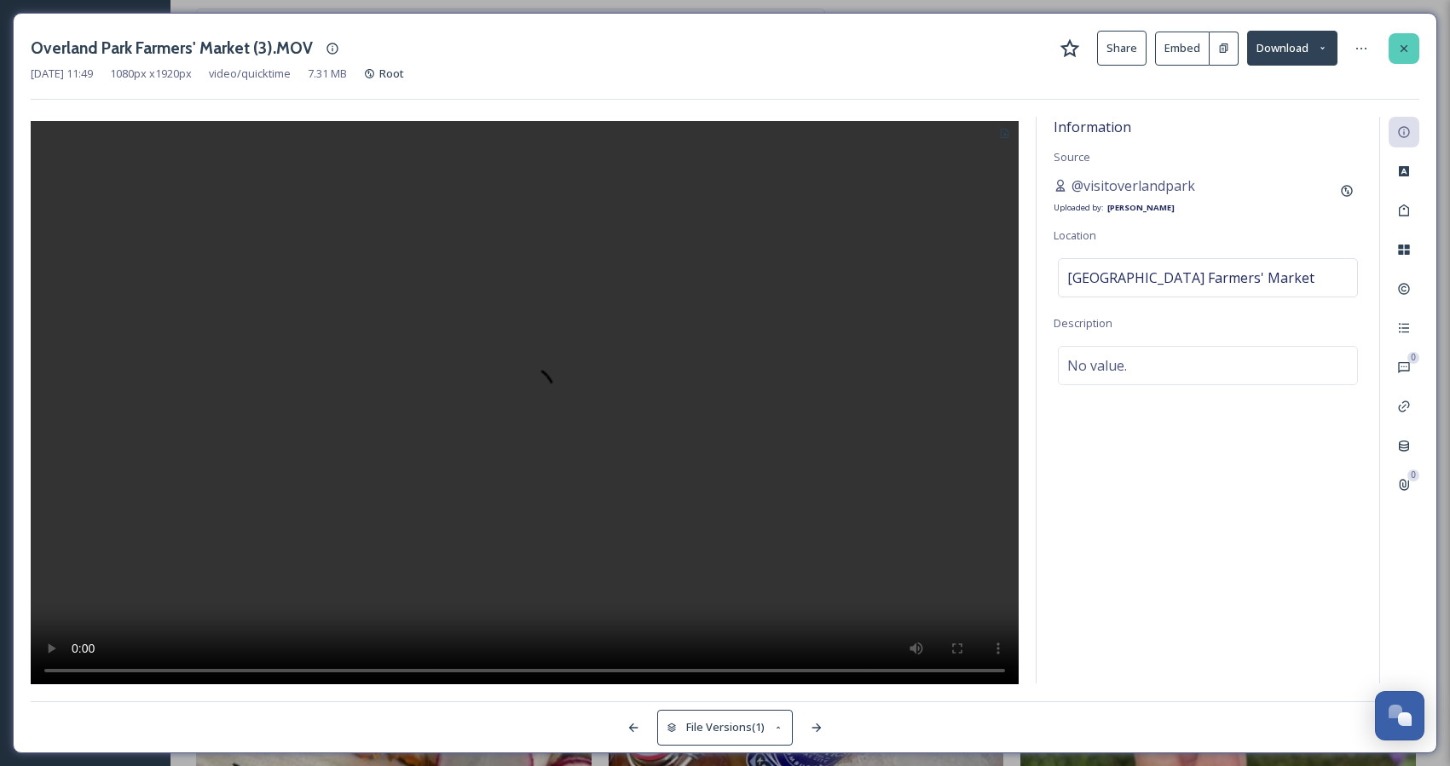
click at [1402, 43] on icon at bounding box center [1404, 49] width 14 height 14
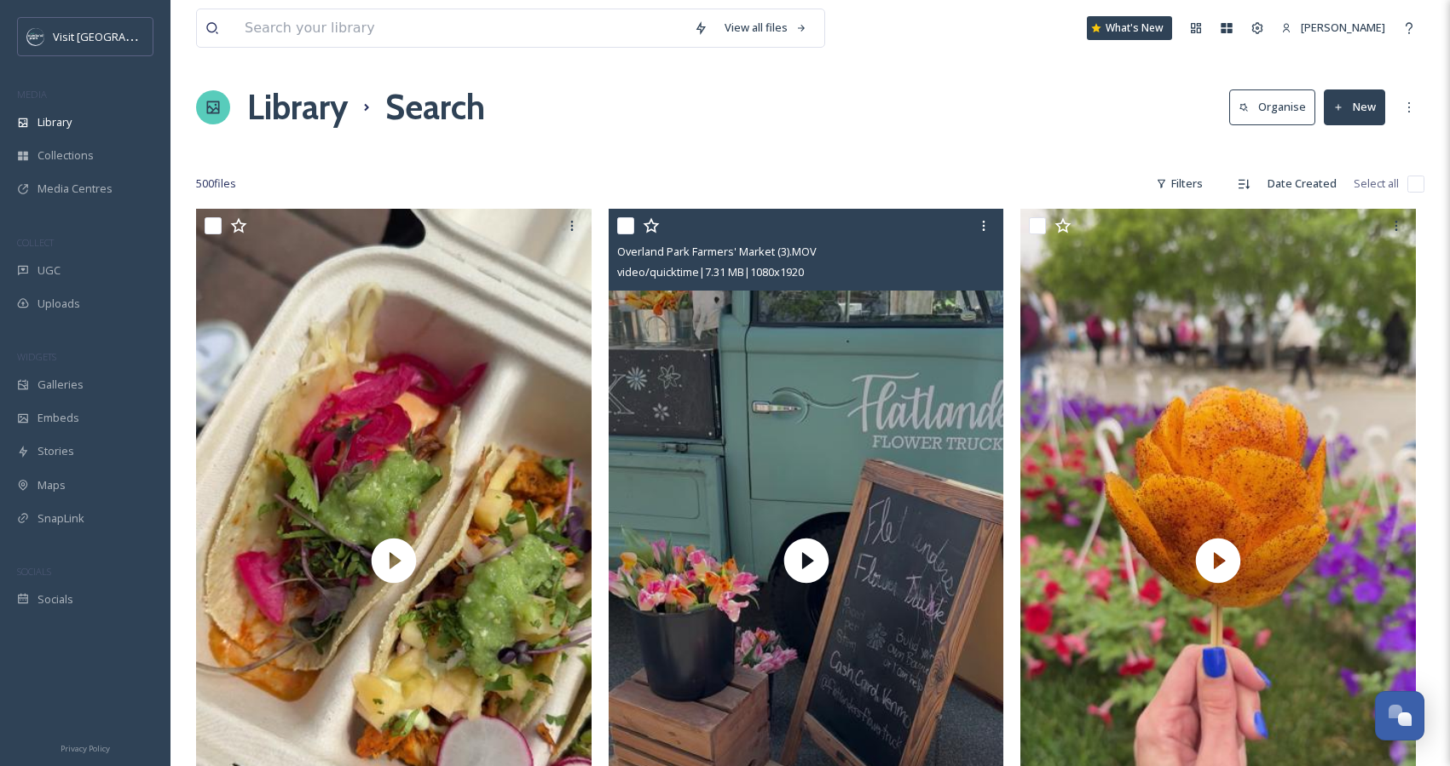
click at [620, 224] on input "checkbox" at bounding box center [625, 225] width 17 height 17
checkbox input "true"
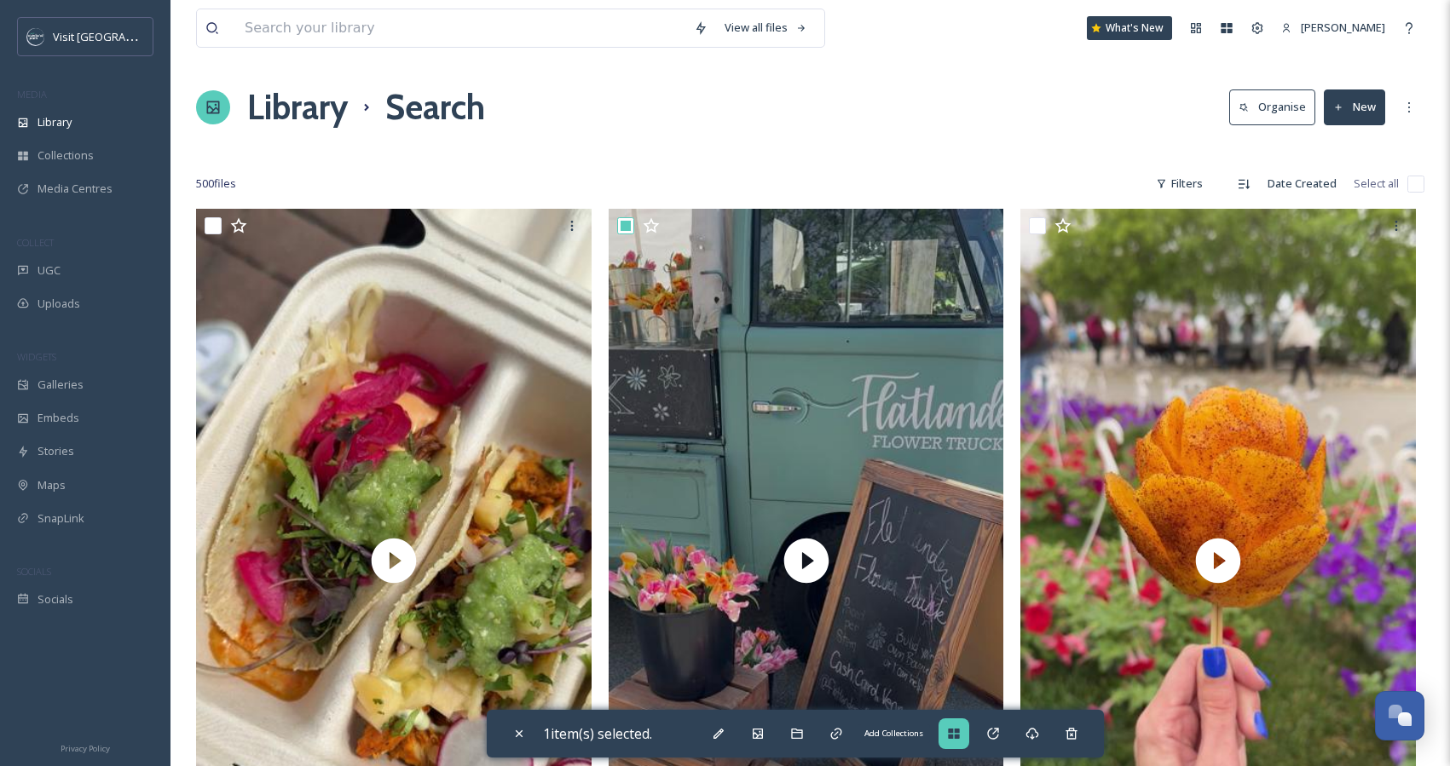
click at [961, 734] on icon at bounding box center [954, 734] width 14 height 14
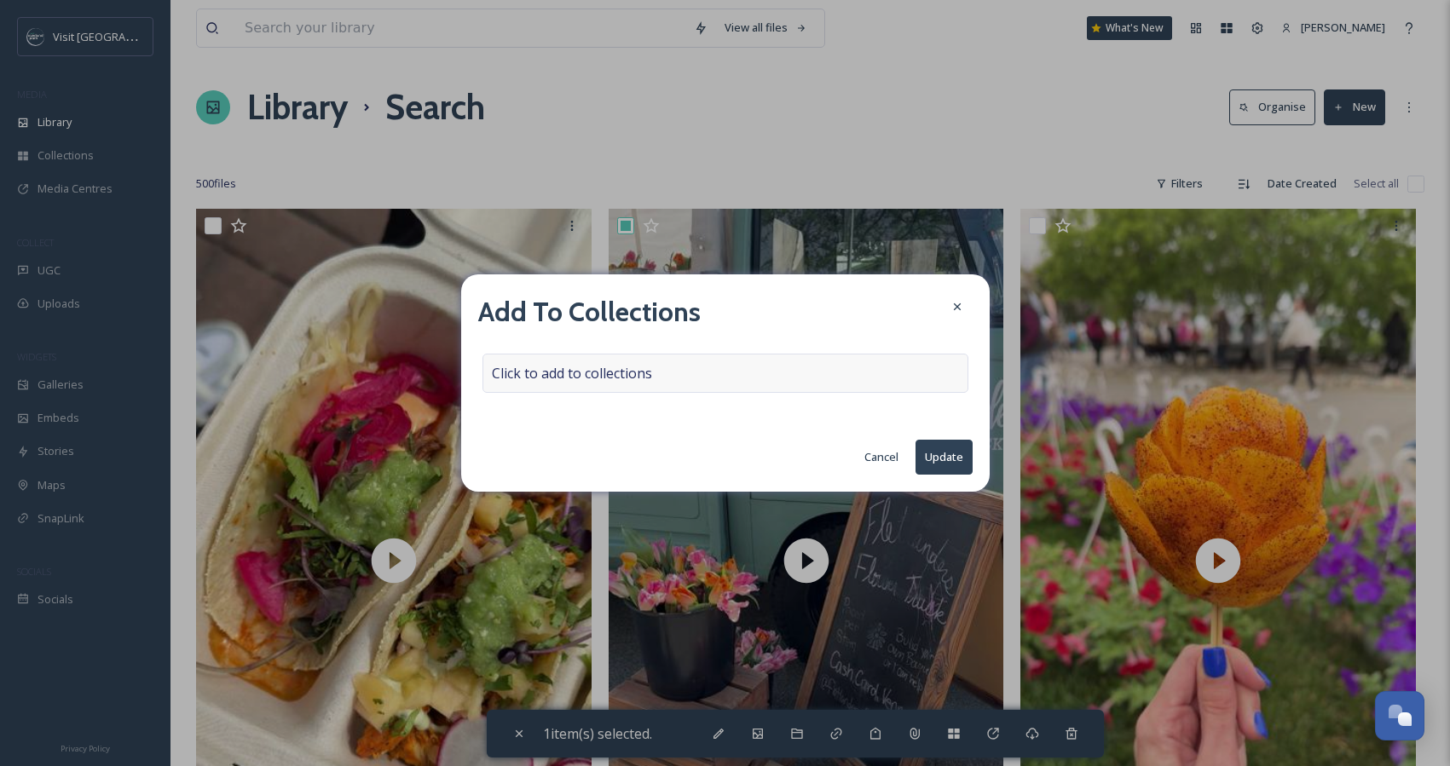
click at [587, 373] on span "Click to add to collections" at bounding box center [572, 373] width 160 height 20
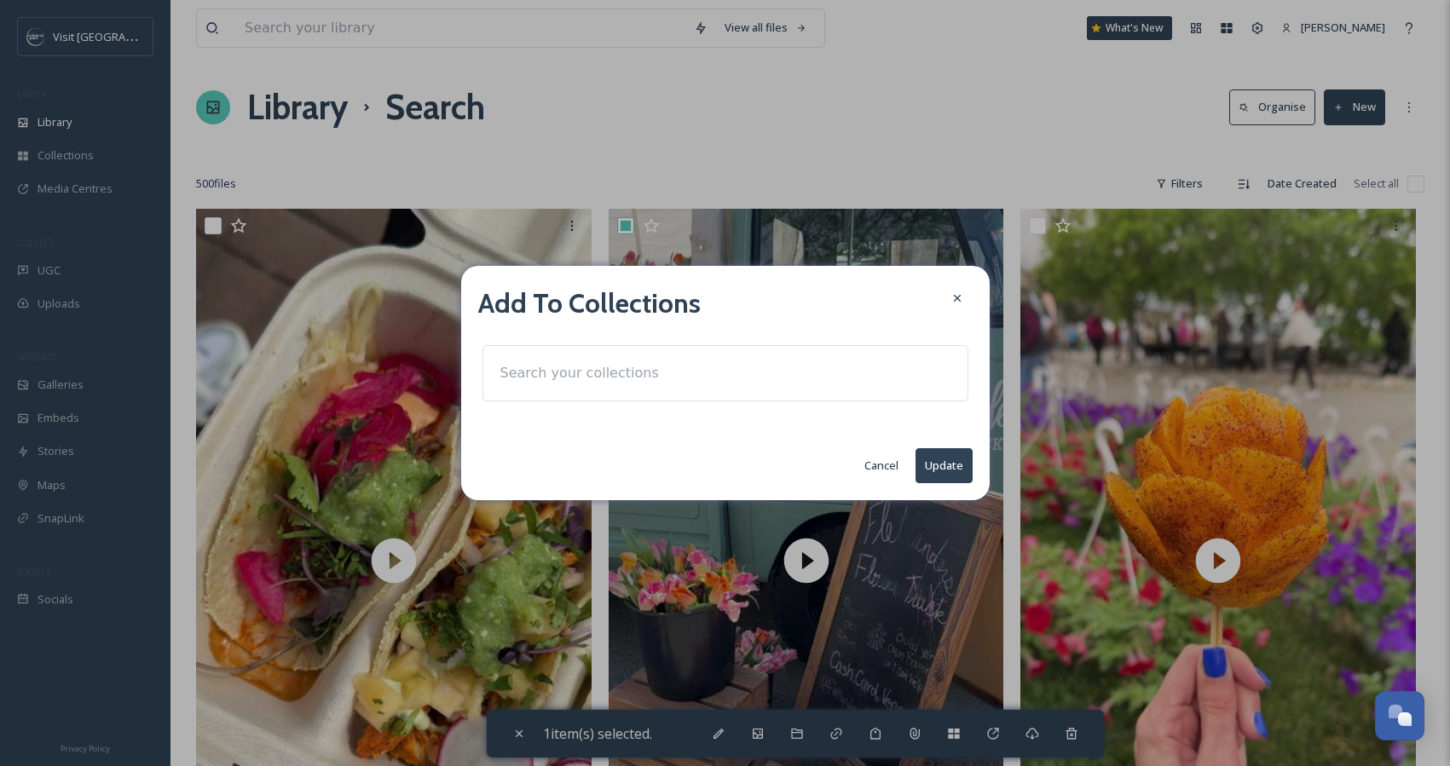
click at [574, 379] on input at bounding box center [586, 374] width 188 height 38
type input "s"
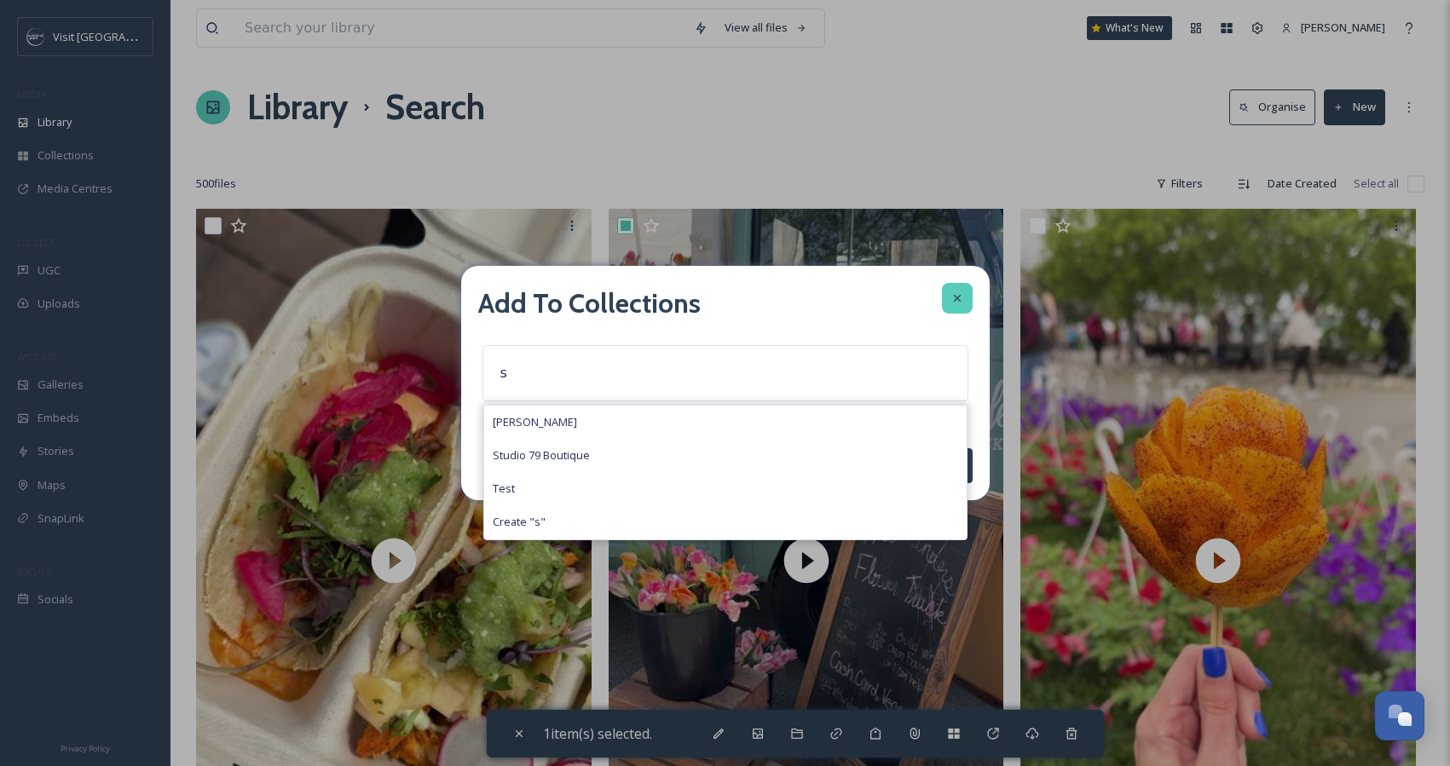
click at [963, 298] on div at bounding box center [957, 298] width 31 height 31
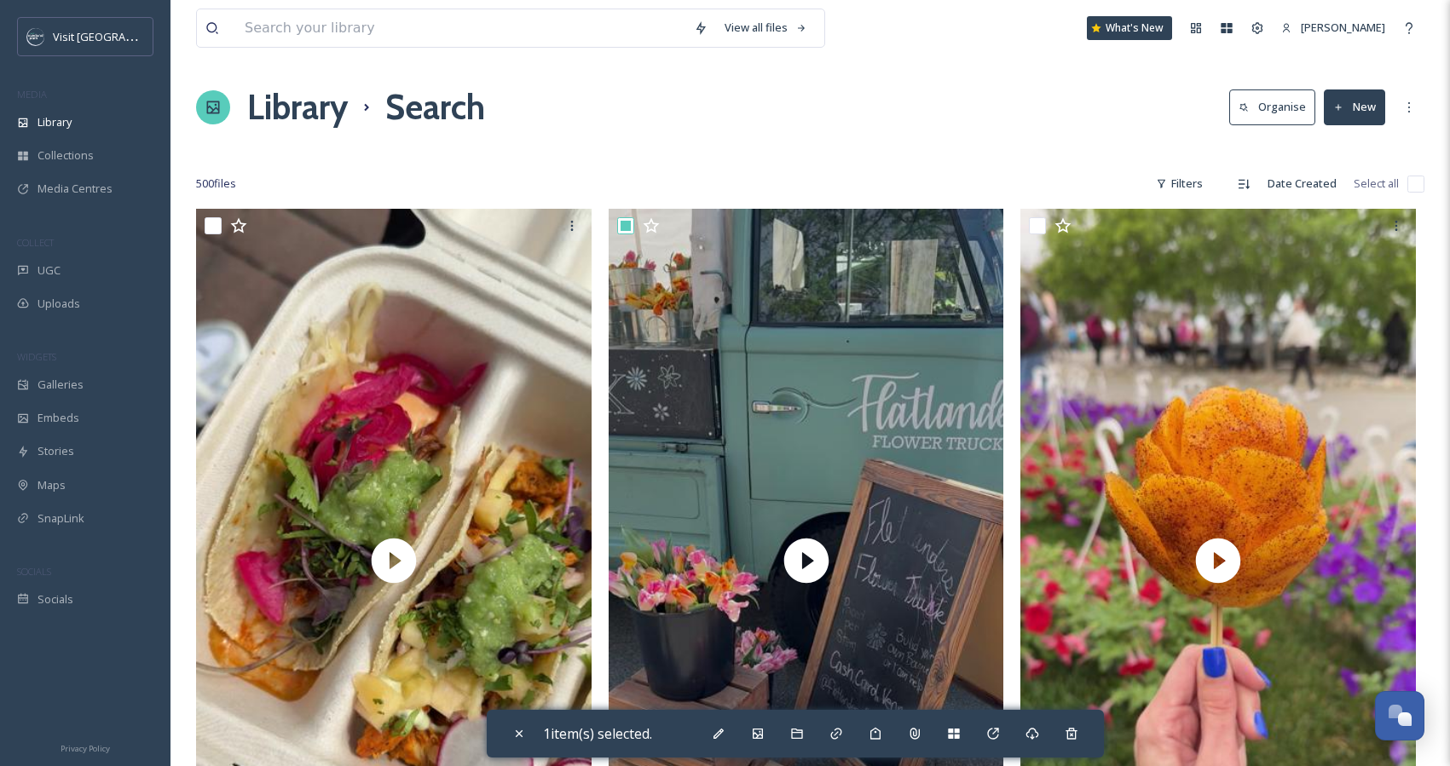
click at [827, 147] on div at bounding box center [810, 150] width 1229 height 17
click at [347, 36] on input at bounding box center [460, 28] width 449 height 38
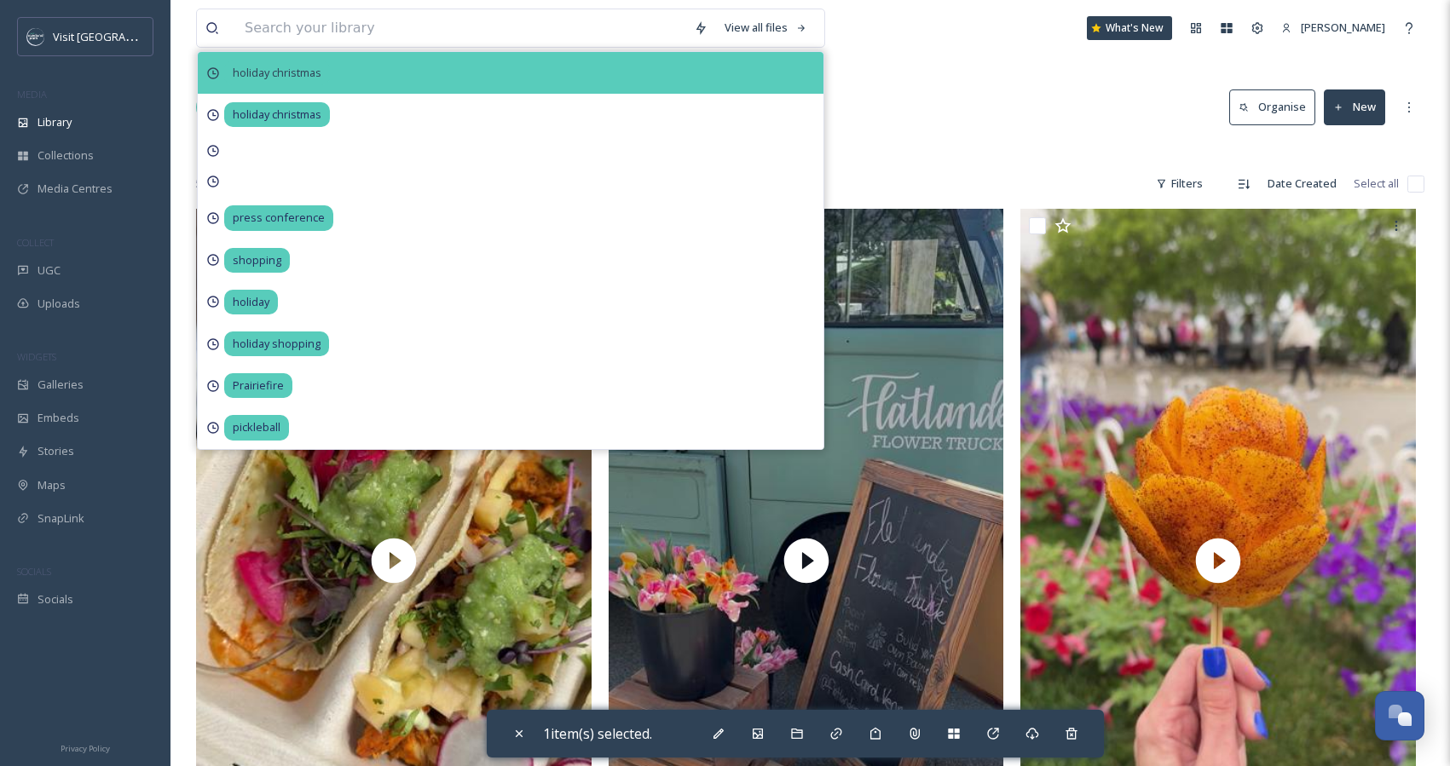
click at [290, 69] on span "holiday christmas" at bounding box center [277, 73] width 106 height 25
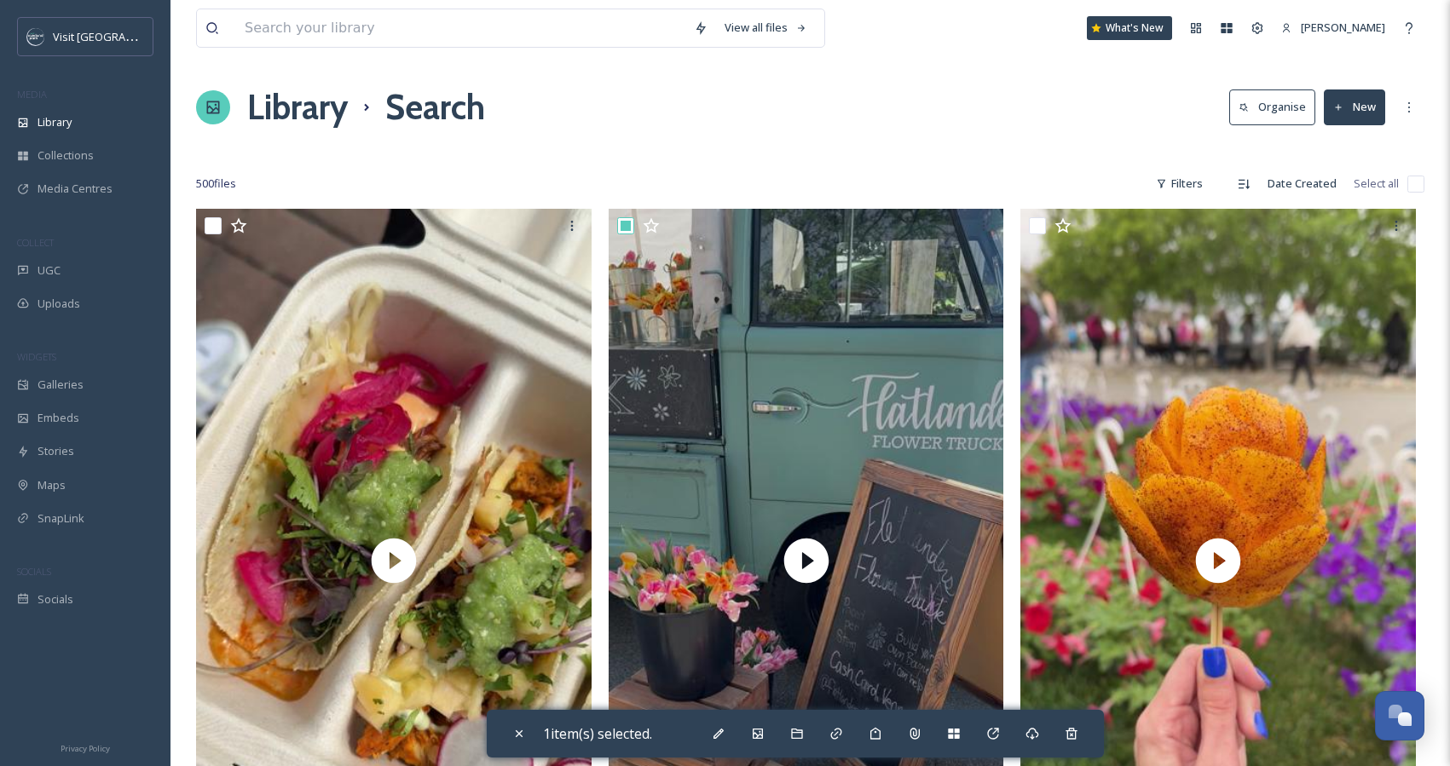
click at [946, 35] on div "View all files What's New [PERSON_NAME]" at bounding box center [810, 28] width 1229 height 56
click at [435, 37] on input at bounding box center [460, 28] width 449 height 38
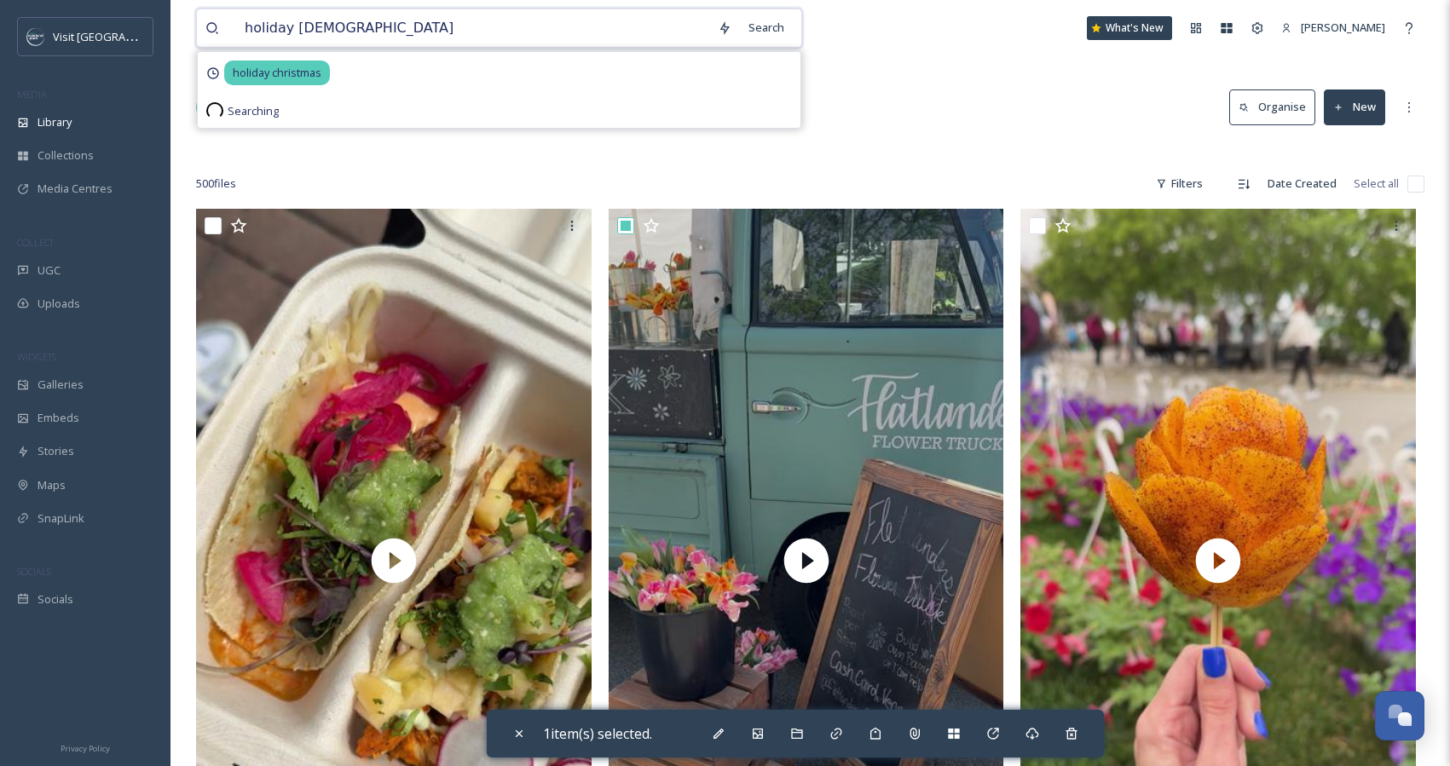
type input "holiday christmas"
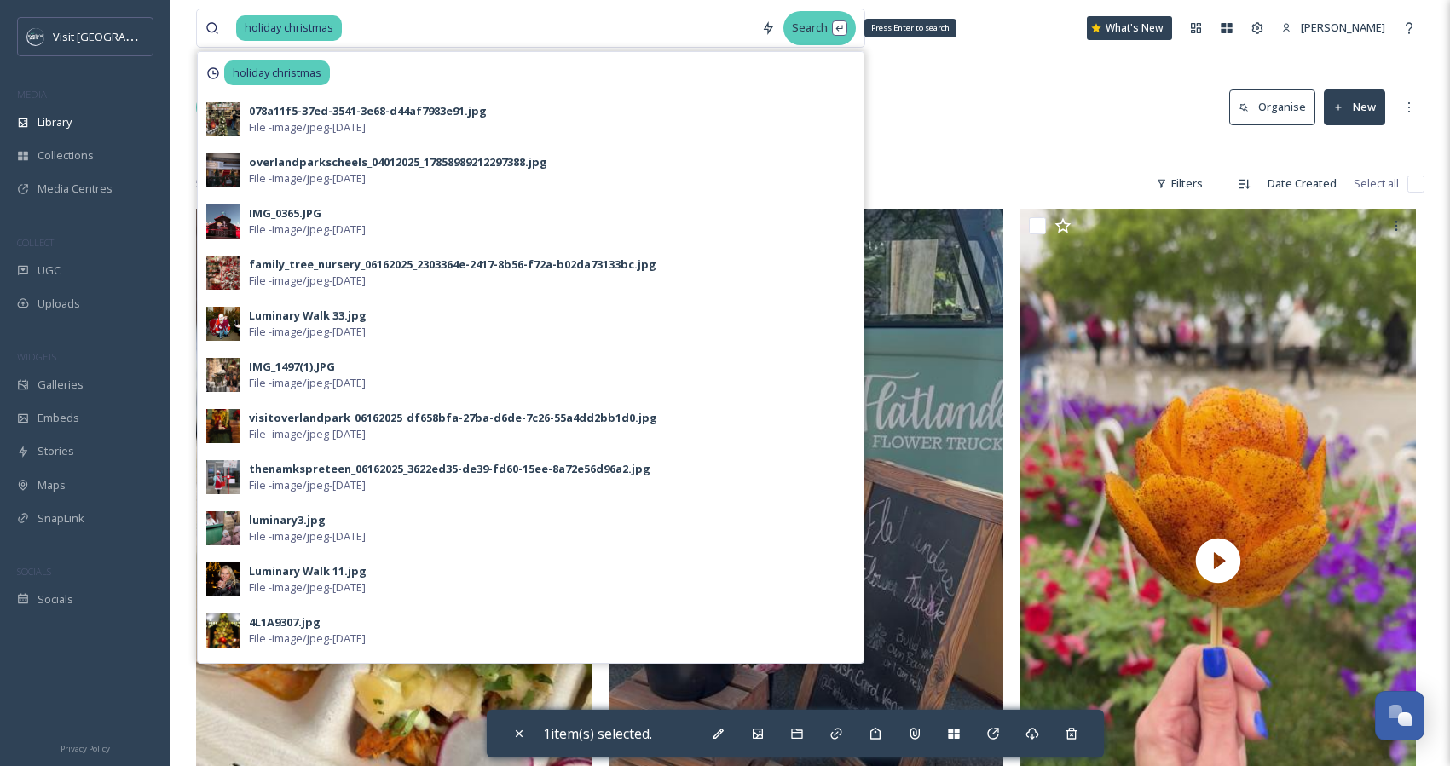
click at [815, 37] on div "Search Press Enter to search" at bounding box center [820, 27] width 72 height 33
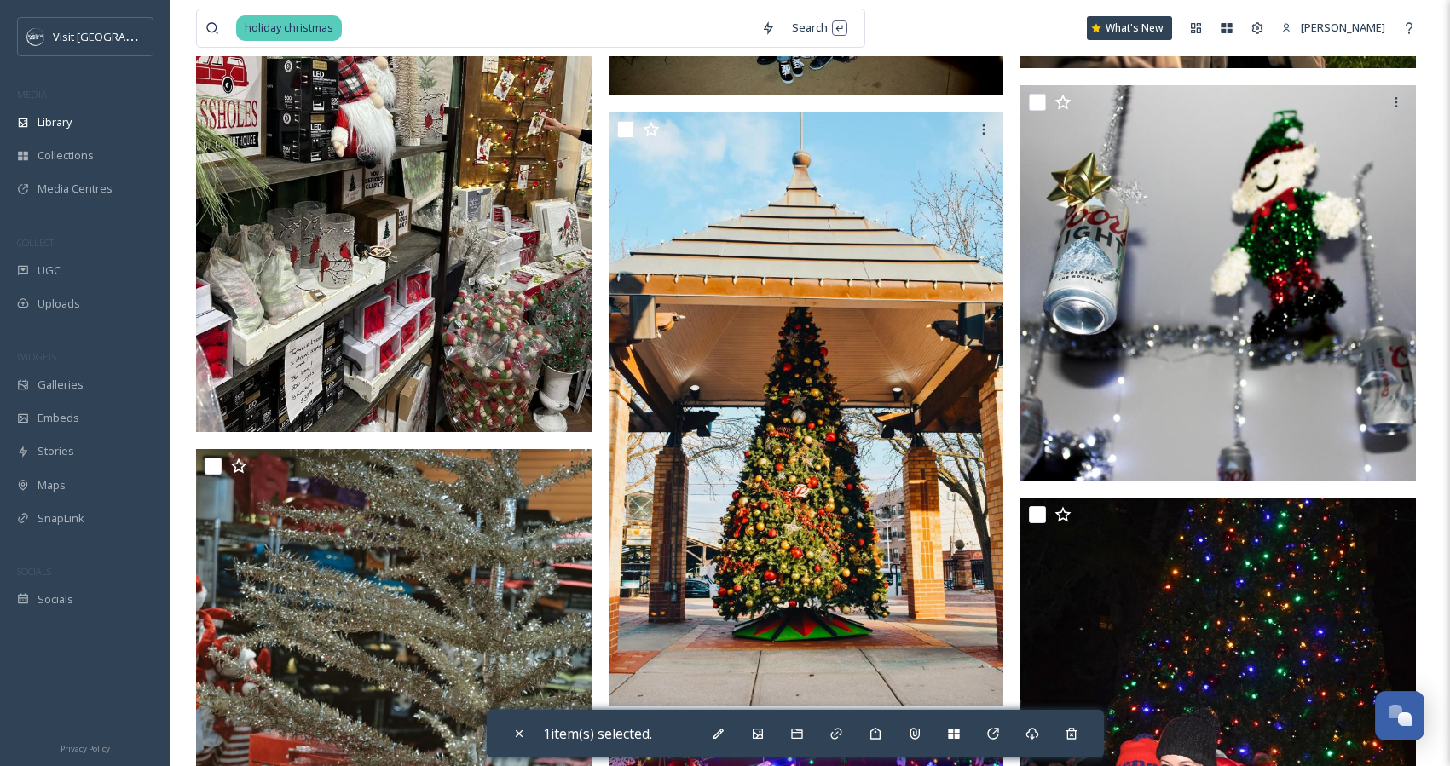
scroll to position [10026, 0]
